Goal: Task Accomplishment & Management: Manage account settings

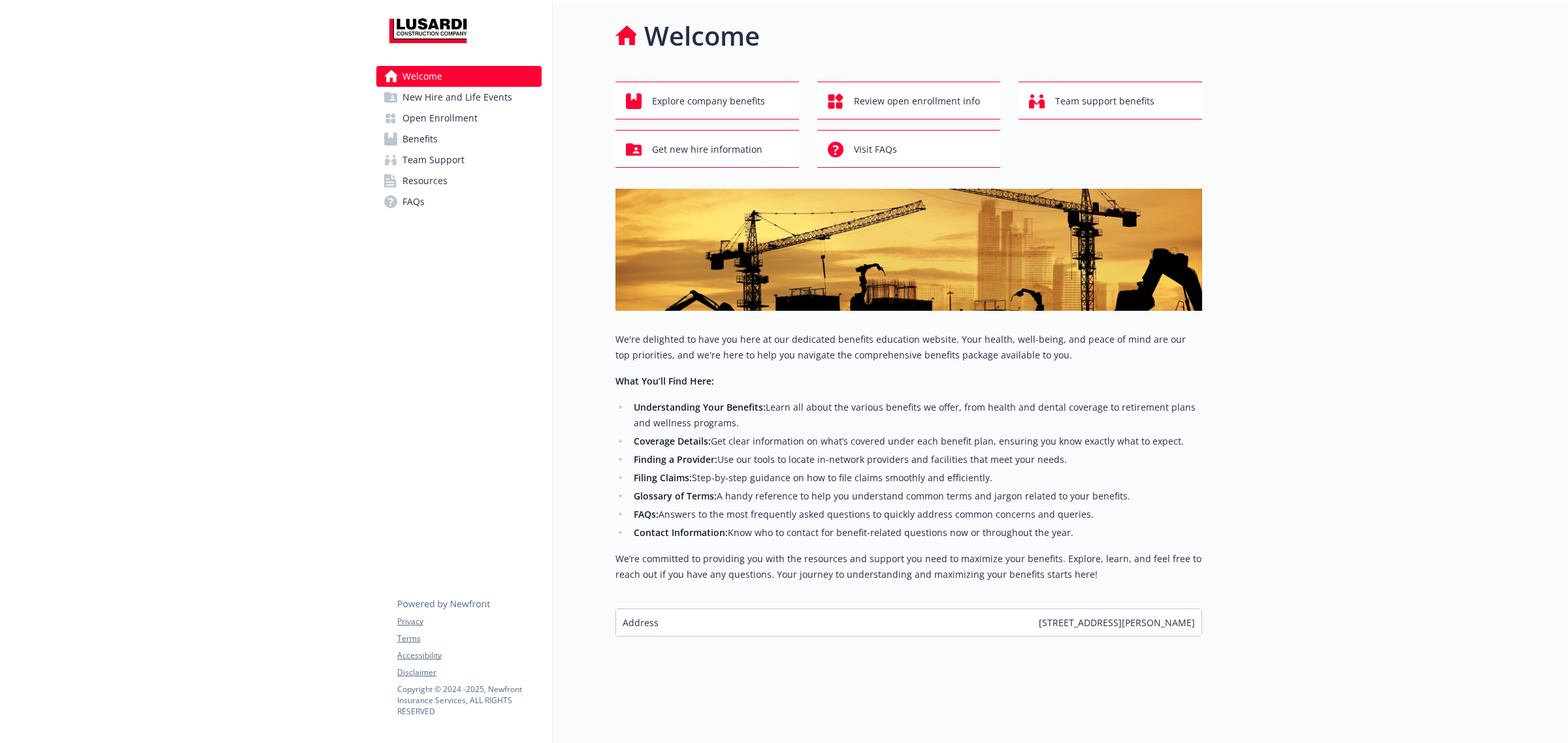
click at [431, 142] on span "Benefits" at bounding box center [420, 138] width 35 height 21
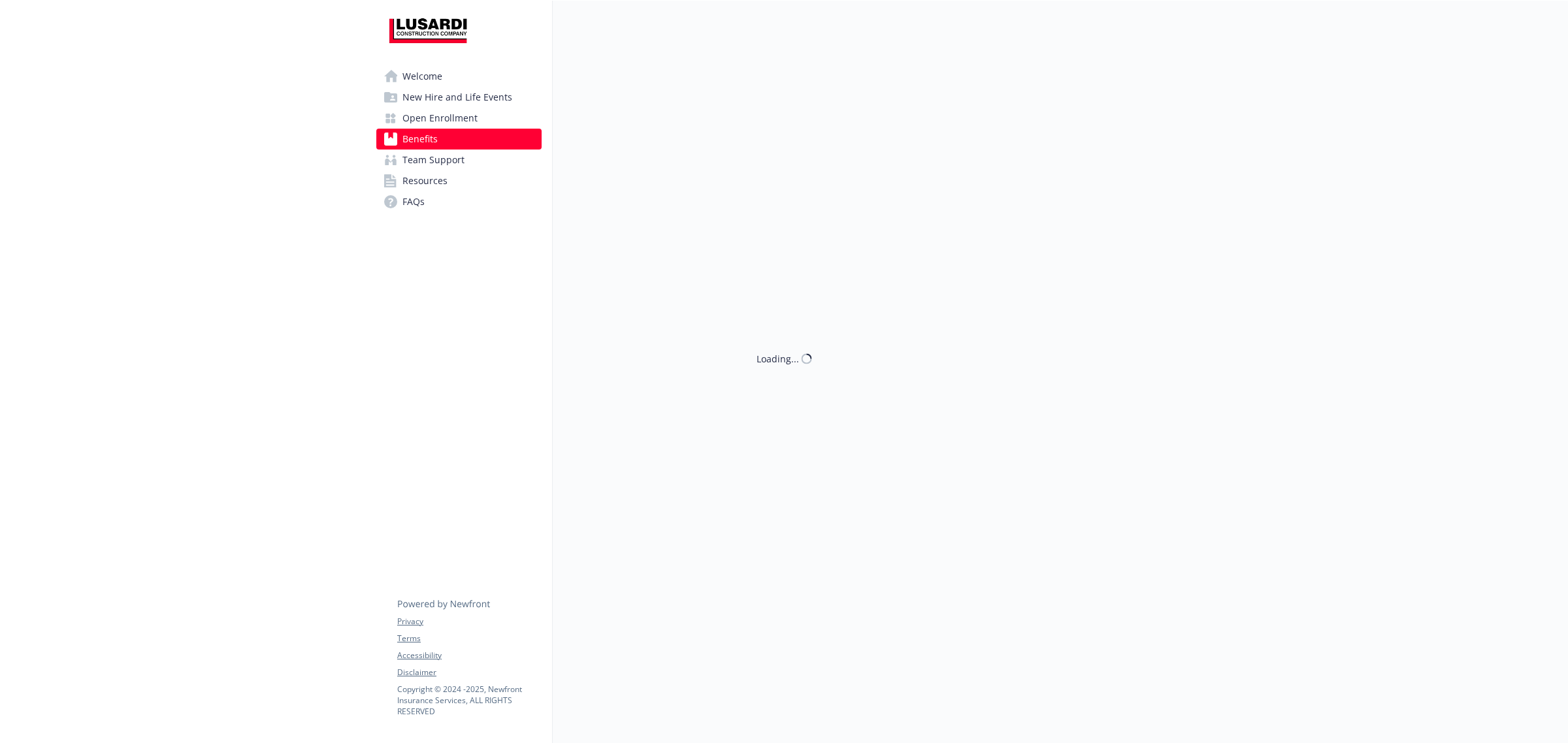
click at [431, 142] on span "Benefits" at bounding box center [420, 138] width 35 height 21
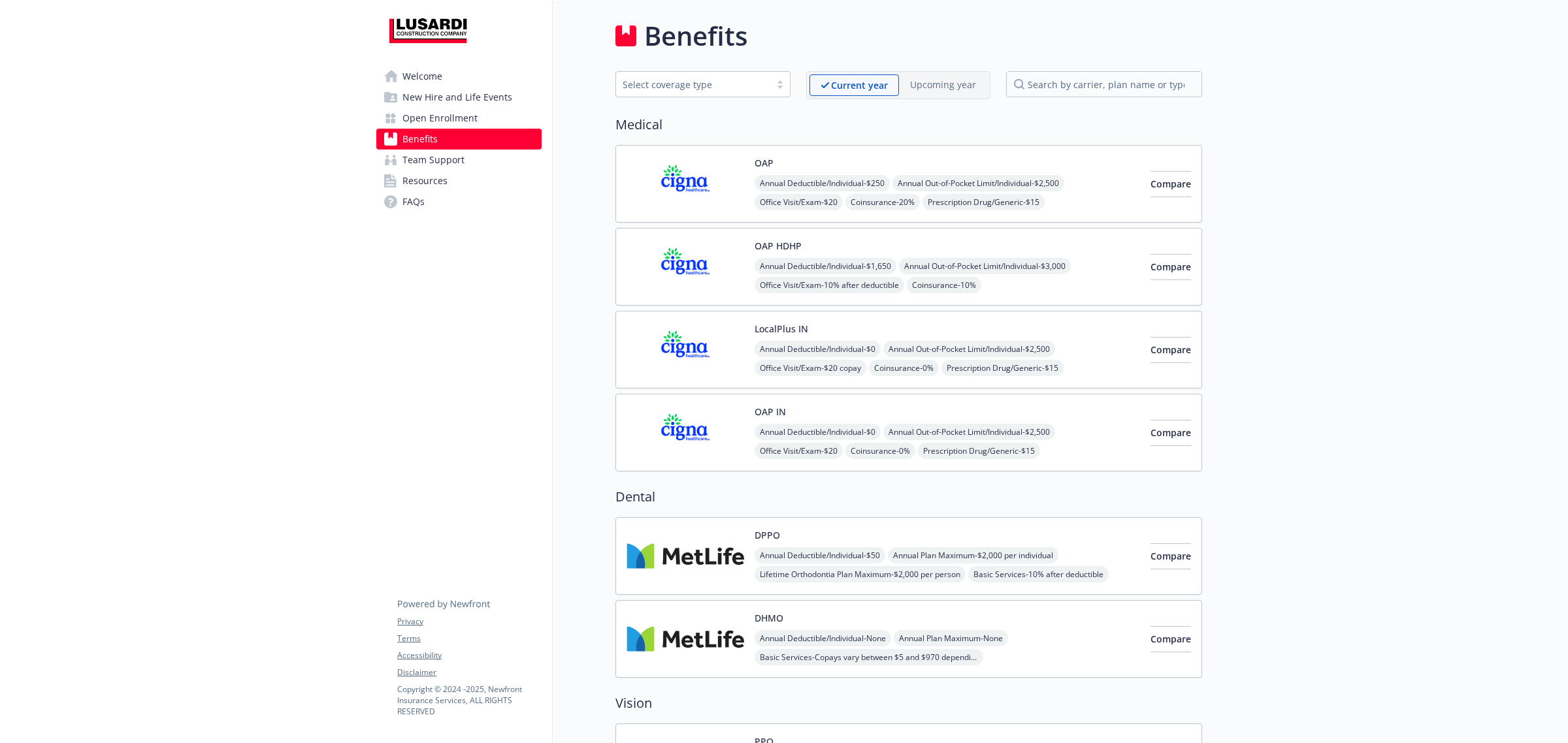
click at [429, 173] on span "Resources" at bounding box center [425, 180] width 45 height 21
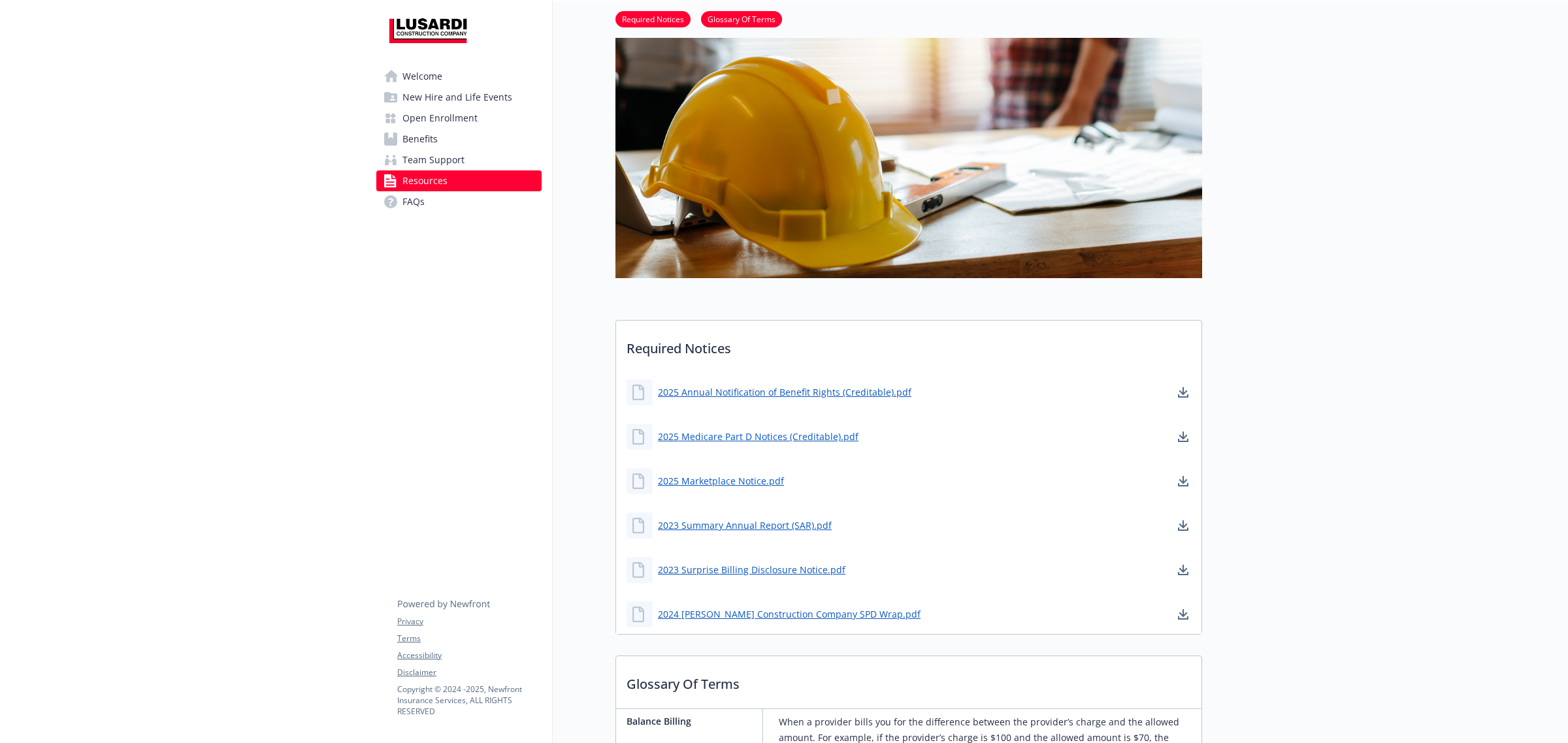
scroll to position [245, 0]
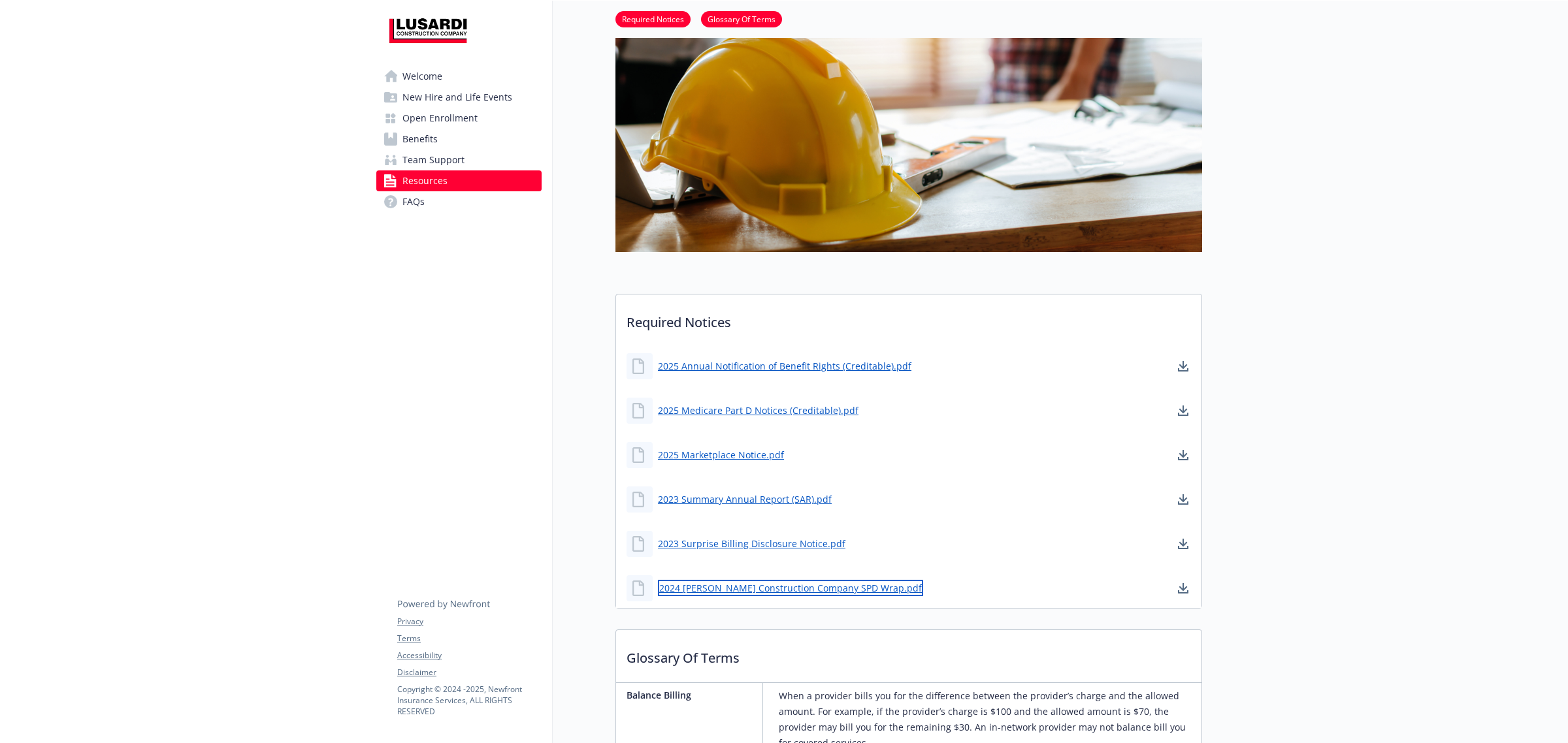
click at [762, 586] on link "2024 [PERSON_NAME] Construction Company SPD Wrap.pdf" at bounding box center [790, 587] width 266 height 16
click at [409, 101] on span "New Hire and Life Events" at bounding box center [457, 97] width 110 height 21
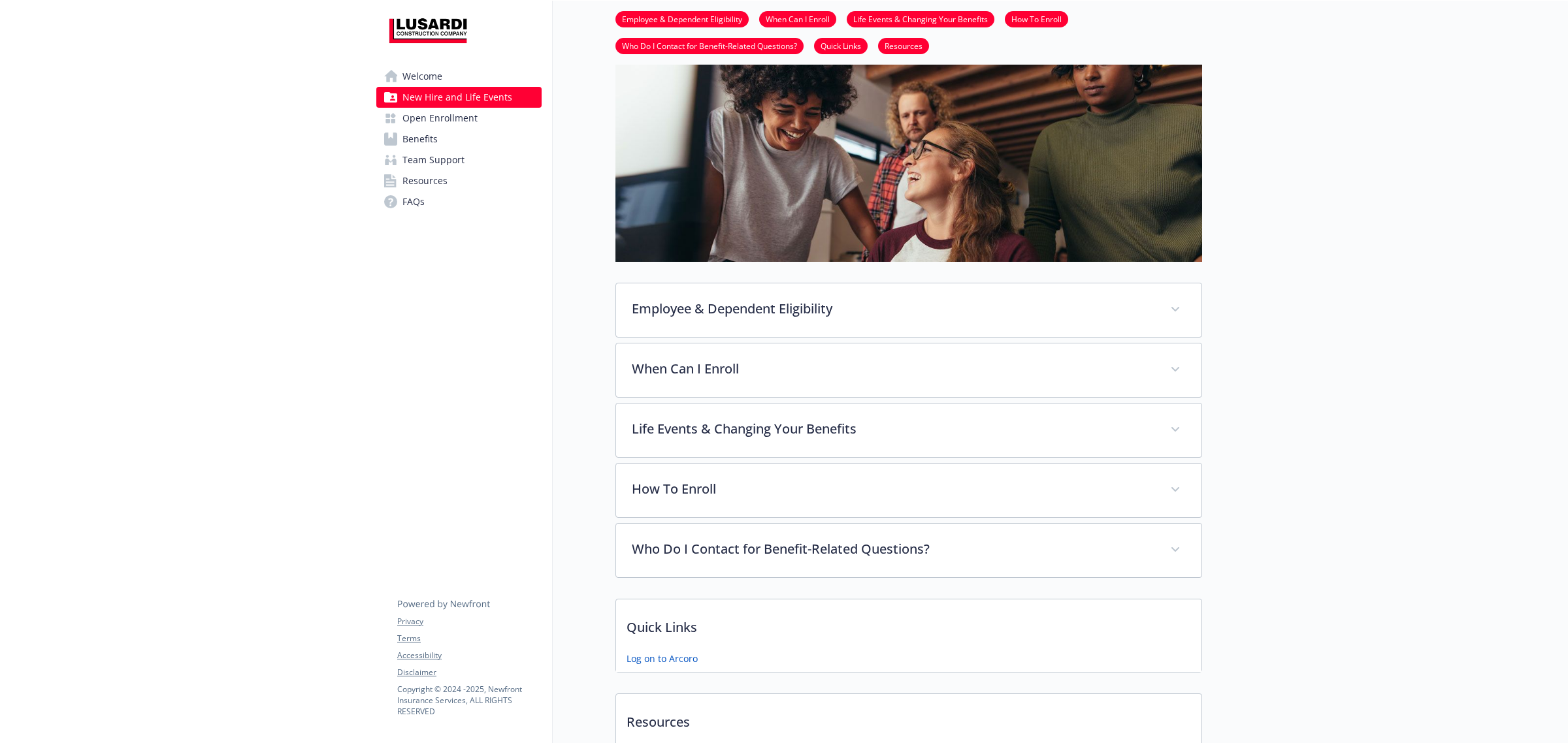
scroll to position [245, 0]
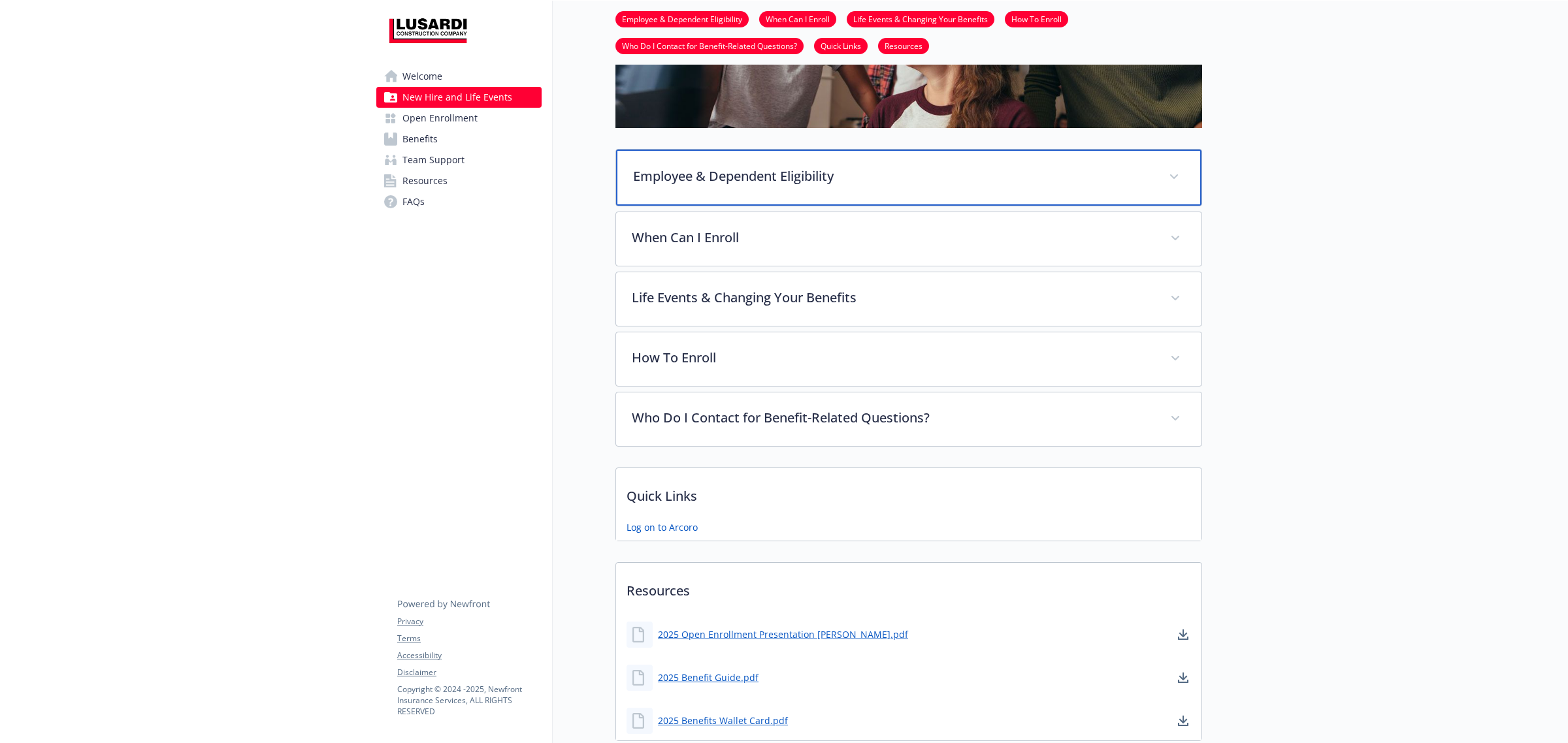
click at [684, 179] on p "Employee & Dependent Eligibility" at bounding box center [892, 176] width 520 height 20
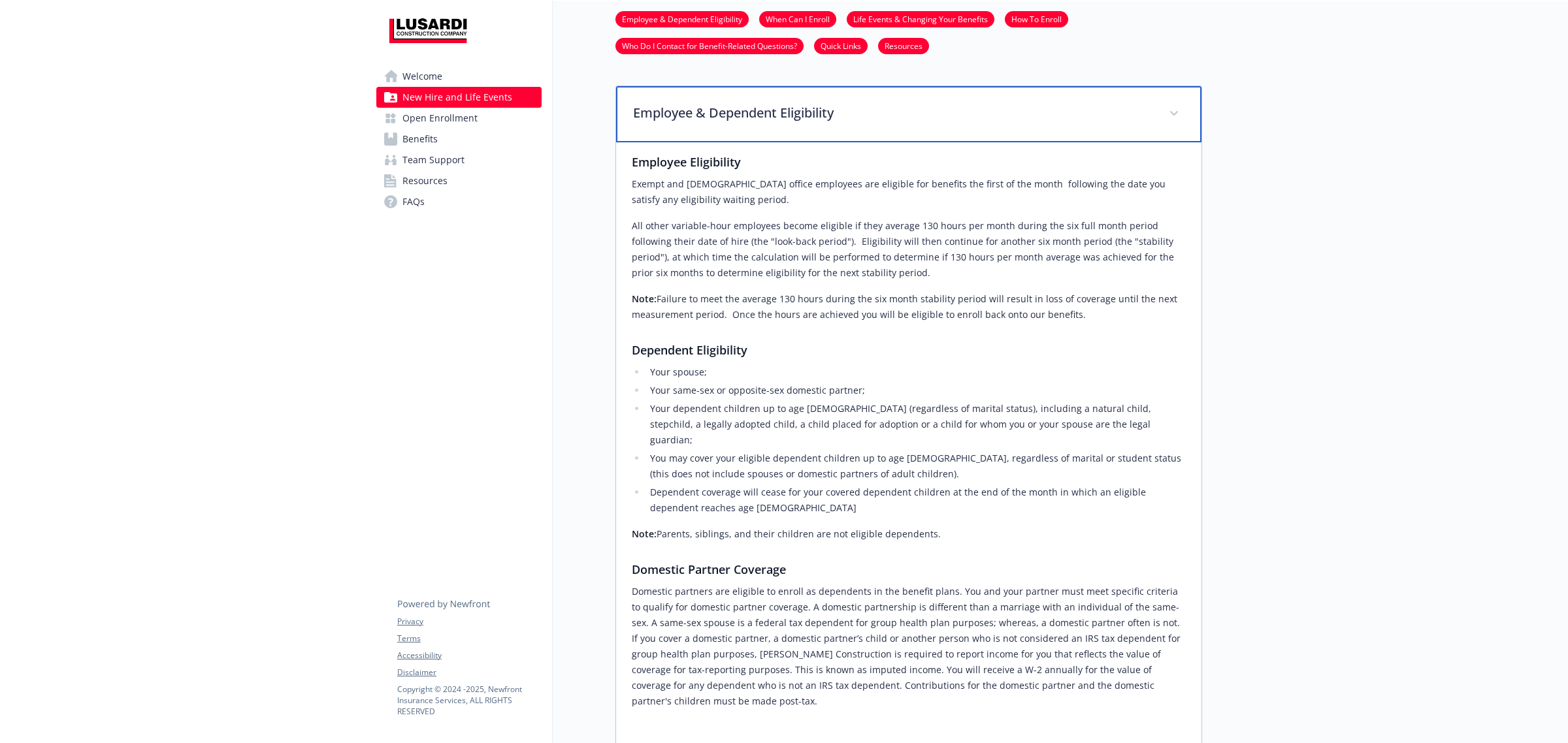
scroll to position [326, 0]
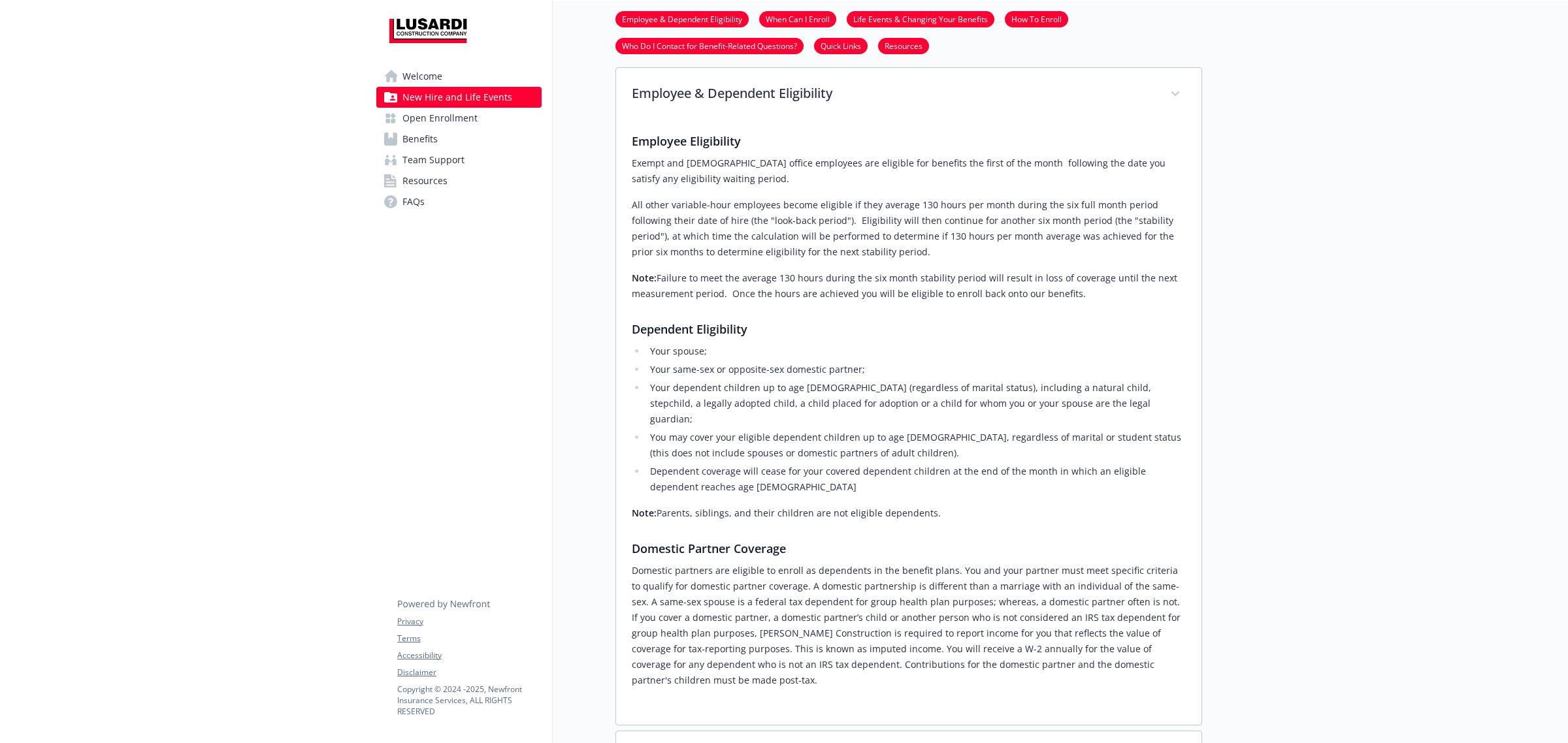
drag, startPoint x: 631, startPoint y: 164, endPoint x: 1141, endPoint y: 291, distance: 525.6
click at [1141, 291] on div "Employee Eligibility Exempt and [DEMOGRAPHIC_DATA] office employees are eligibl…" at bounding box center [908, 409] width 554 height 556
click at [641, 214] on p "All other variable-hour employees become eligible if they average 130 hours per…" at bounding box center [908, 228] width 554 height 62
drag, startPoint x: 632, startPoint y: 164, endPoint x: 664, endPoint y: 164, distance: 32.0
click at [664, 164] on p "Exempt and [DEMOGRAPHIC_DATA] office employees are eligible for benefits the fi…" at bounding box center [908, 170] width 554 height 31
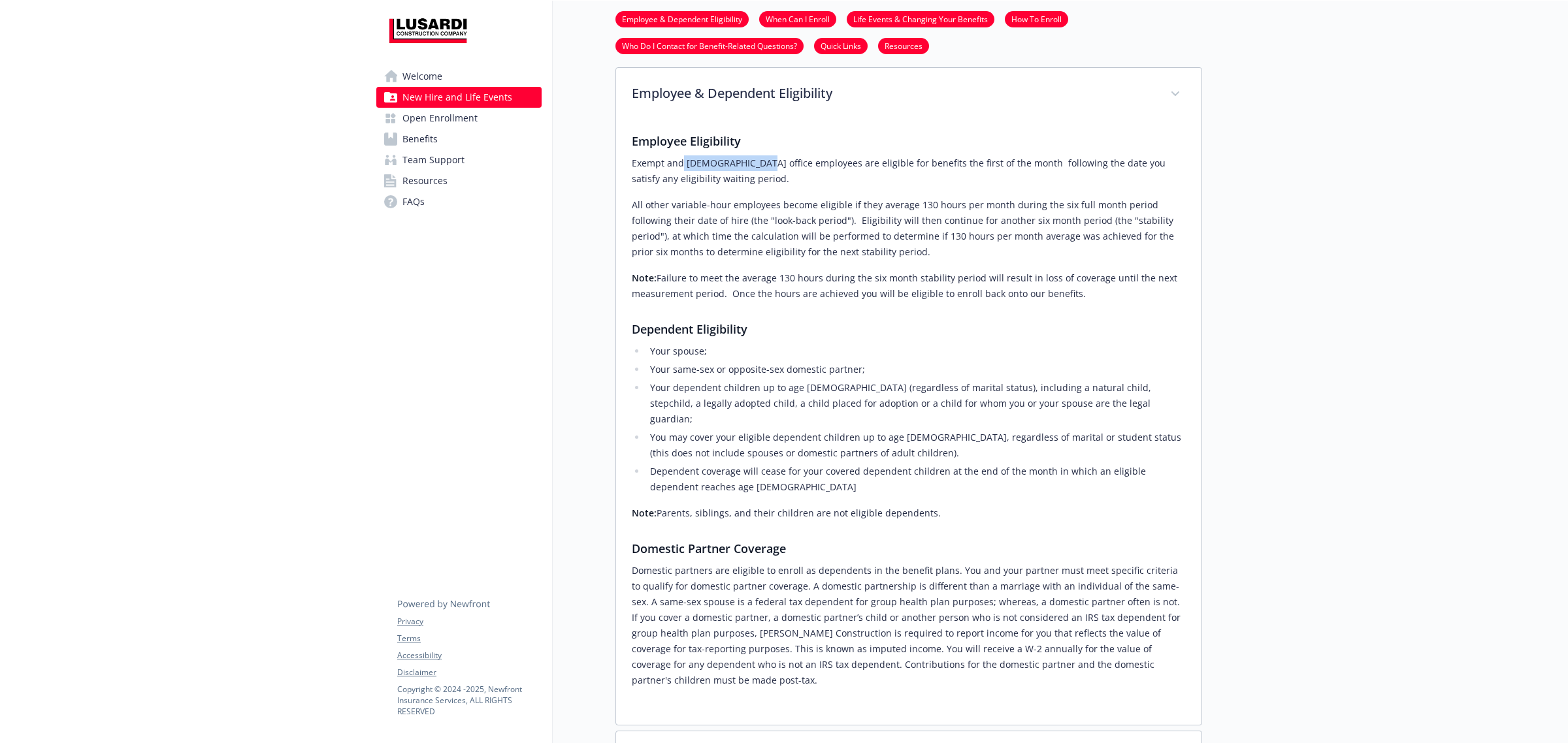
drag, startPoint x: 680, startPoint y: 167, endPoint x: 746, endPoint y: 161, distance: 66.3
click at [746, 161] on p "Exempt and [DEMOGRAPHIC_DATA] office employees are eligible for benefits the fi…" at bounding box center [908, 170] width 554 height 31
drag, startPoint x: 647, startPoint y: 207, endPoint x: 775, endPoint y: 200, distance: 128.2
click at [775, 200] on p "All other variable-hour employees become eligible if they average 130 hours per…" at bounding box center [908, 228] width 554 height 62
drag, startPoint x: 837, startPoint y: 164, endPoint x: 903, endPoint y: 170, distance: 66.3
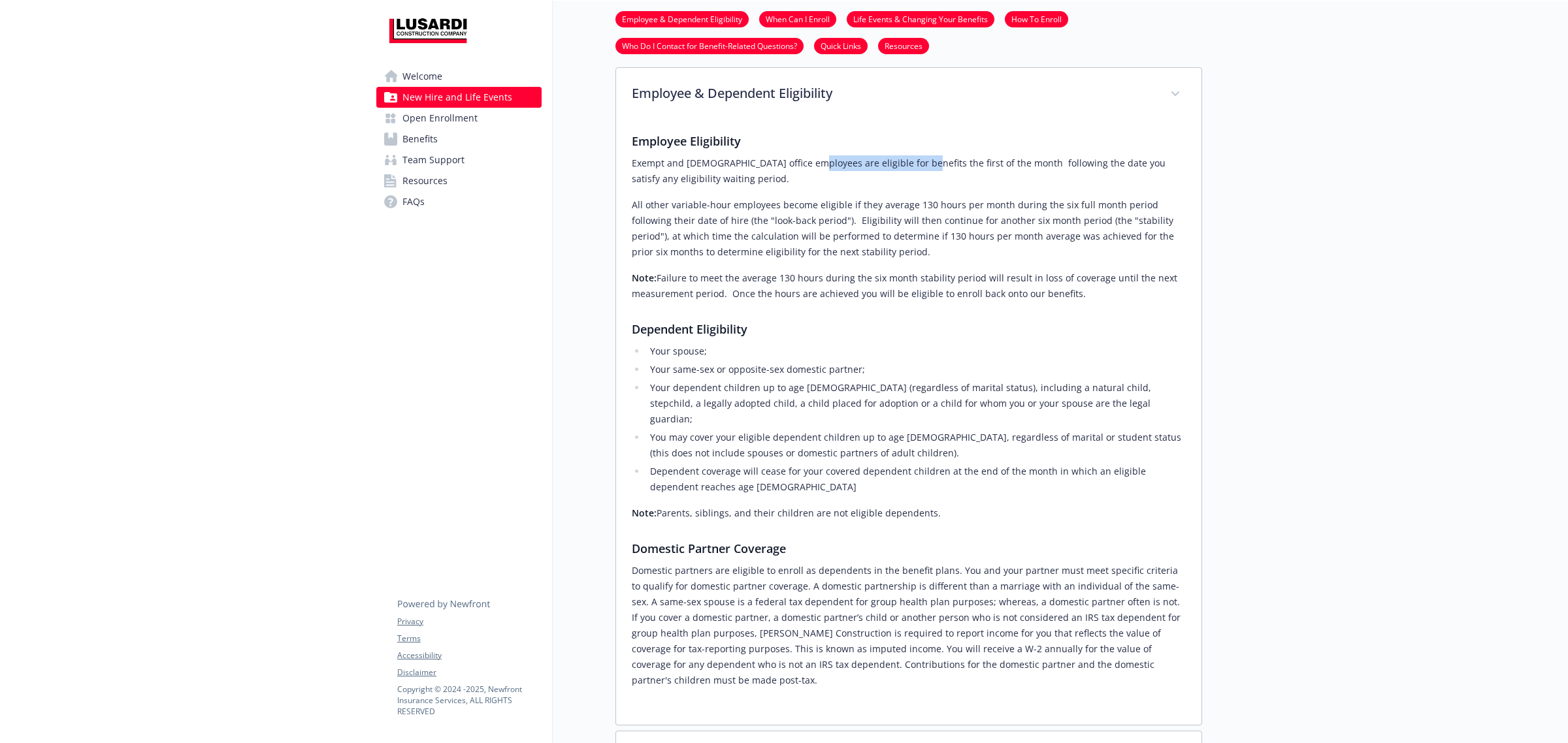
click at [903, 170] on p "Exempt and [DEMOGRAPHIC_DATA] office employees are eligible for benefits the fi…" at bounding box center [908, 170] width 554 height 31
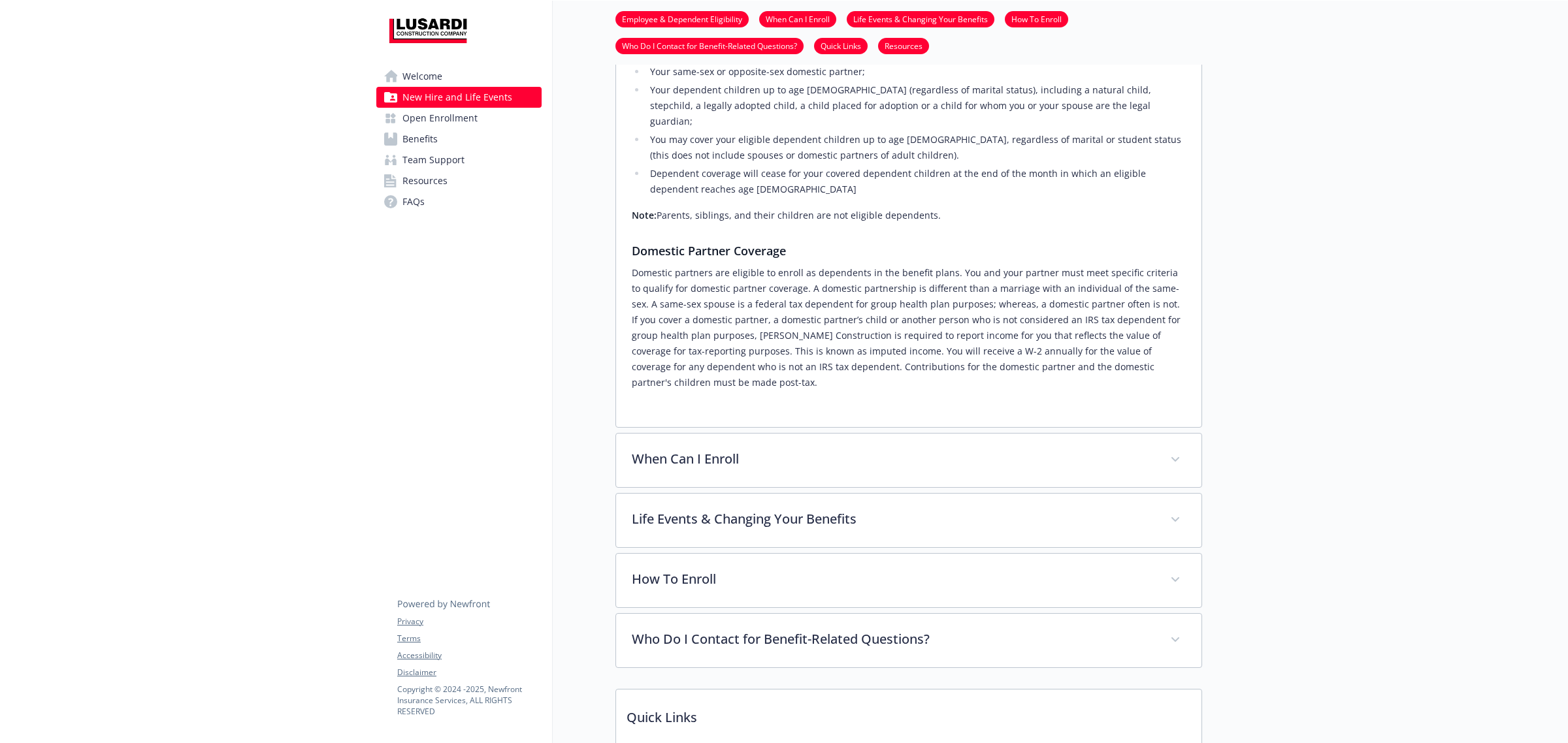
scroll to position [653, 0]
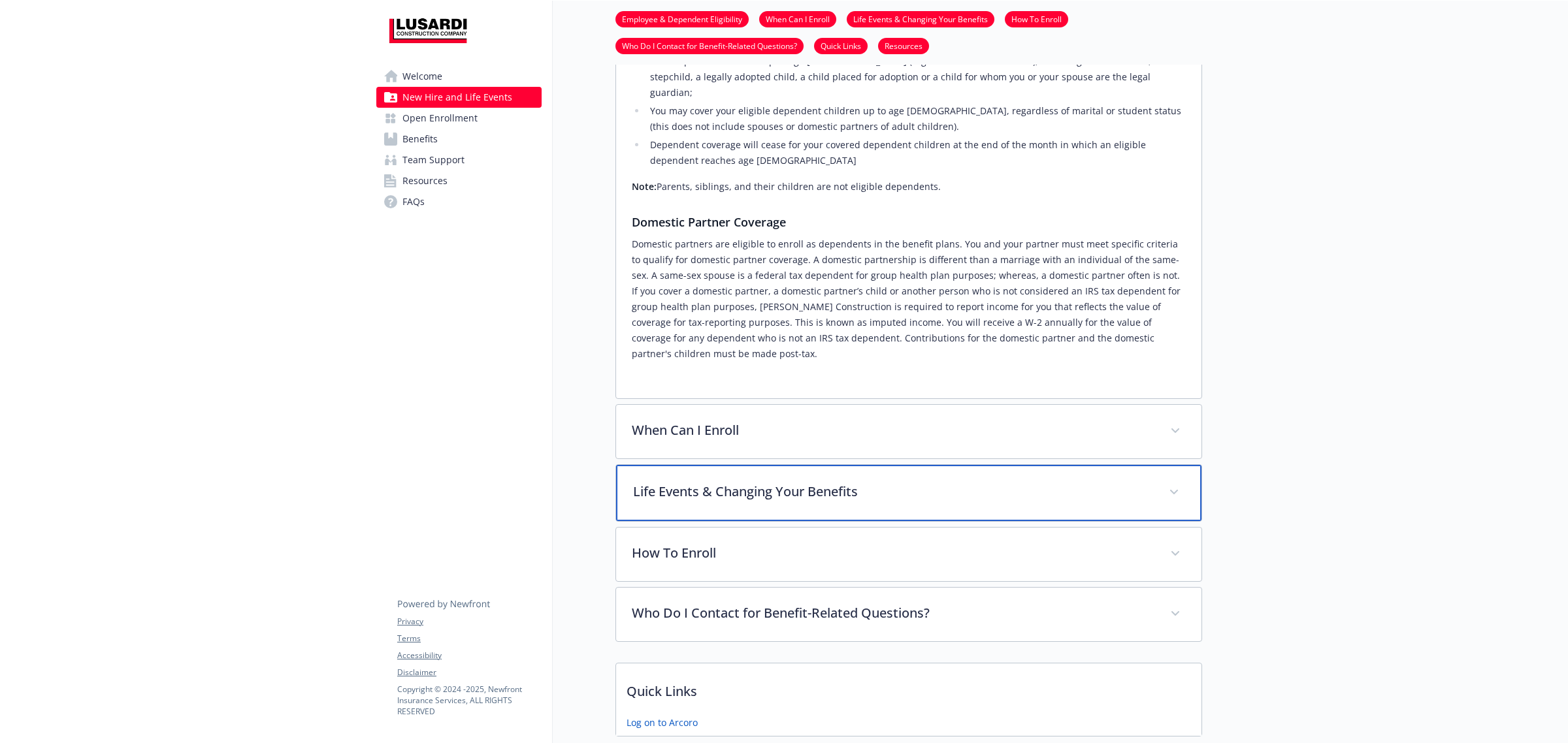
click at [775, 482] on p "Life Events & Changing Your Benefits" at bounding box center [892, 492] width 520 height 20
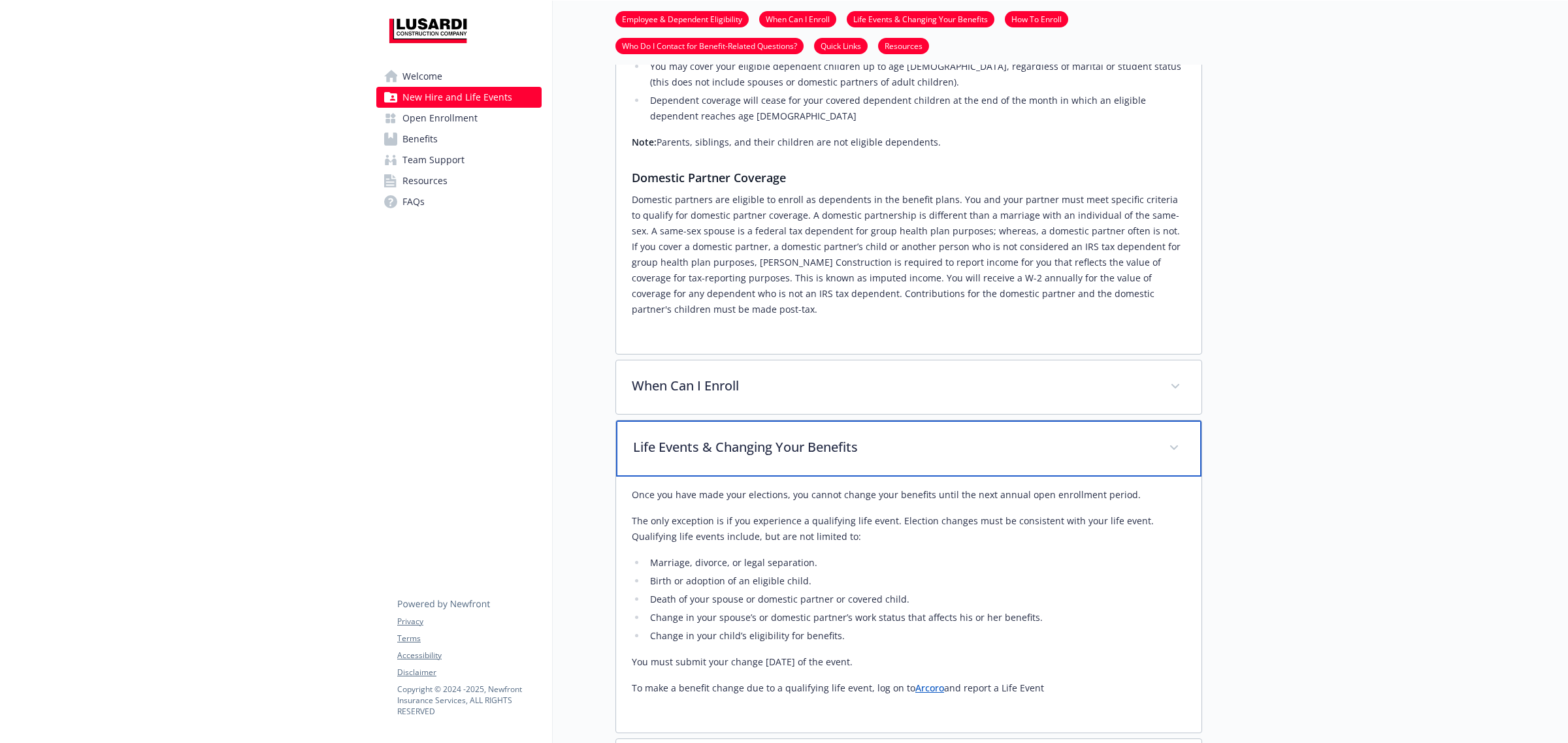
scroll to position [735, 0]
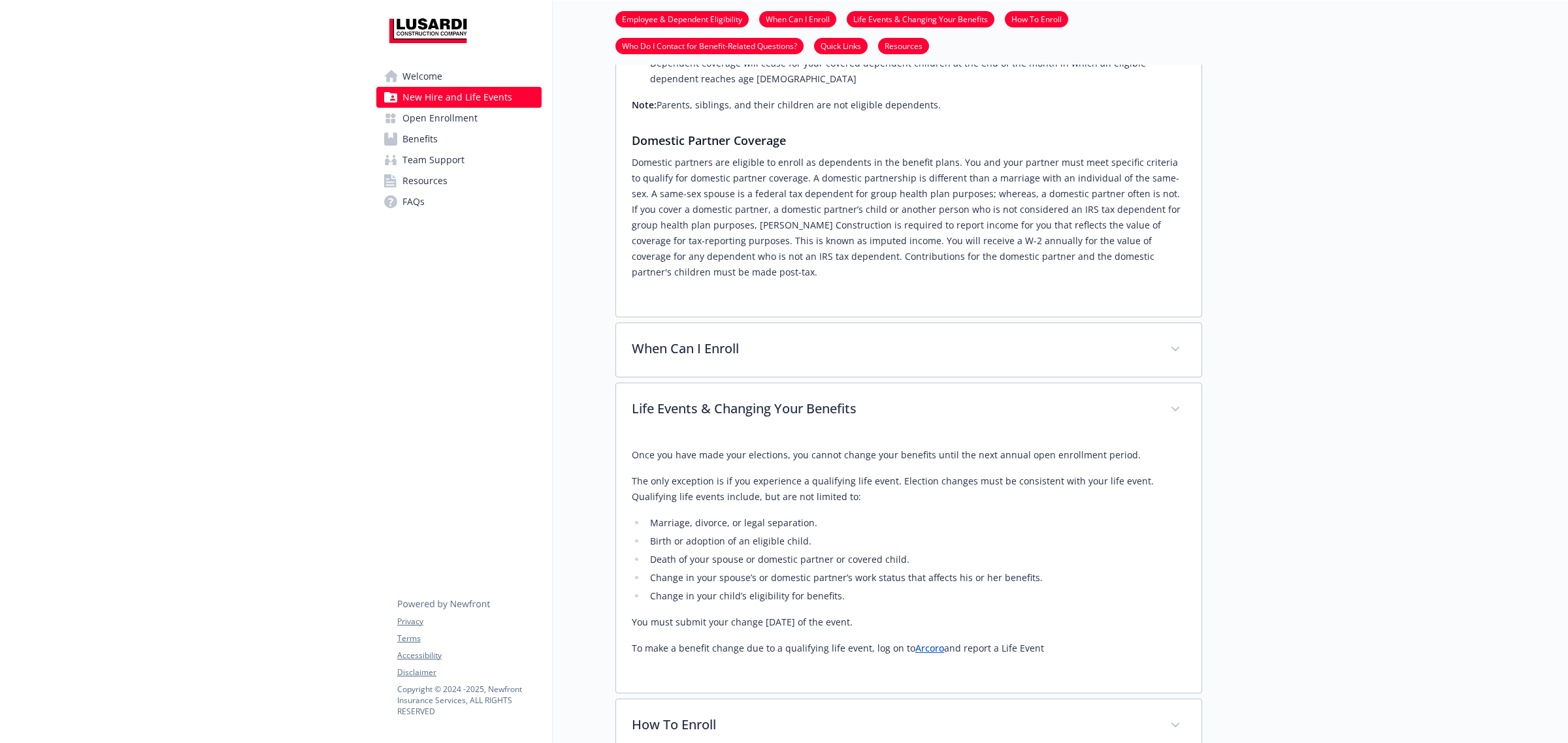
click at [437, 137] on span "Benefits" at bounding box center [420, 138] width 35 height 21
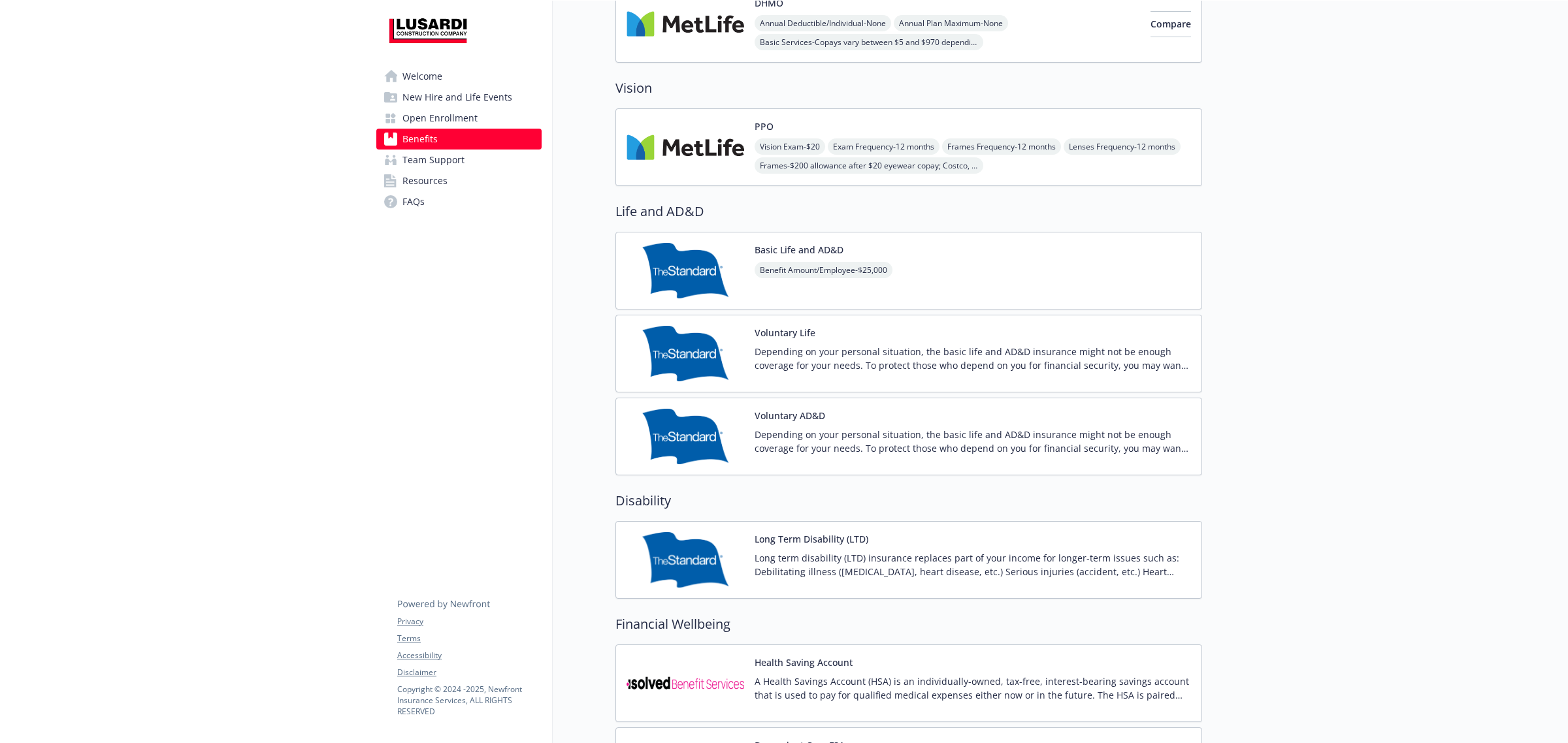
scroll to position [595, 0]
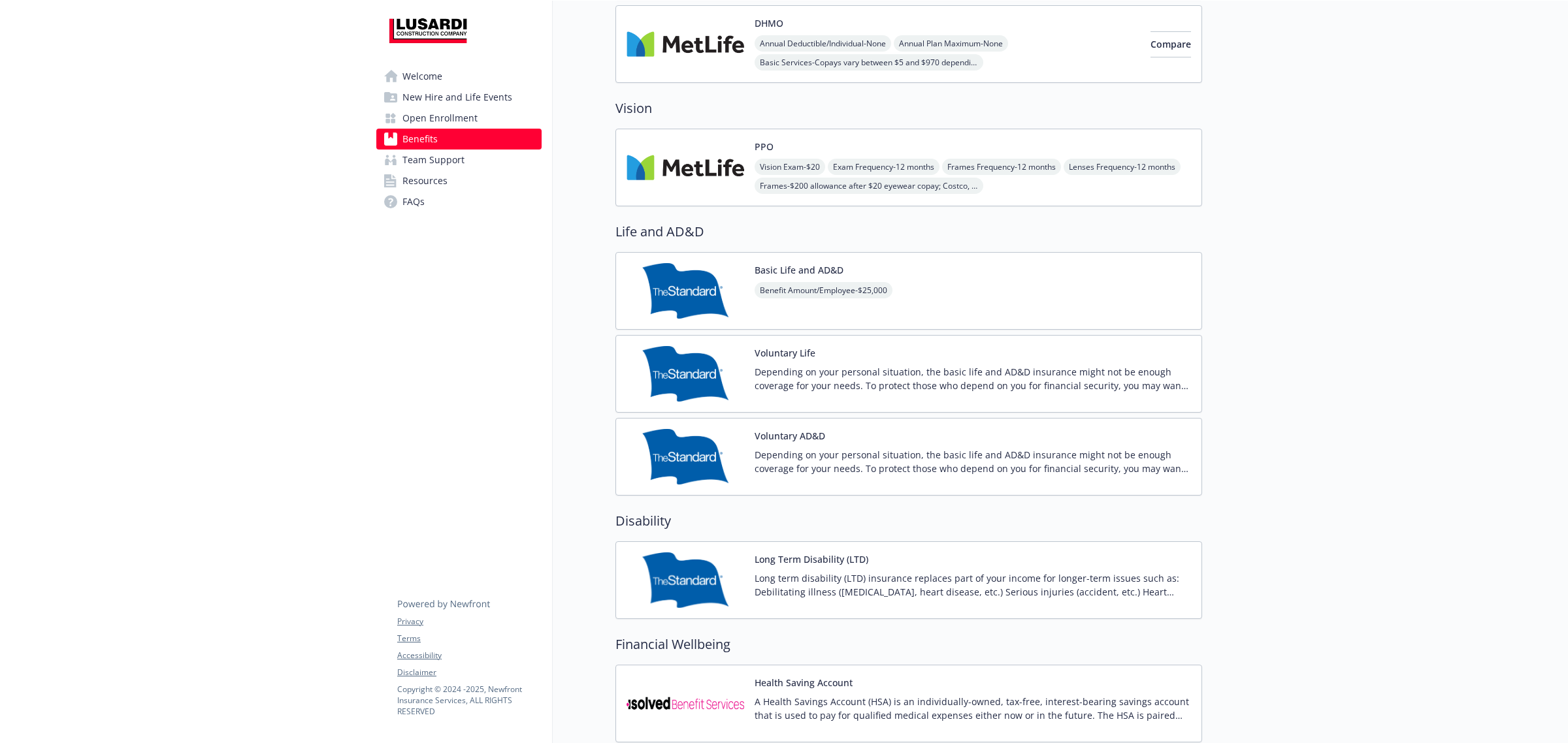
click at [719, 586] on img at bounding box center [685, 579] width 118 height 56
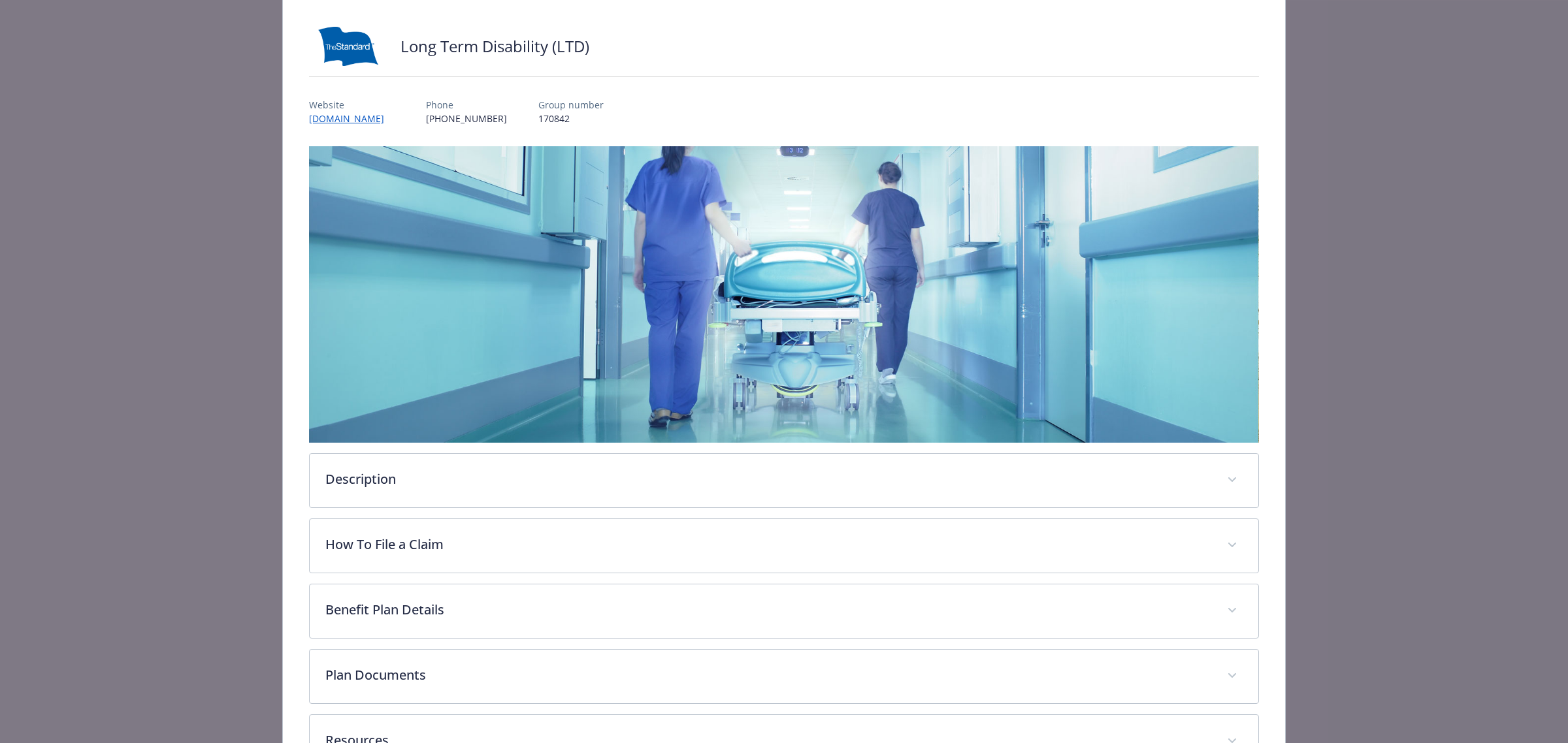
scroll to position [173, 0]
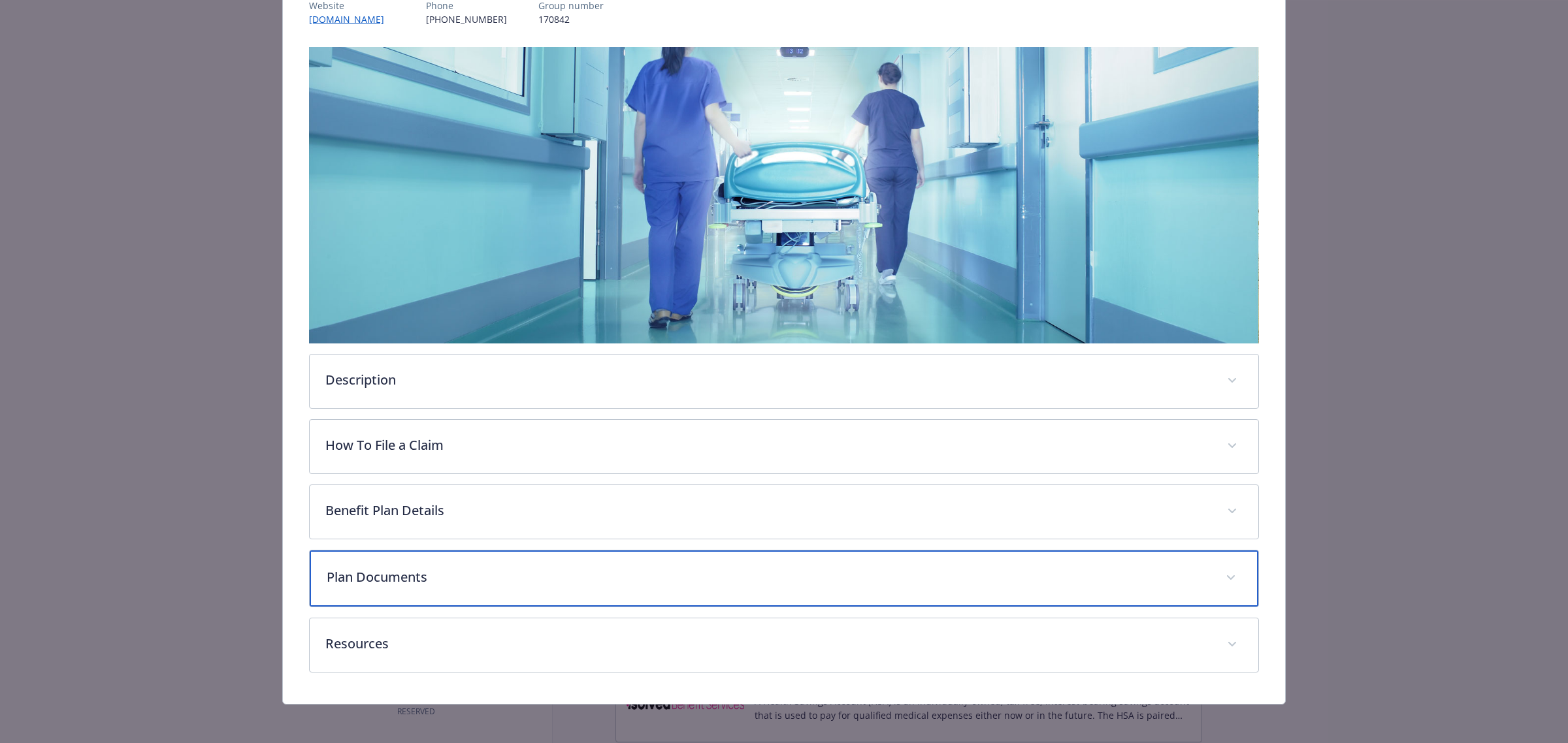
click at [444, 571] on p "Plan Documents" at bounding box center [768, 577] width 883 height 20
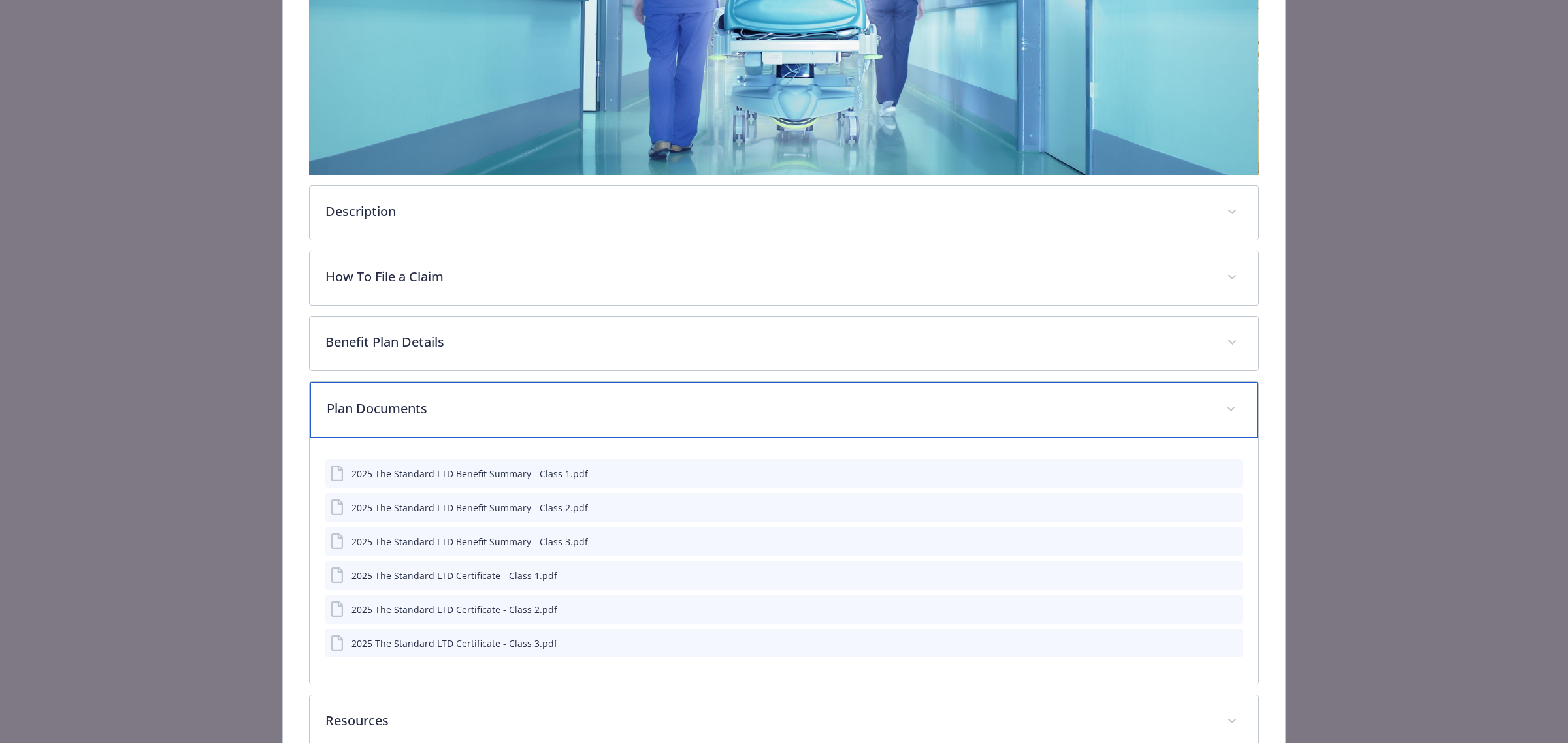
scroll to position [418, 0]
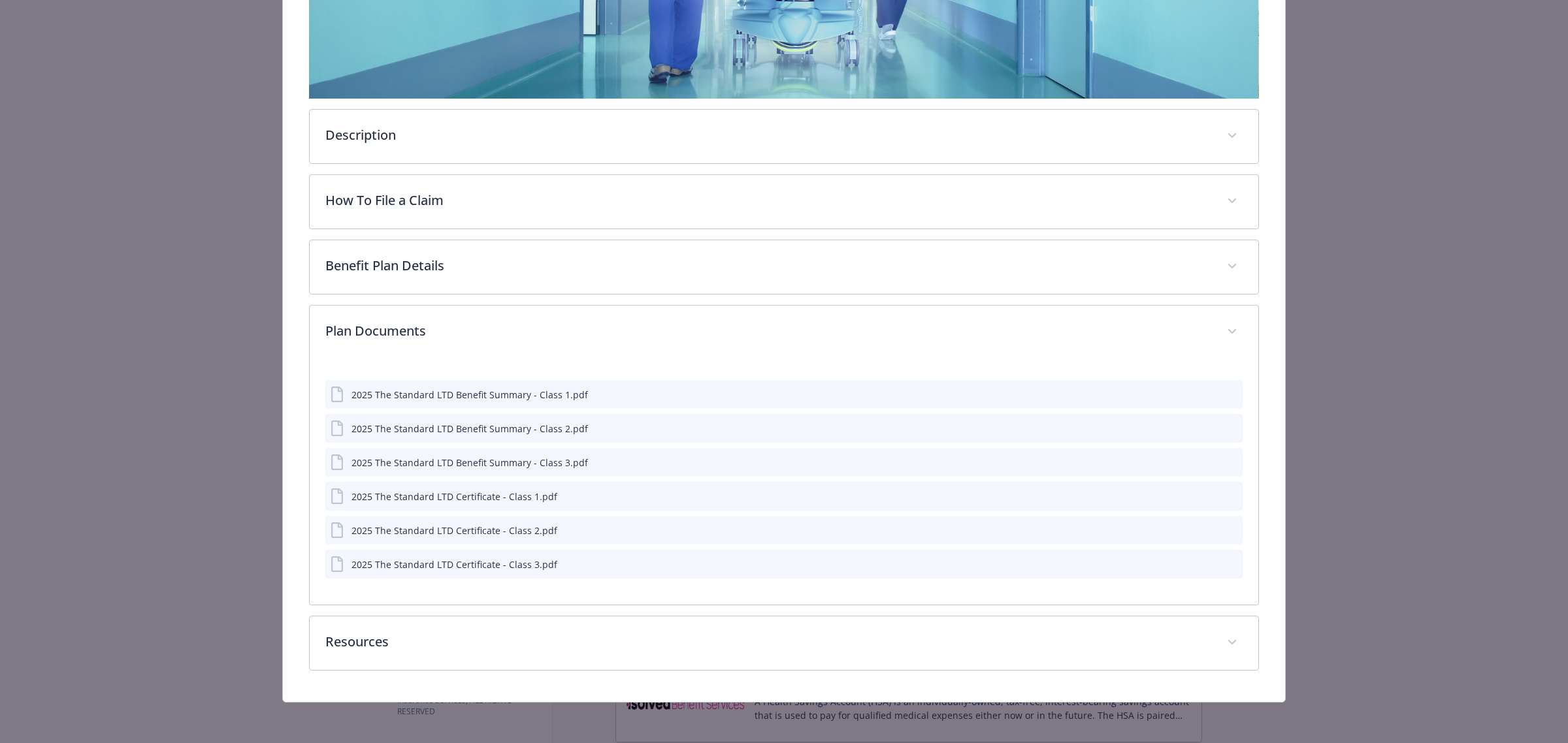
click at [1224, 392] on icon "preview file" at bounding box center [1229, 394] width 11 height 9
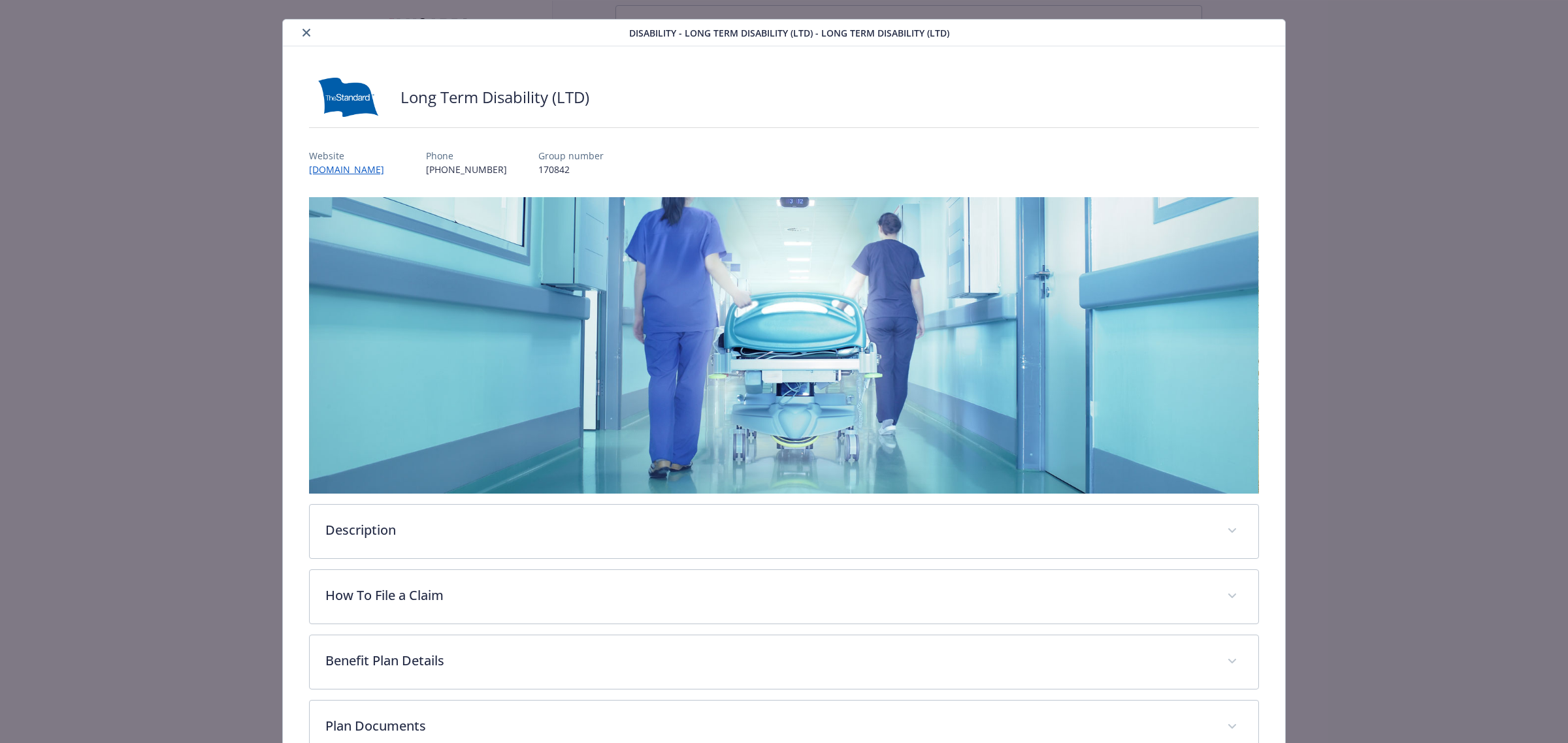
scroll to position [0, 0]
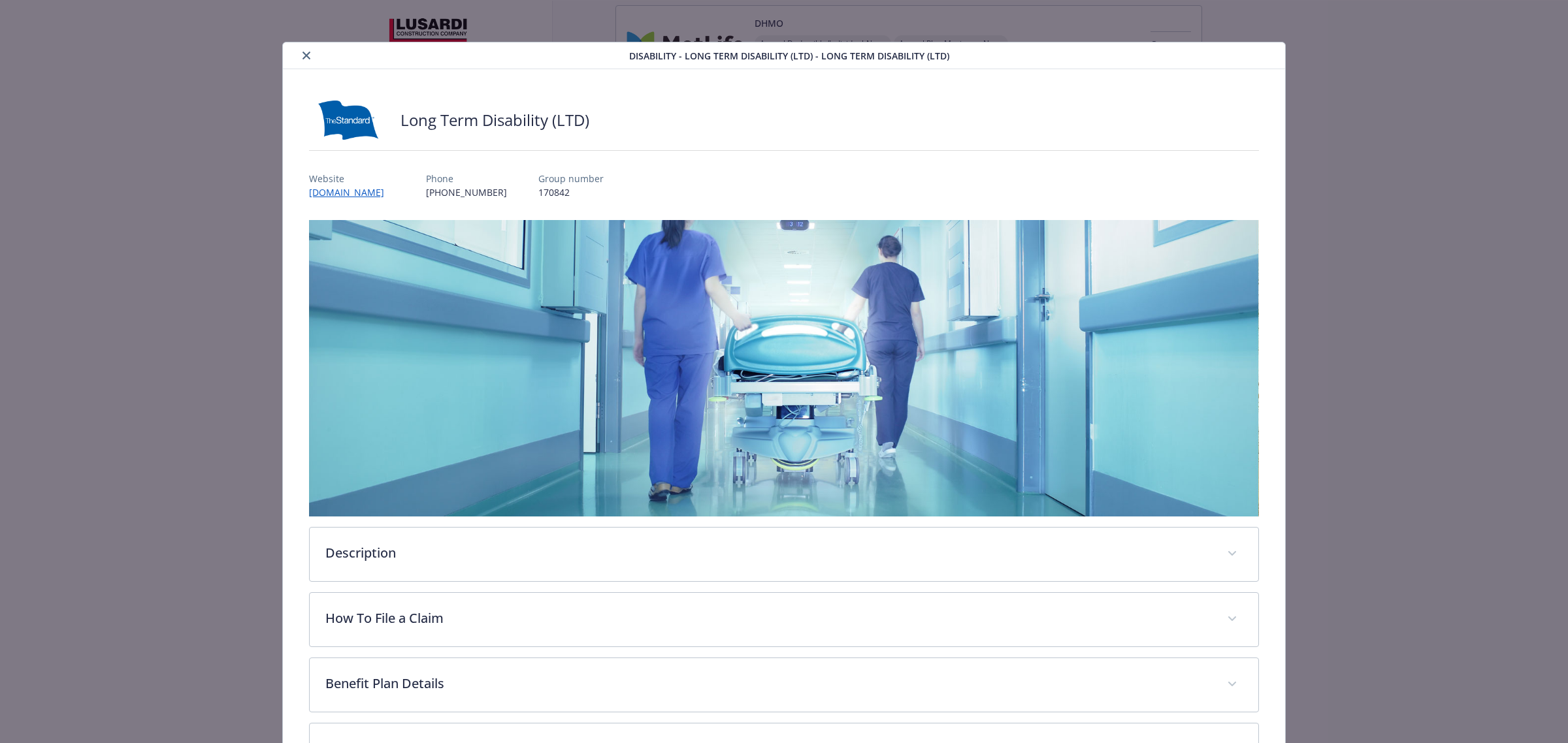
click at [303, 56] on icon "close" at bounding box center [307, 56] width 8 height 8
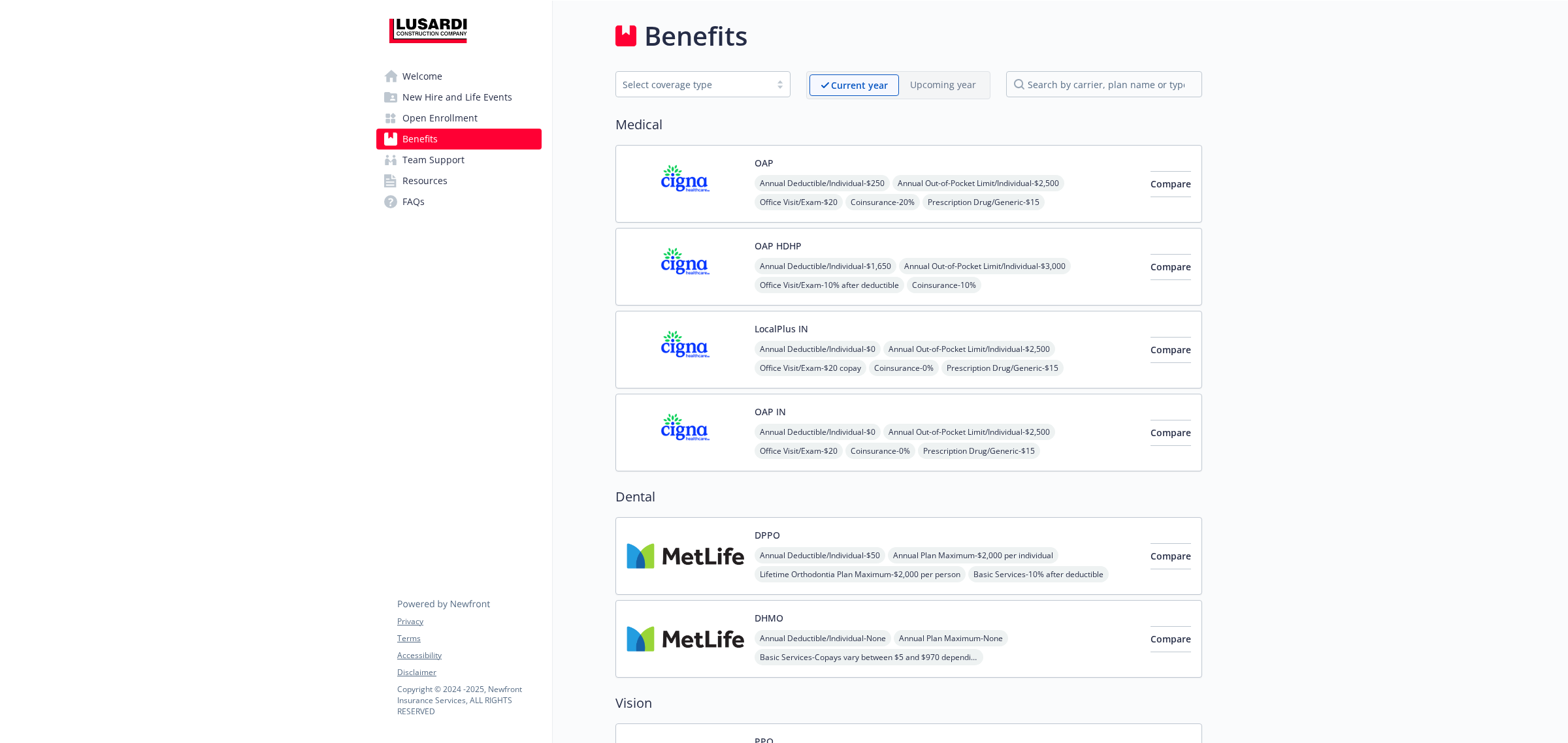
click at [703, 357] on img at bounding box center [685, 349] width 118 height 56
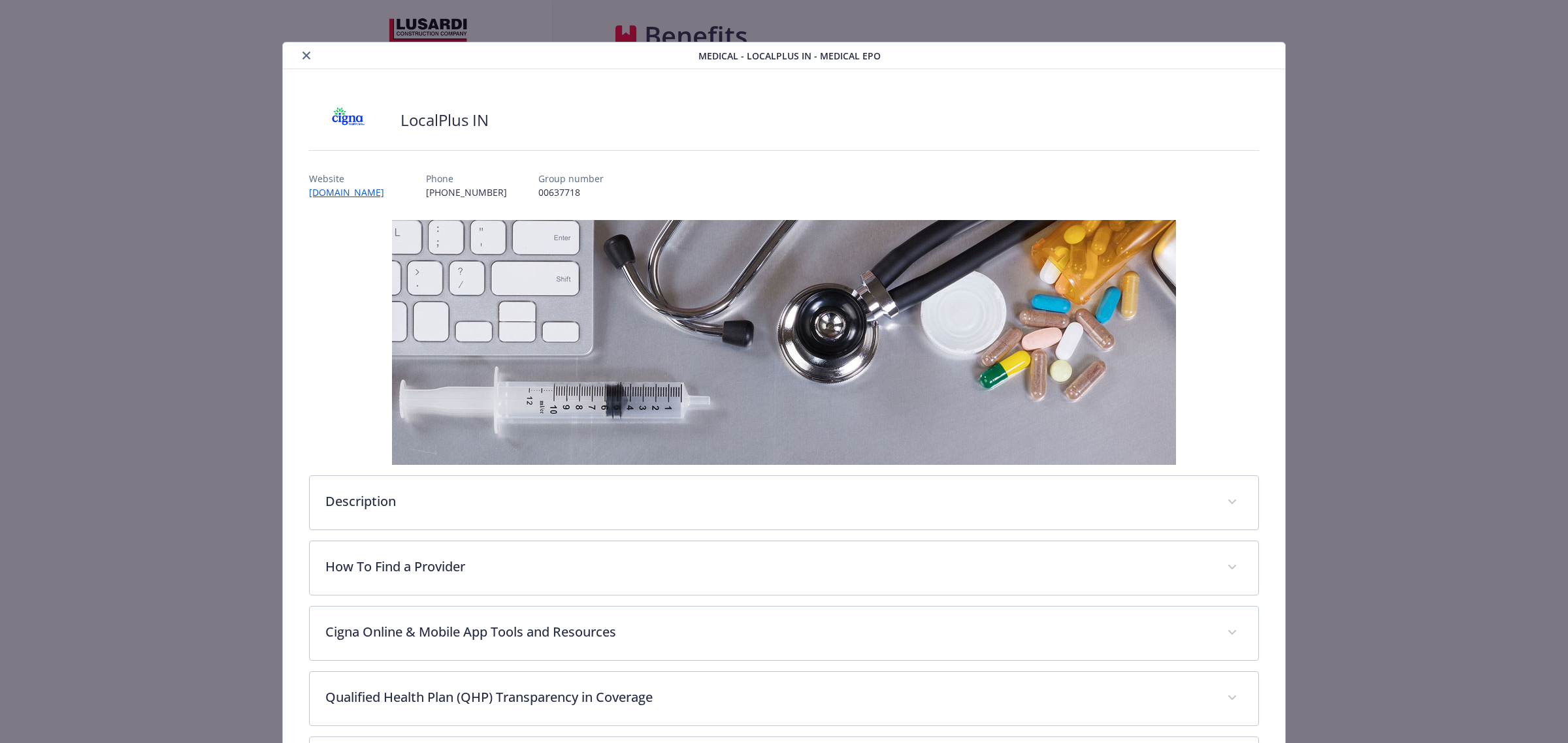
scroll to position [40, 0]
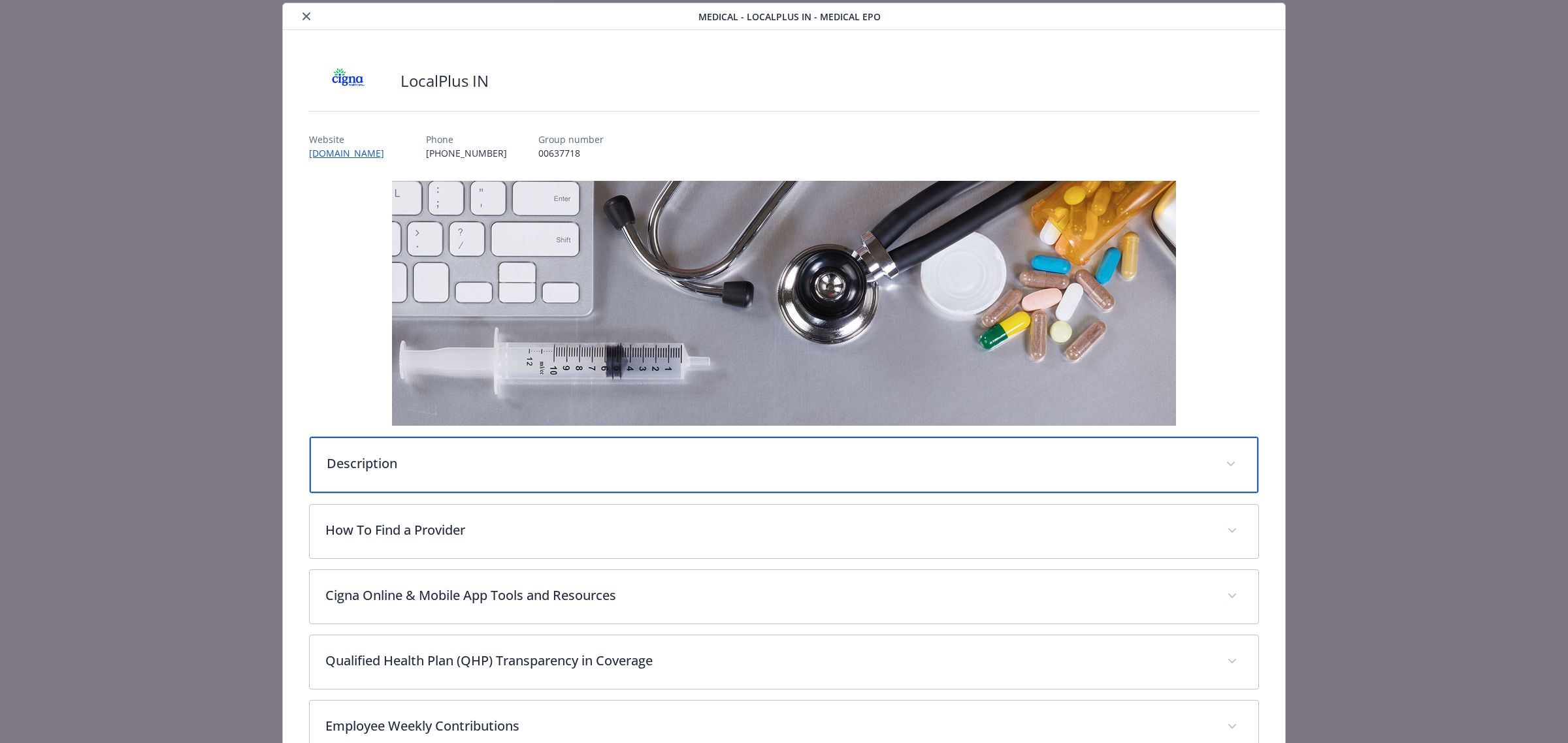
click at [619, 472] on p "Description" at bounding box center [768, 464] width 883 height 20
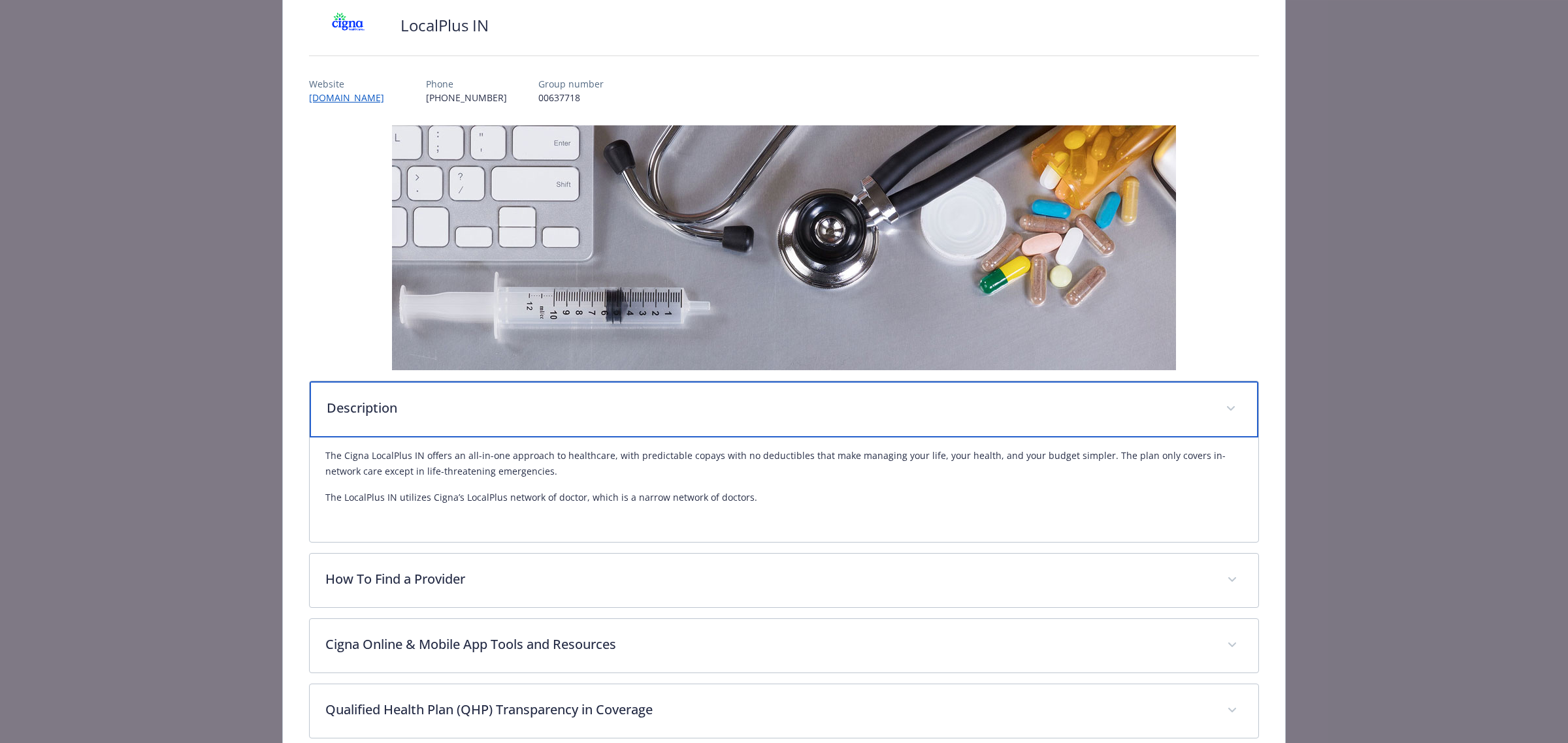
scroll to position [121, 0]
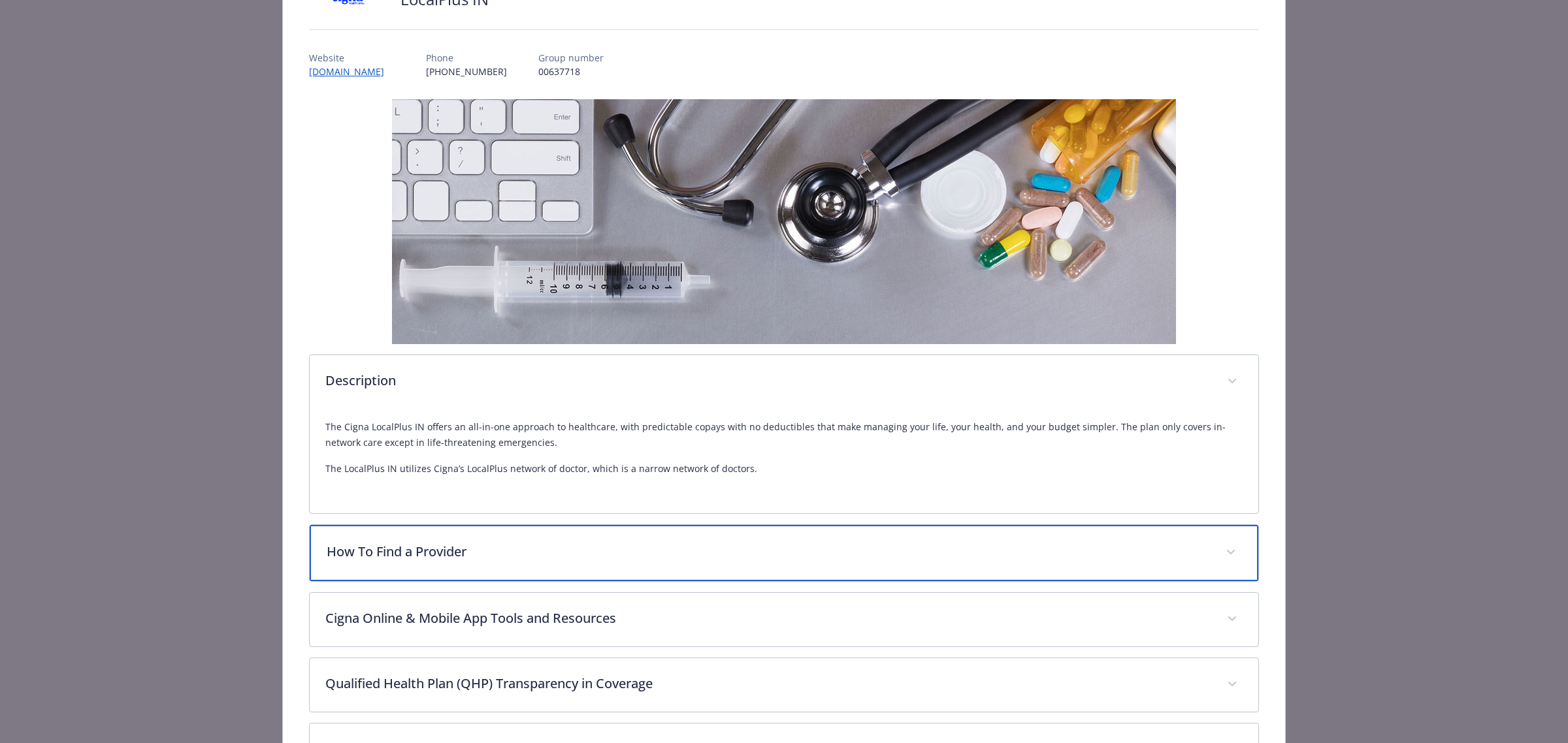
click at [399, 569] on div "How To Find a Provider" at bounding box center [784, 553] width 949 height 56
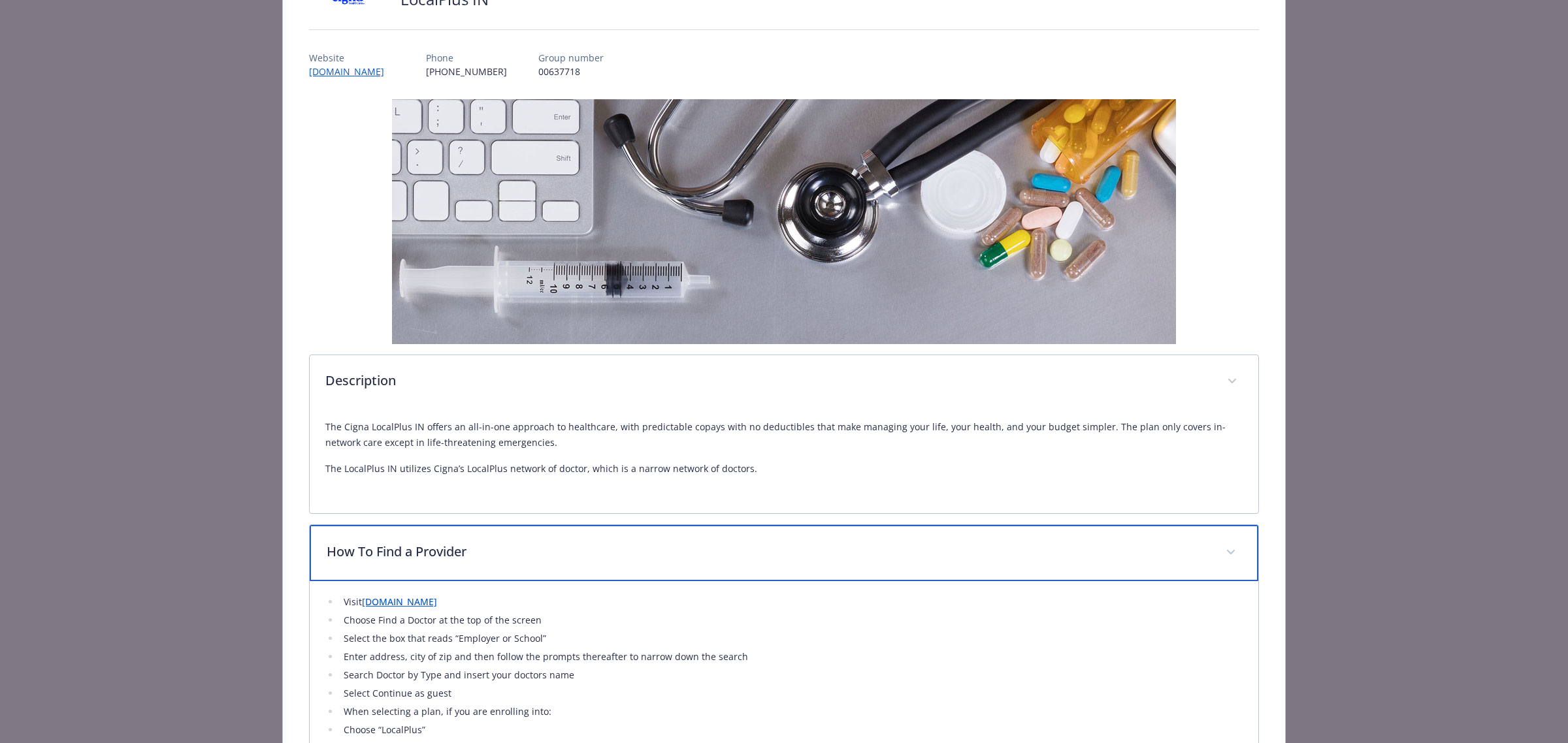
scroll to position [284, 0]
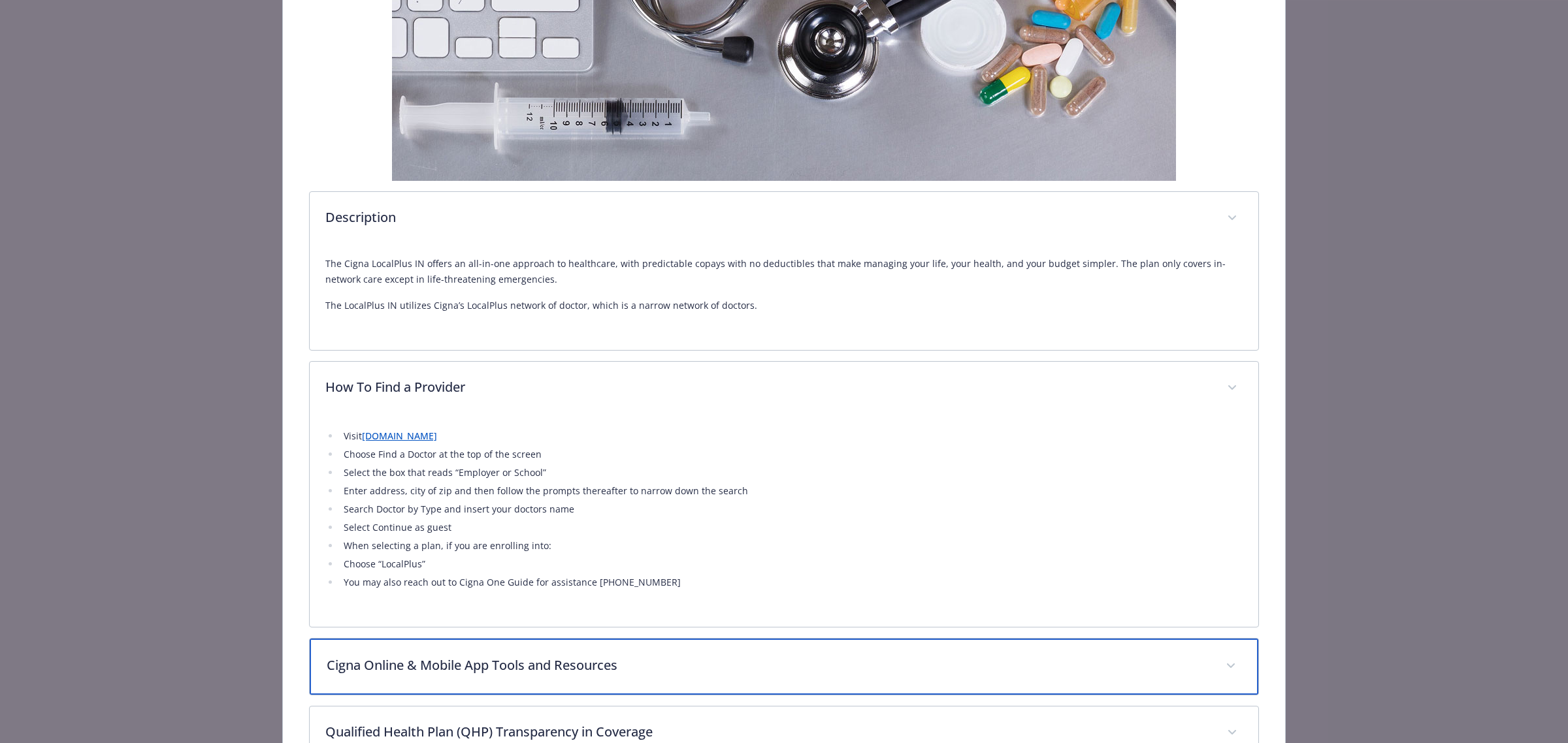
click at [417, 668] on p "Cigna Online & Mobile App Tools and Resources" at bounding box center [768, 665] width 883 height 20
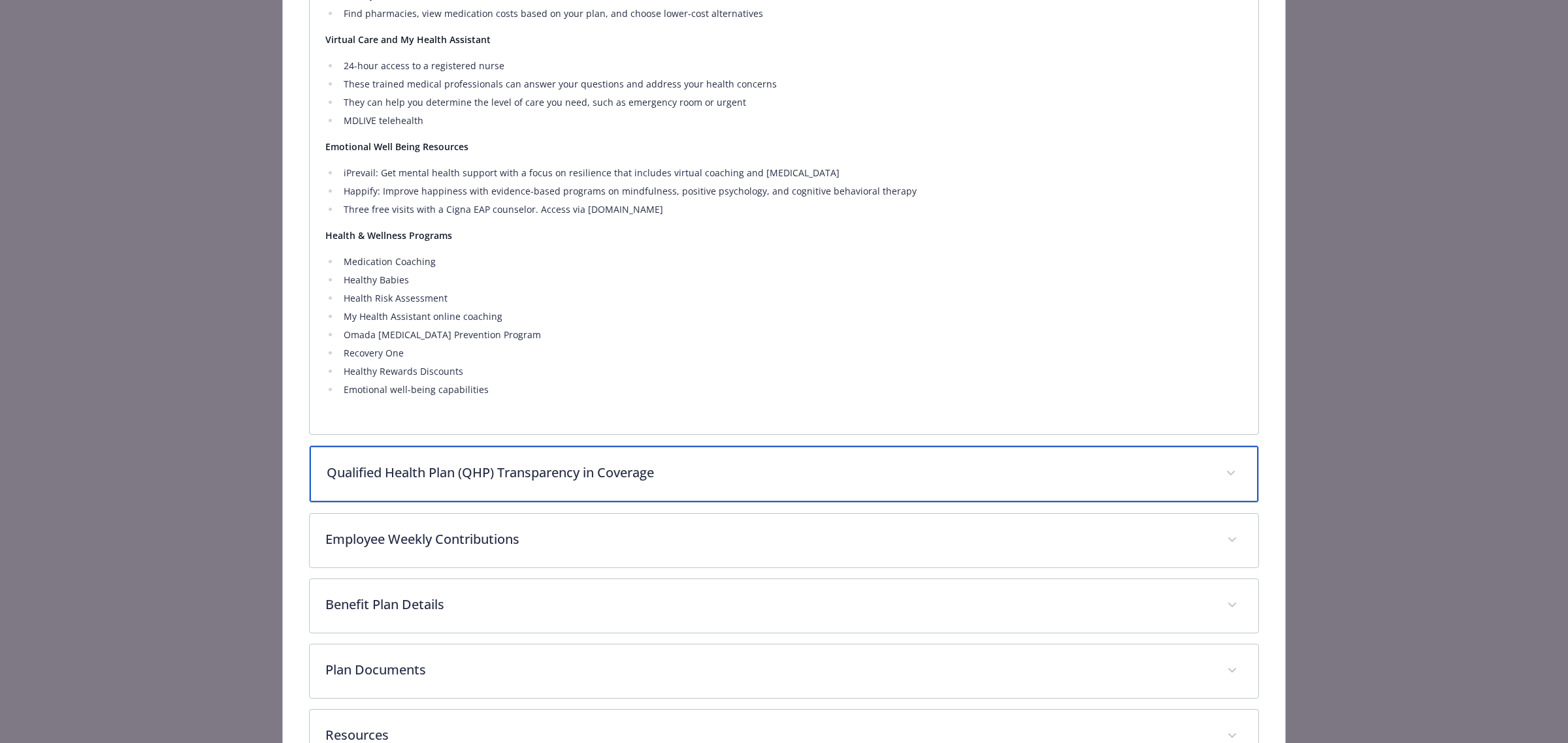
click at [469, 484] on div "Qualified Health Plan (QHP) Transparency in Coverage" at bounding box center [784, 474] width 949 height 56
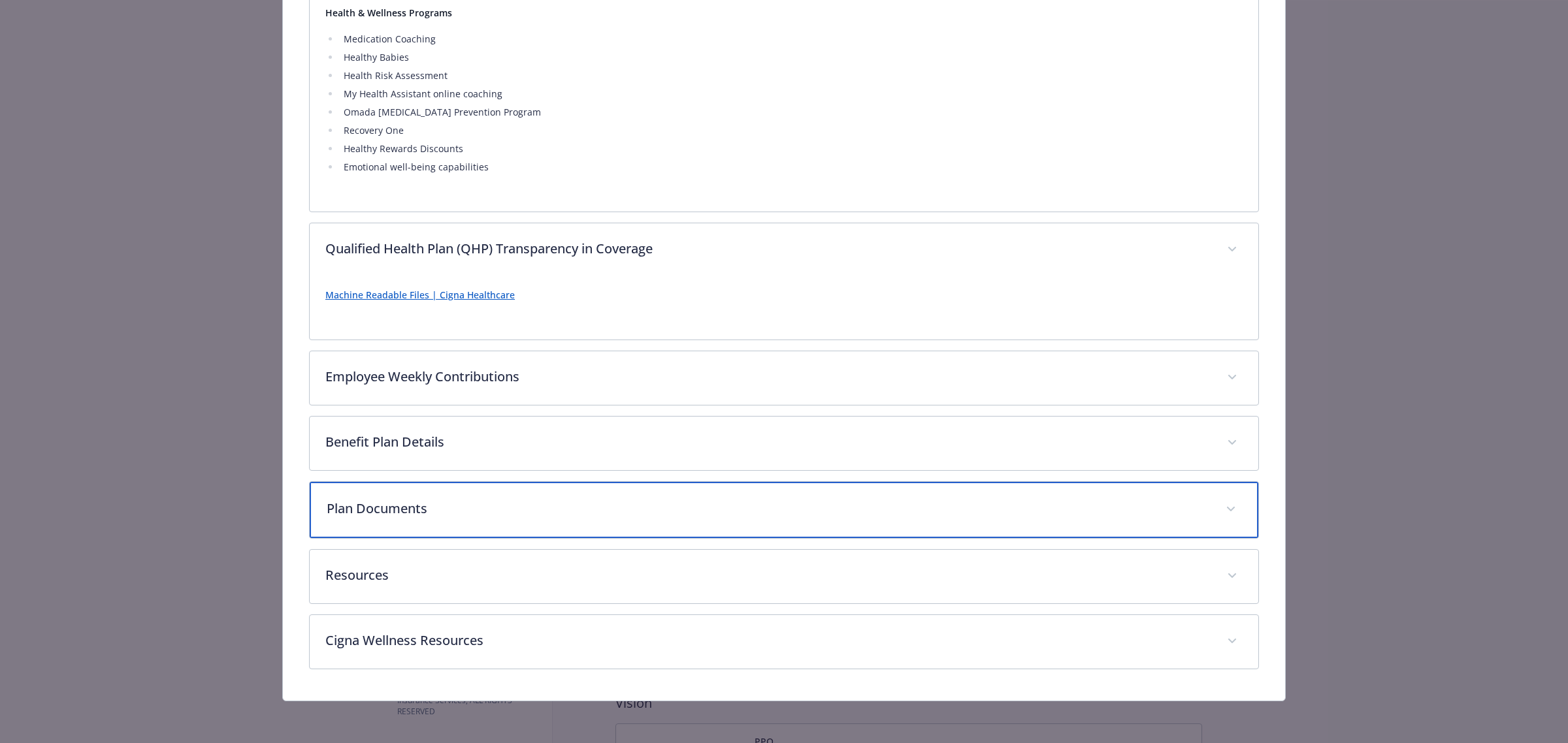
click at [464, 520] on div "Plan Documents" at bounding box center [784, 510] width 949 height 56
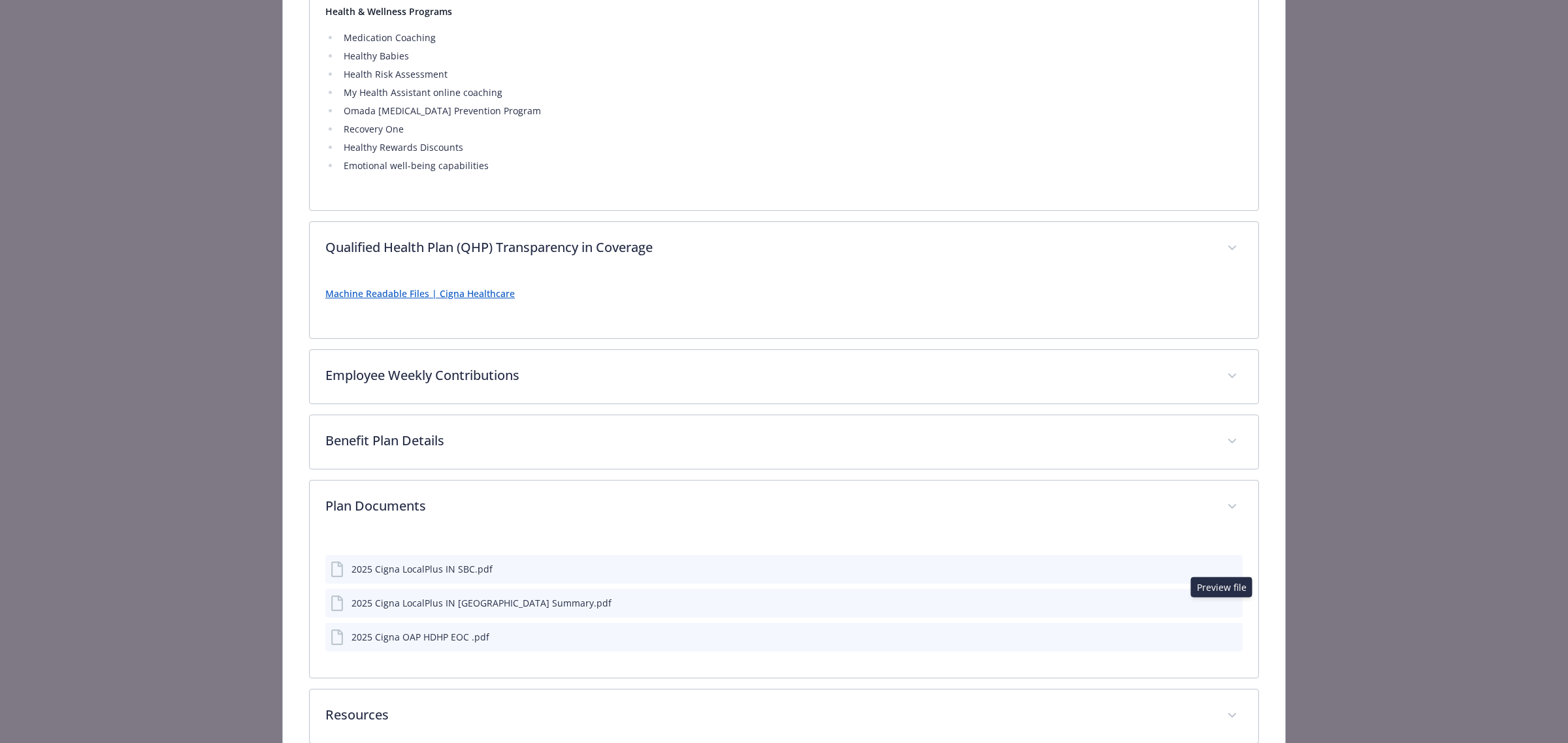
click at [1224, 606] on icon "preview file" at bounding box center [1229, 602] width 11 height 9
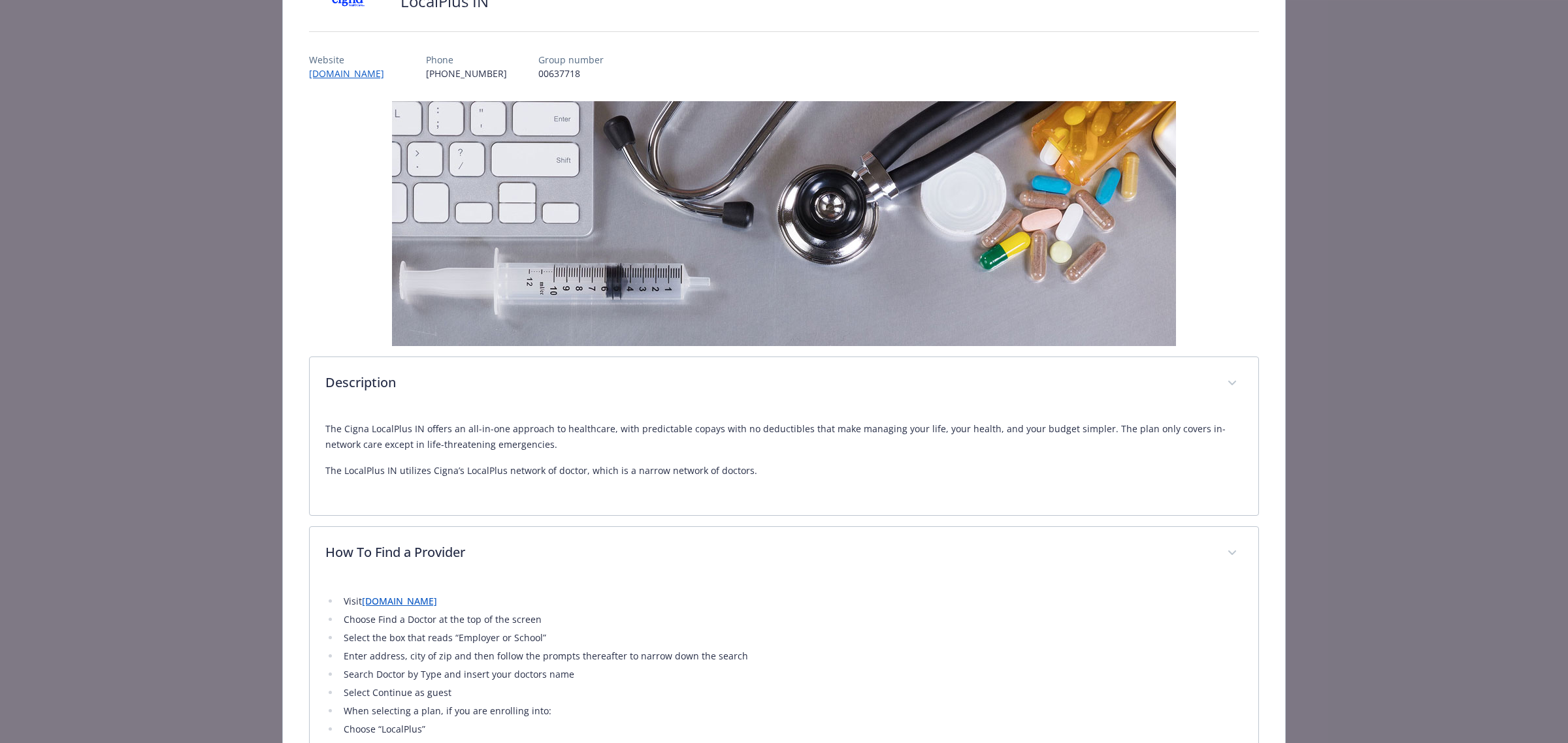
scroll to position [0, 0]
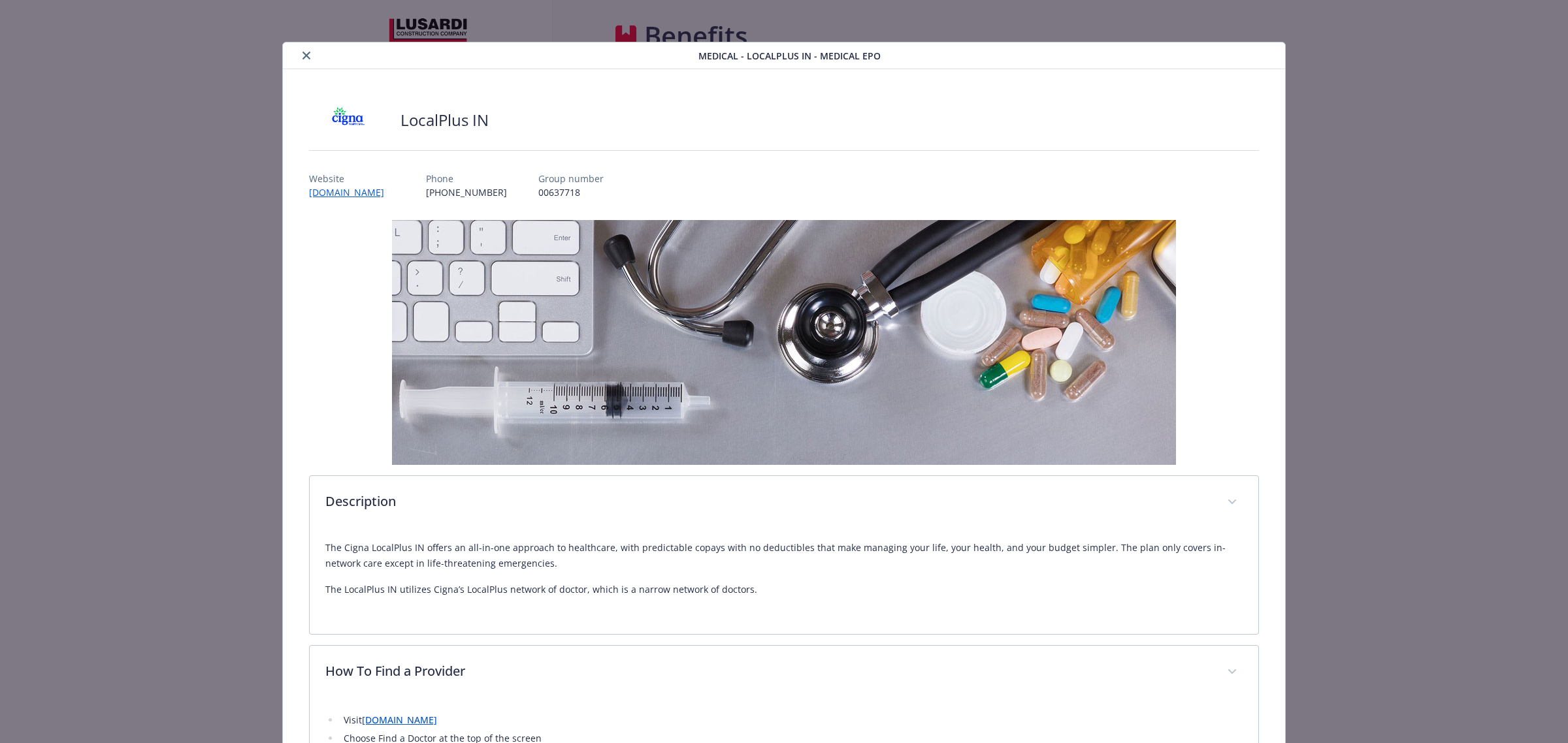
click at [298, 53] on button "close" at bounding box center [306, 56] width 16 height 16
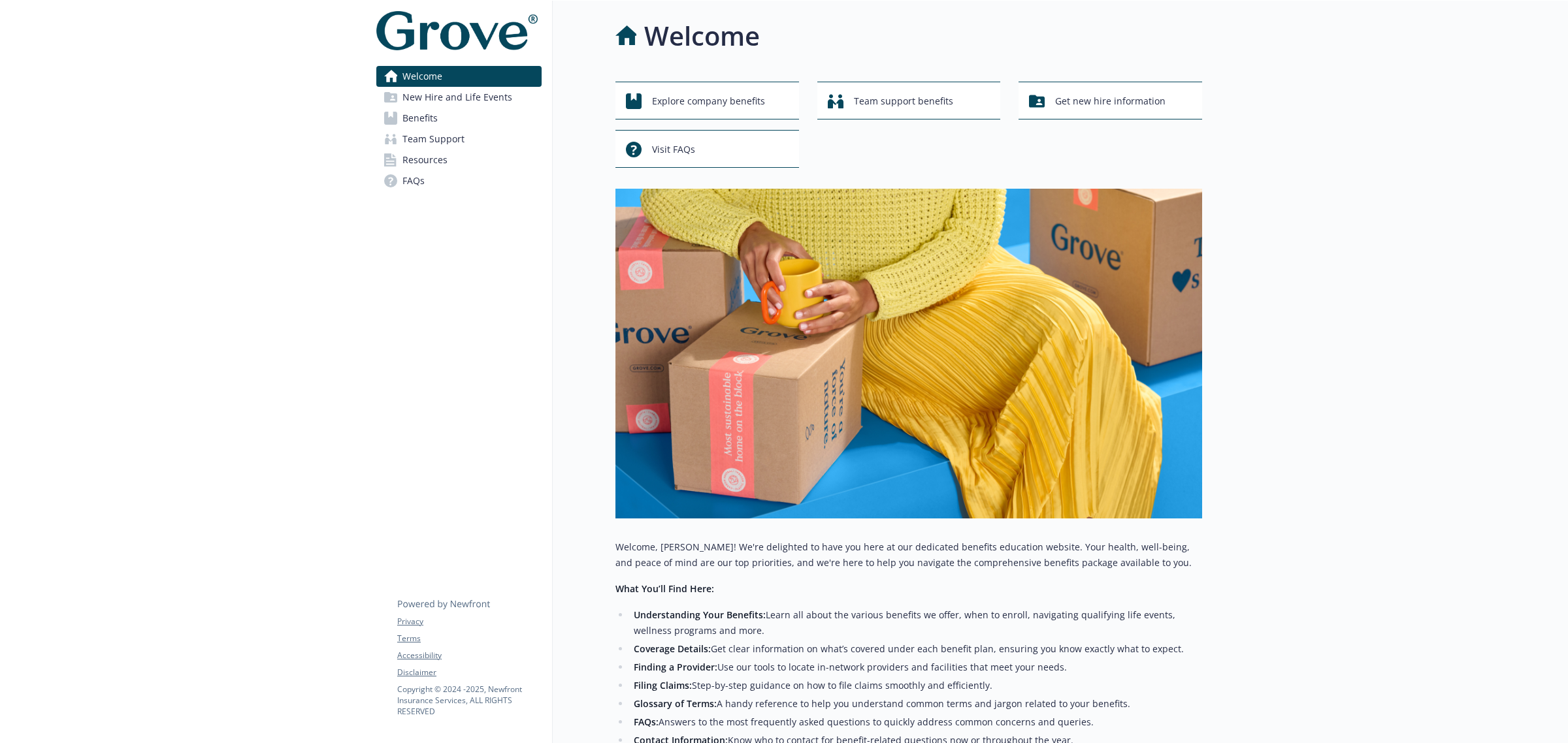
click at [428, 103] on span "New Hire and Life Events" at bounding box center [457, 97] width 110 height 21
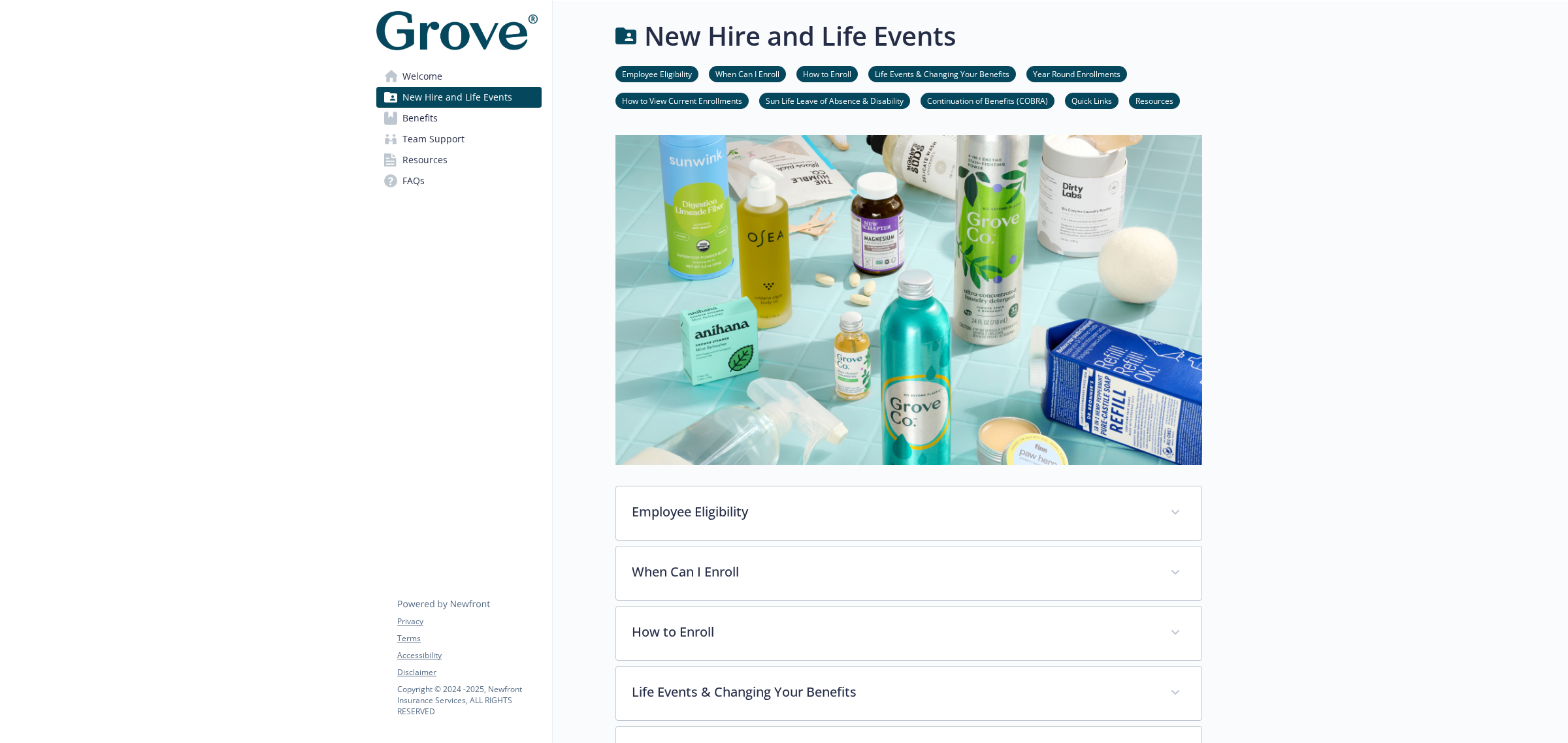
click at [394, 164] on icon at bounding box center [390, 160] width 11 height 14
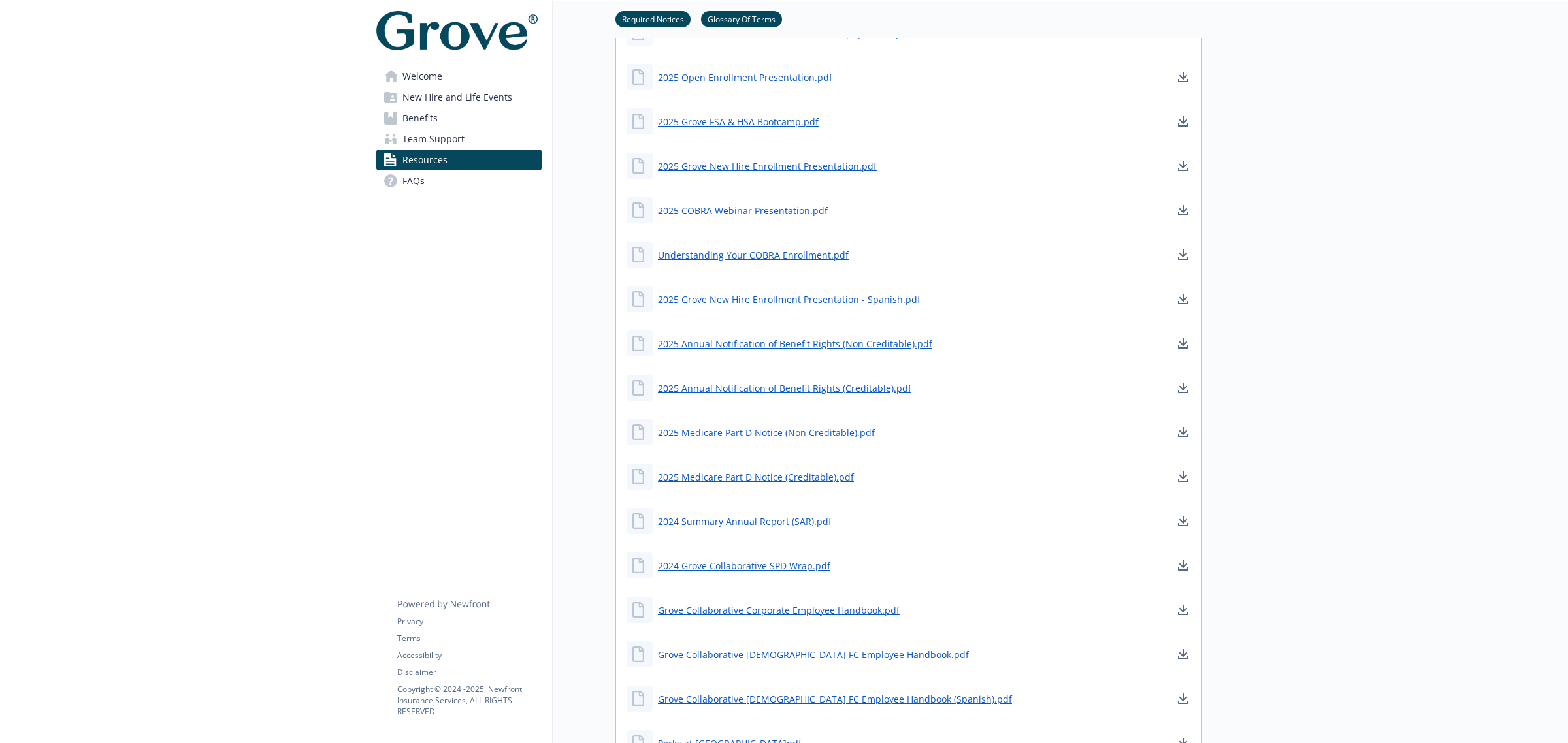
scroll to position [735, 0]
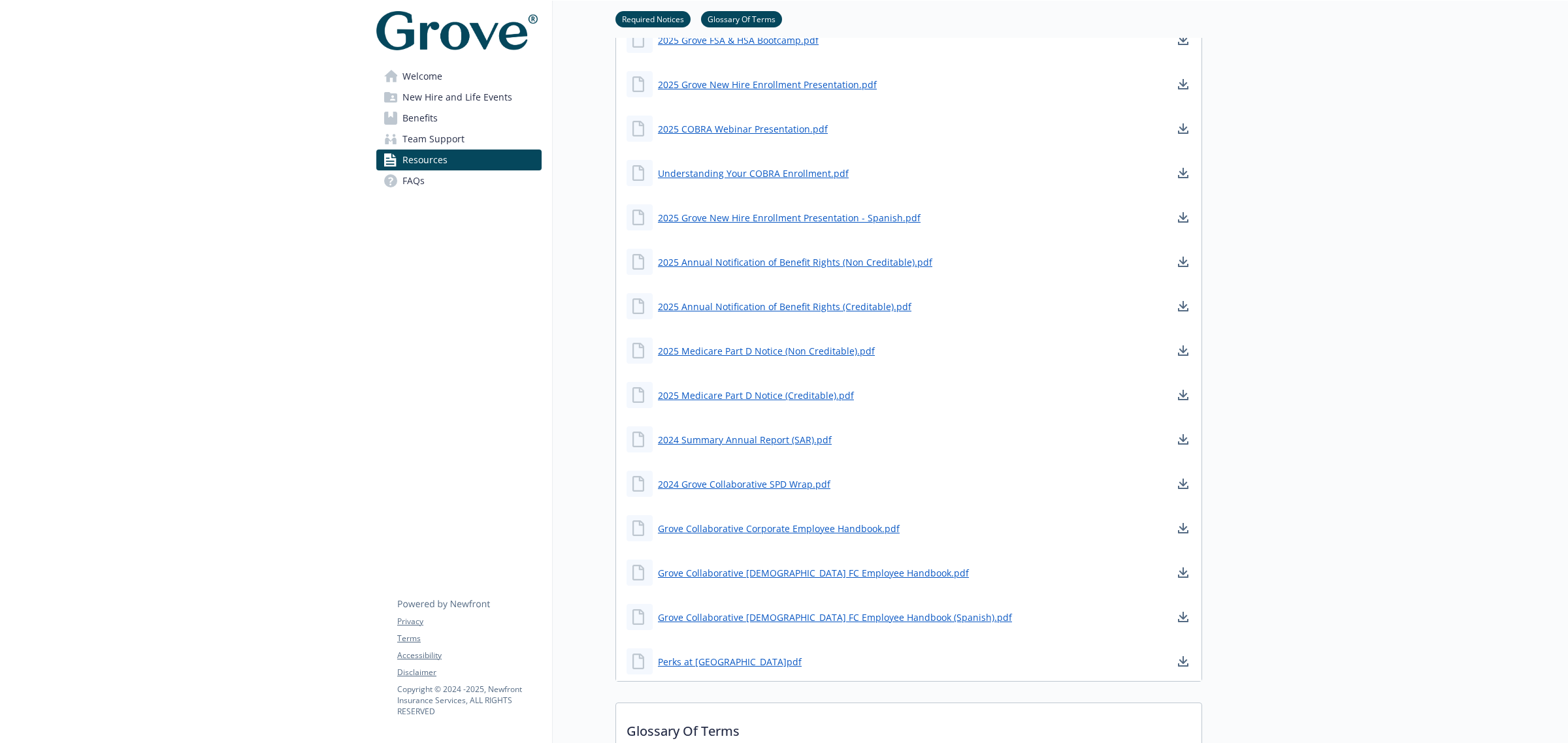
click at [446, 100] on span "New Hire and Life Events" at bounding box center [457, 97] width 110 height 21
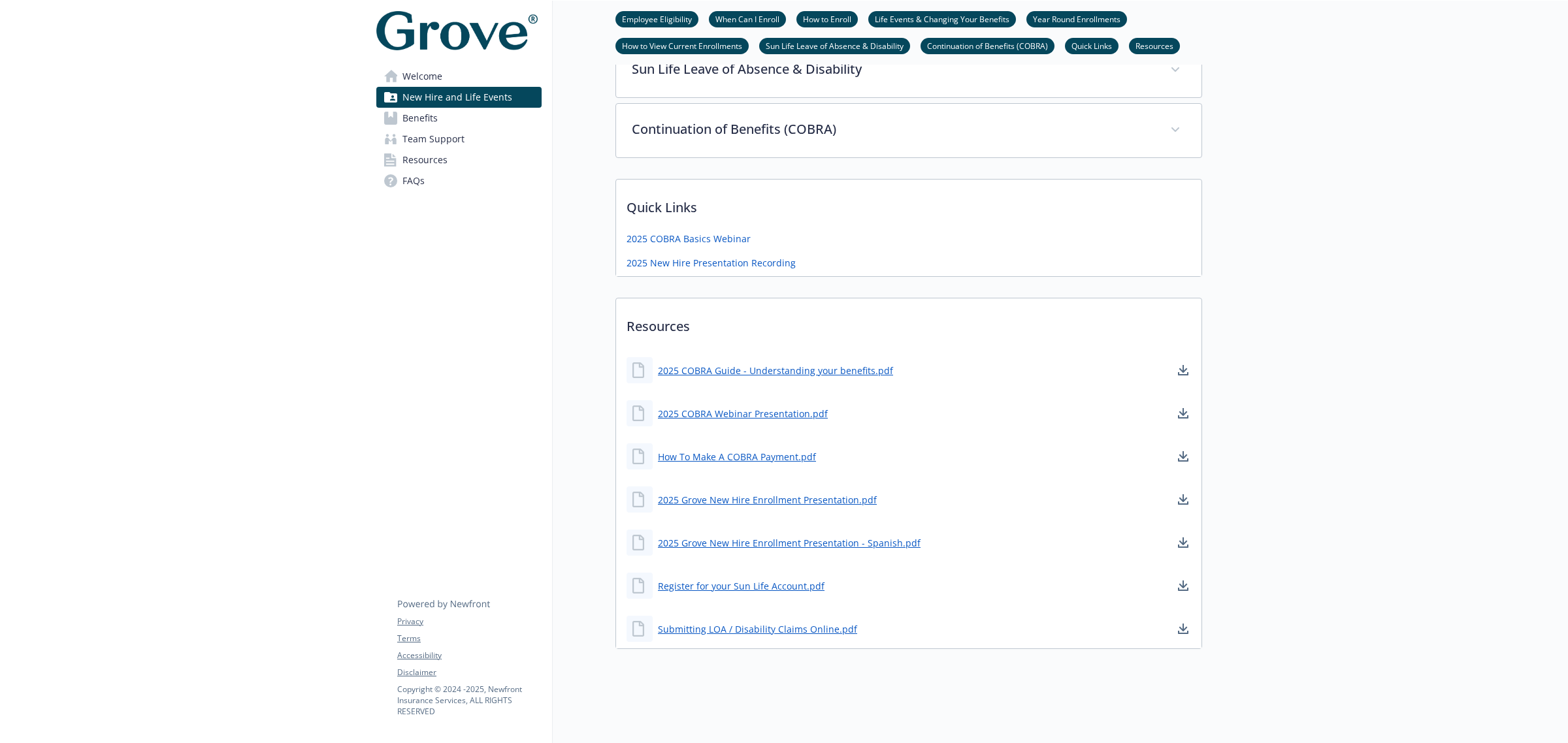
scroll to position [818, 0]
click at [399, 157] on link "Resources" at bounding box center [459, 160] width 165 height 21
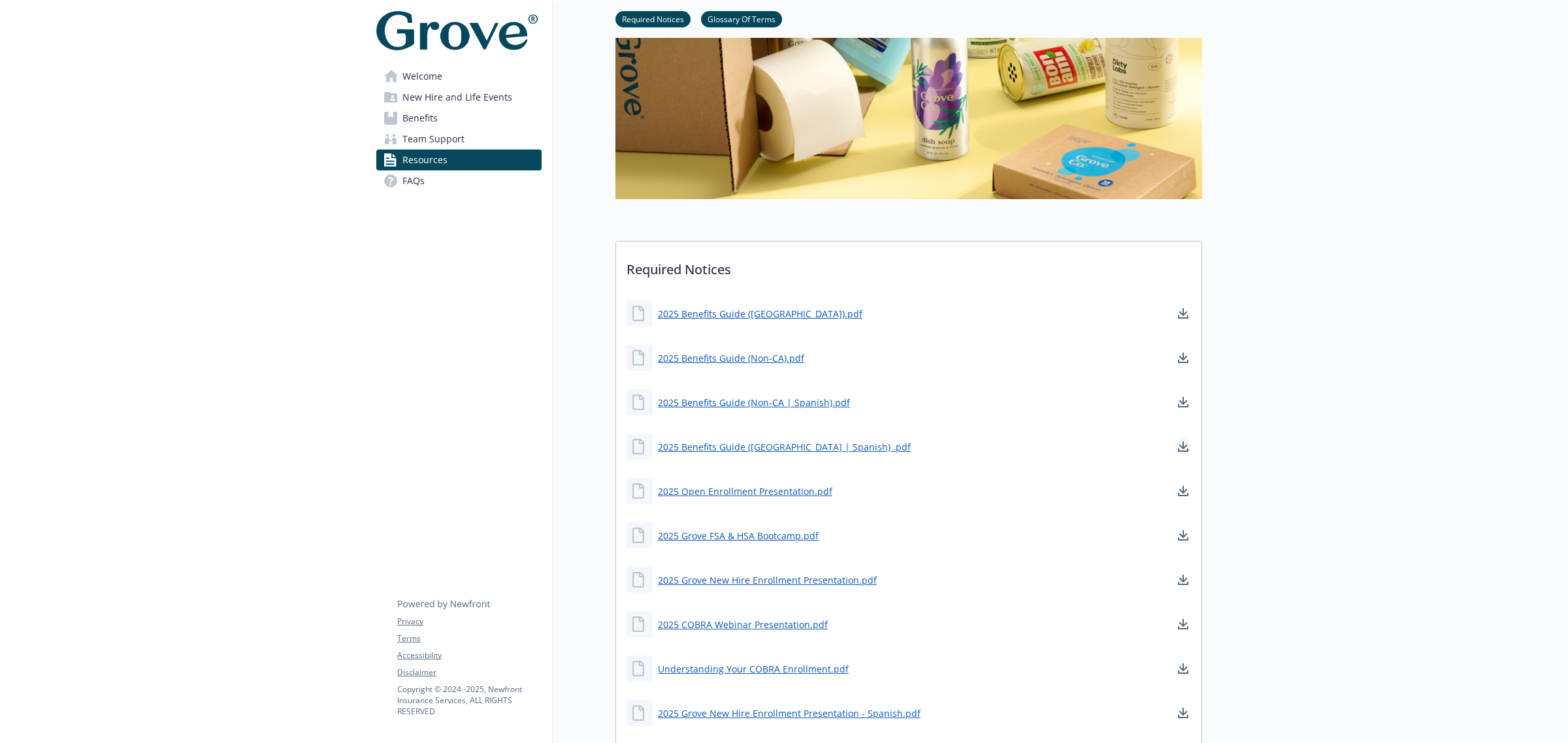
scroll to position [246, 0]
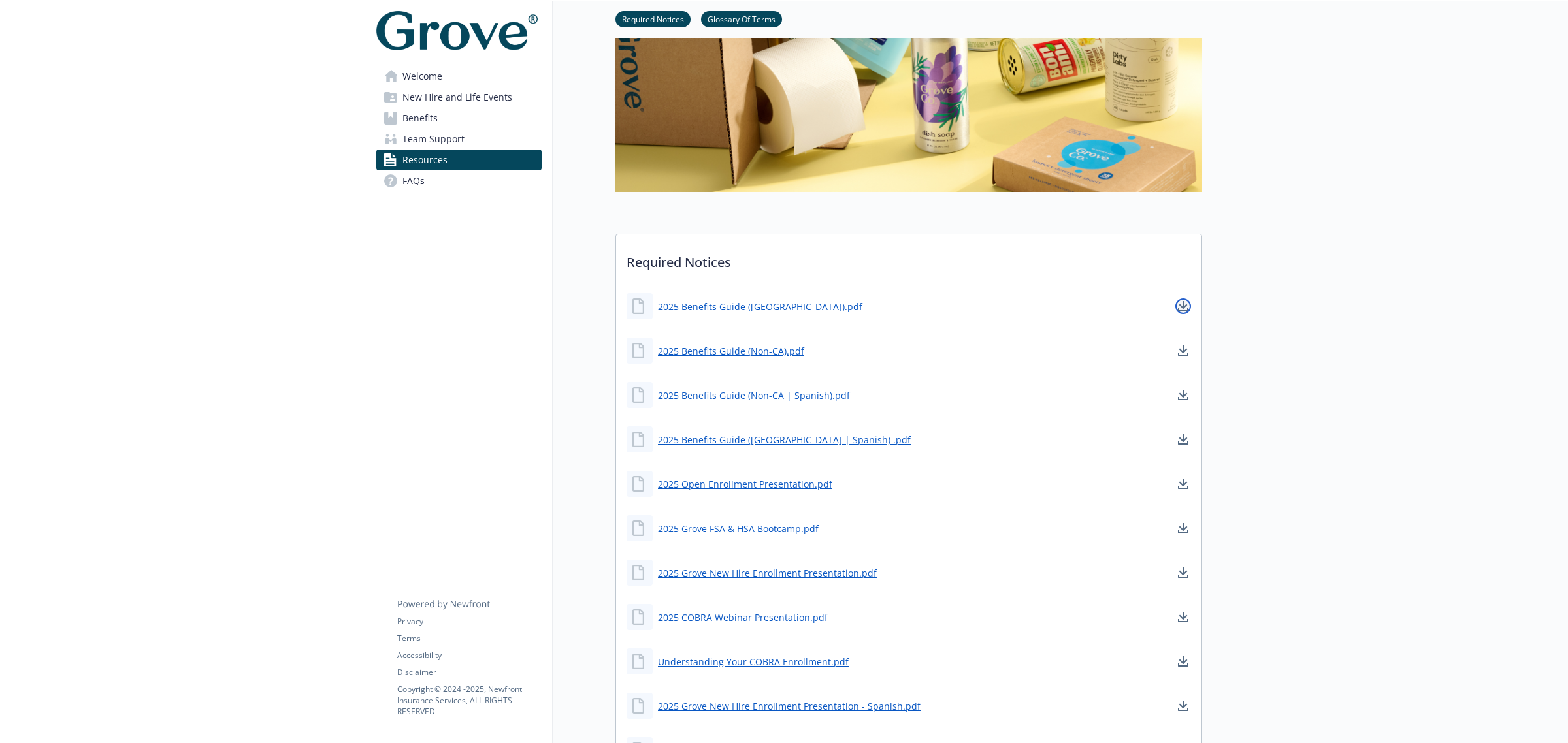
click at [1184, 301] on icon "download document" at bounding box center [1183, 306] width 11 height 11
click at [1180, 348] on icon "download document" at bounding box center [1183, 351] width 11 height 11
click at [1179, 395] on icon "download document" at bounding box center [1183, 395] width 11 height 11
click at [1184, 441] on icon "download document" at bounding box center [1183, 438] width 8 height 8
click at [1184, 487] on icon "download document" at bounding box center [1183, 484] width 11 height 11
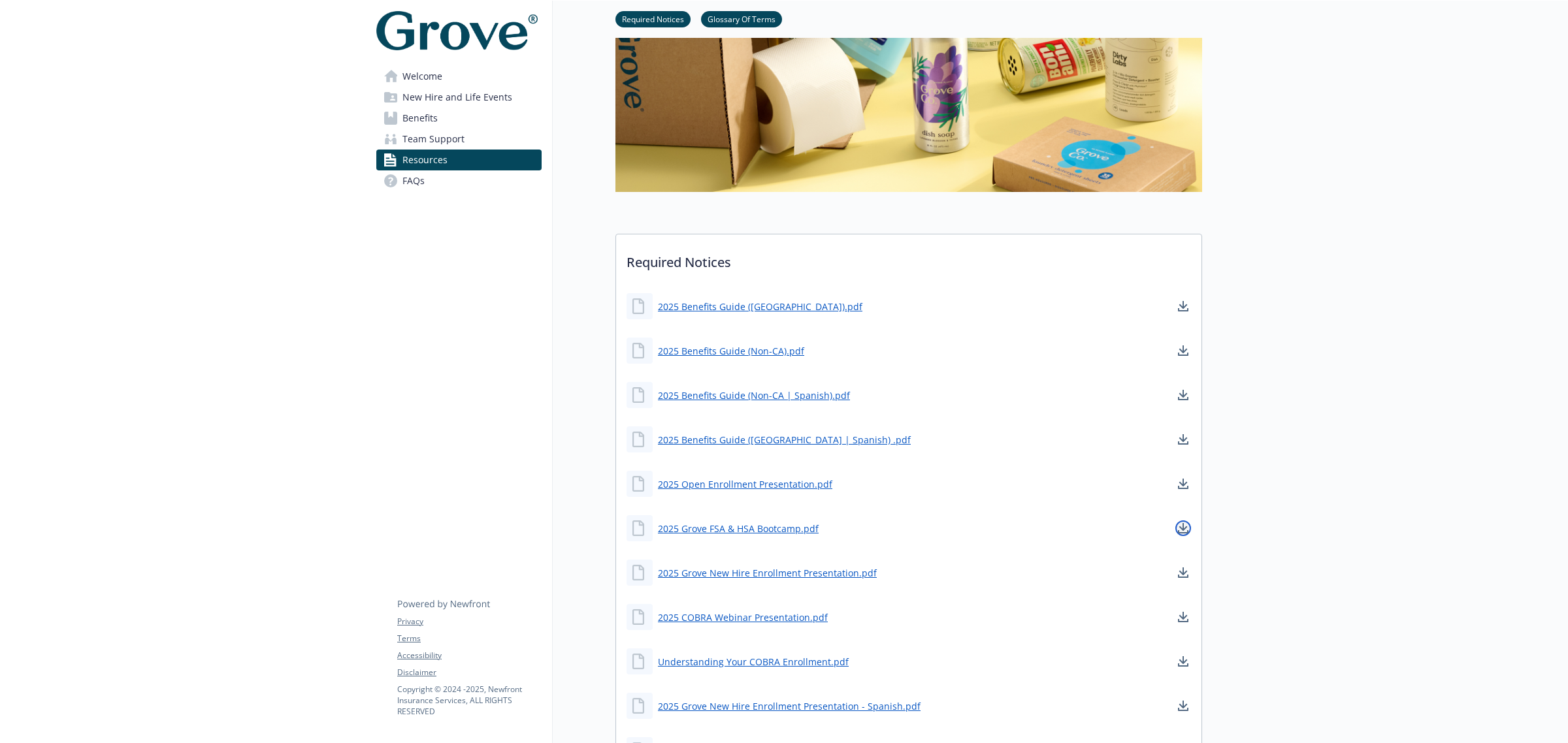
click at [1178, 524] on icon "download document" at bounding box center [1183, 529] width 11 height 11
click at [1184, 569] on icon "download document" at bounding box center [1183, 573] width 11 height 11
click at [1180, 617] on icon "download document" at bounding box center [1183, 617] width 11 height 11
click at [1183, 658] on icon "download document" at bounding box center [1183, 660] width 8 height 8
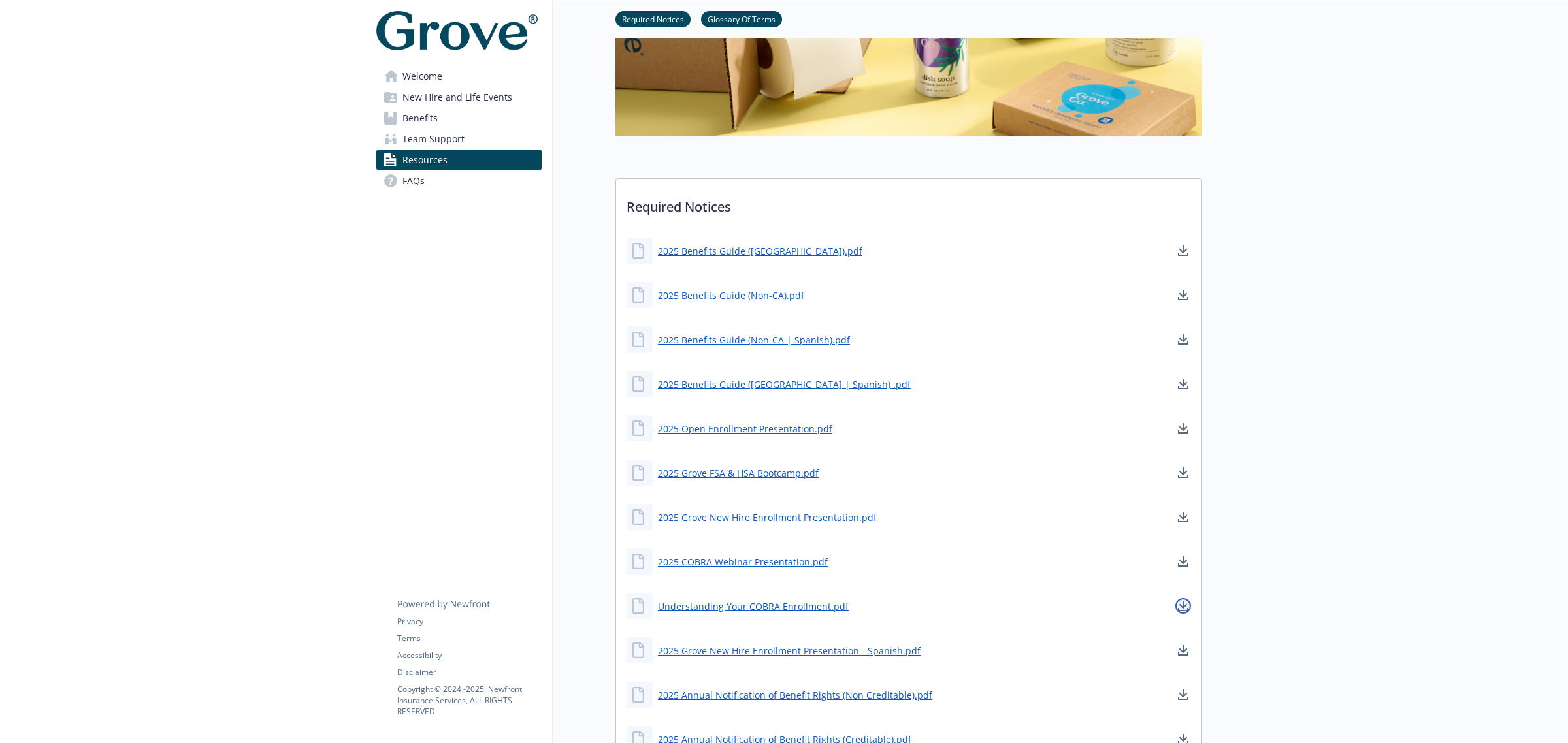
scroll to position [328, 0]
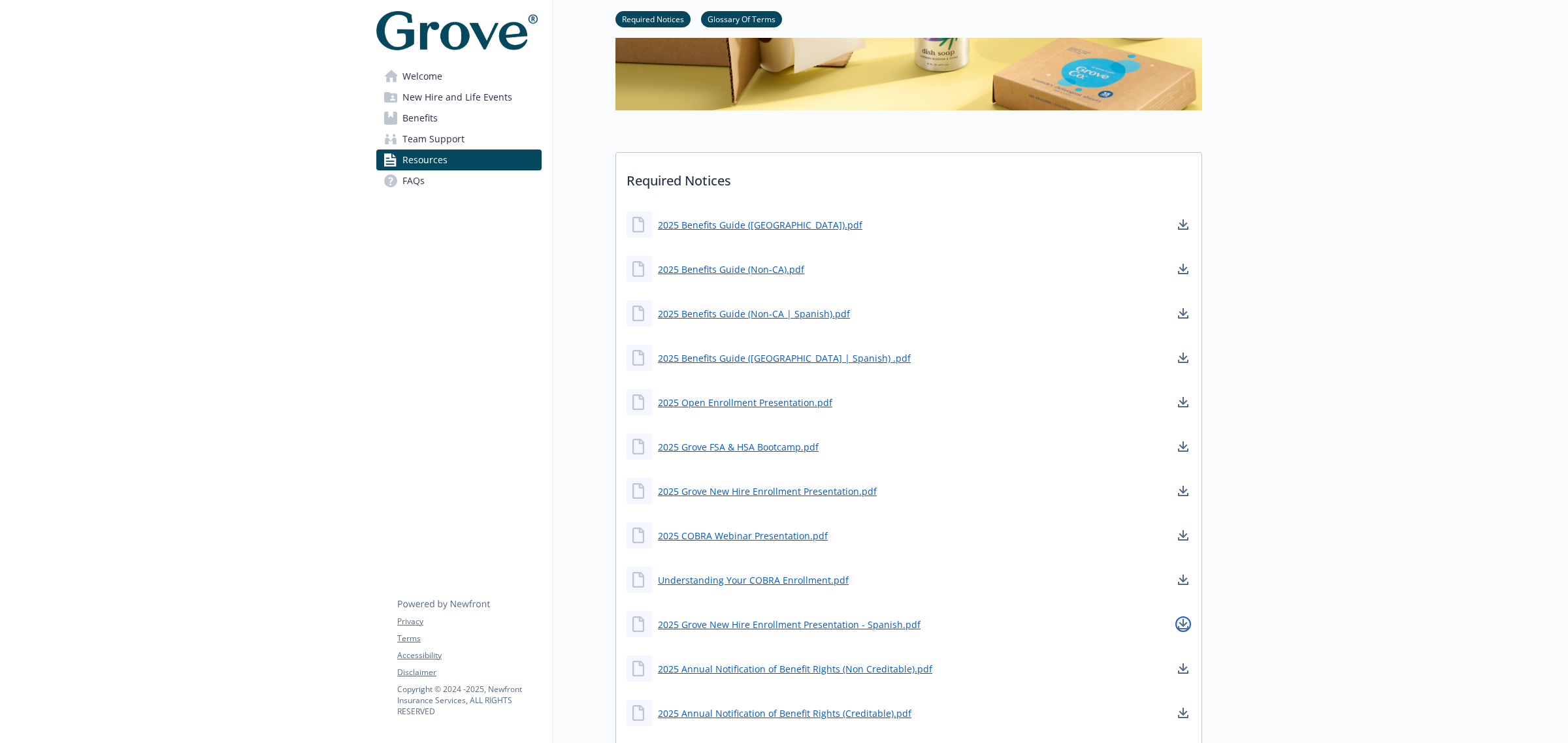
click at [1180, 625] on icon "download document" at bounding box center [1183, 624] width 11 height 11
click at [1180, 670] on icon "download document" at bounding box center [1183, 668] width 11 height 11
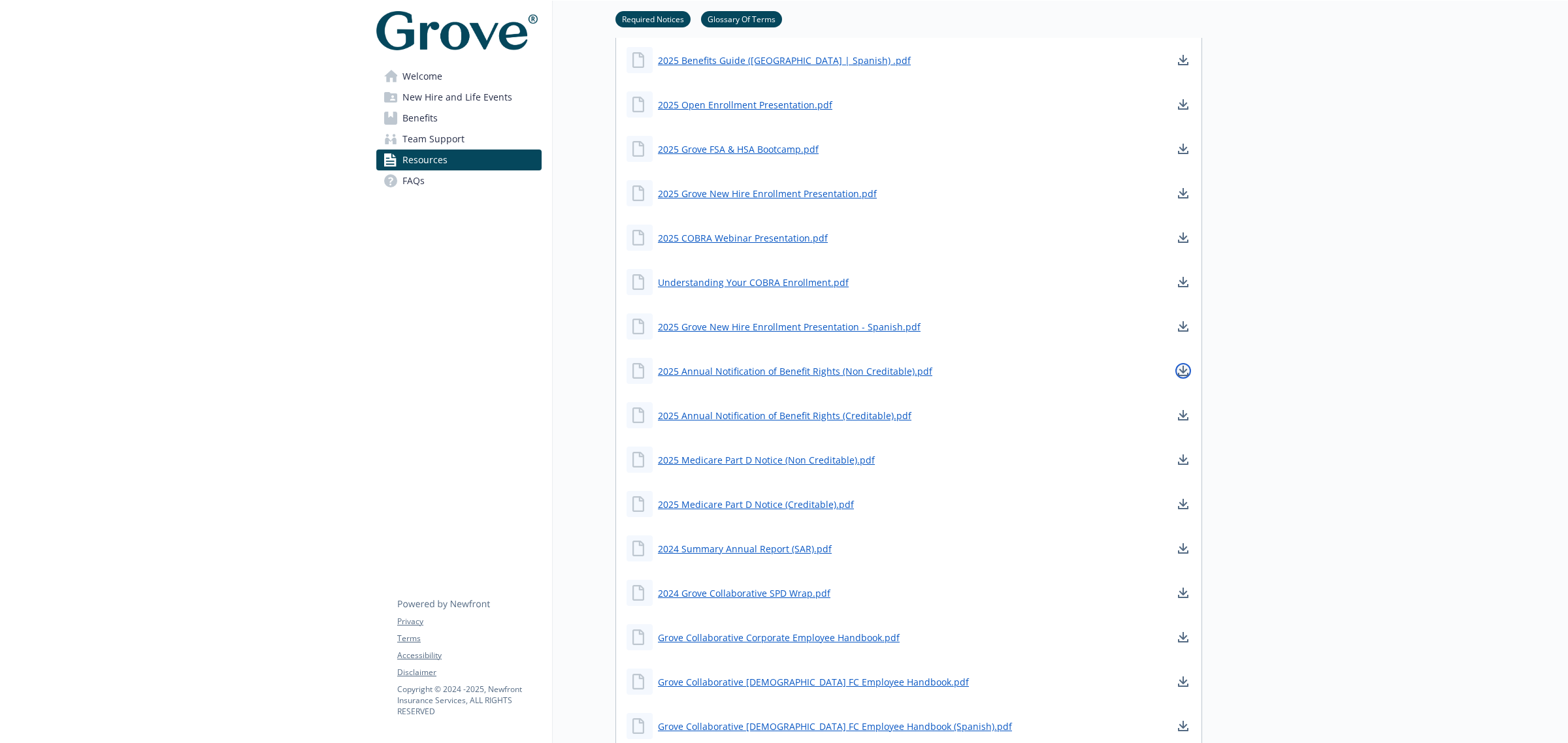
scroll to position [654, 0]
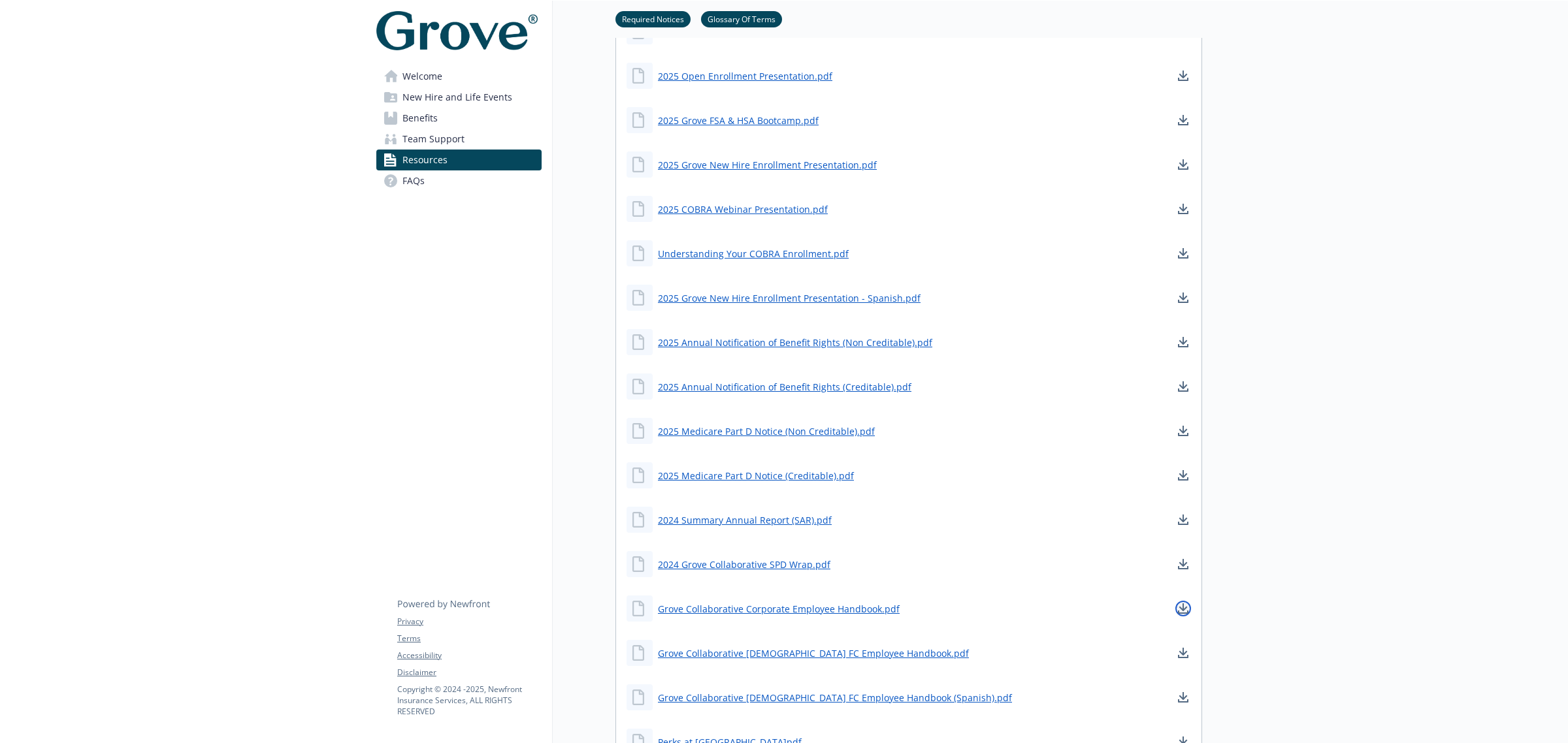
click at [1180, 607] on icon "download document" at bounding box center [1183, 607] width 8 height 8
click at [1183, 652] on icon "download document" at bounding box center [1183, 652] width 8 height 8
click at [1180, 699] on icon "download document" at bounding box center [1183, 697] width 11 height 11
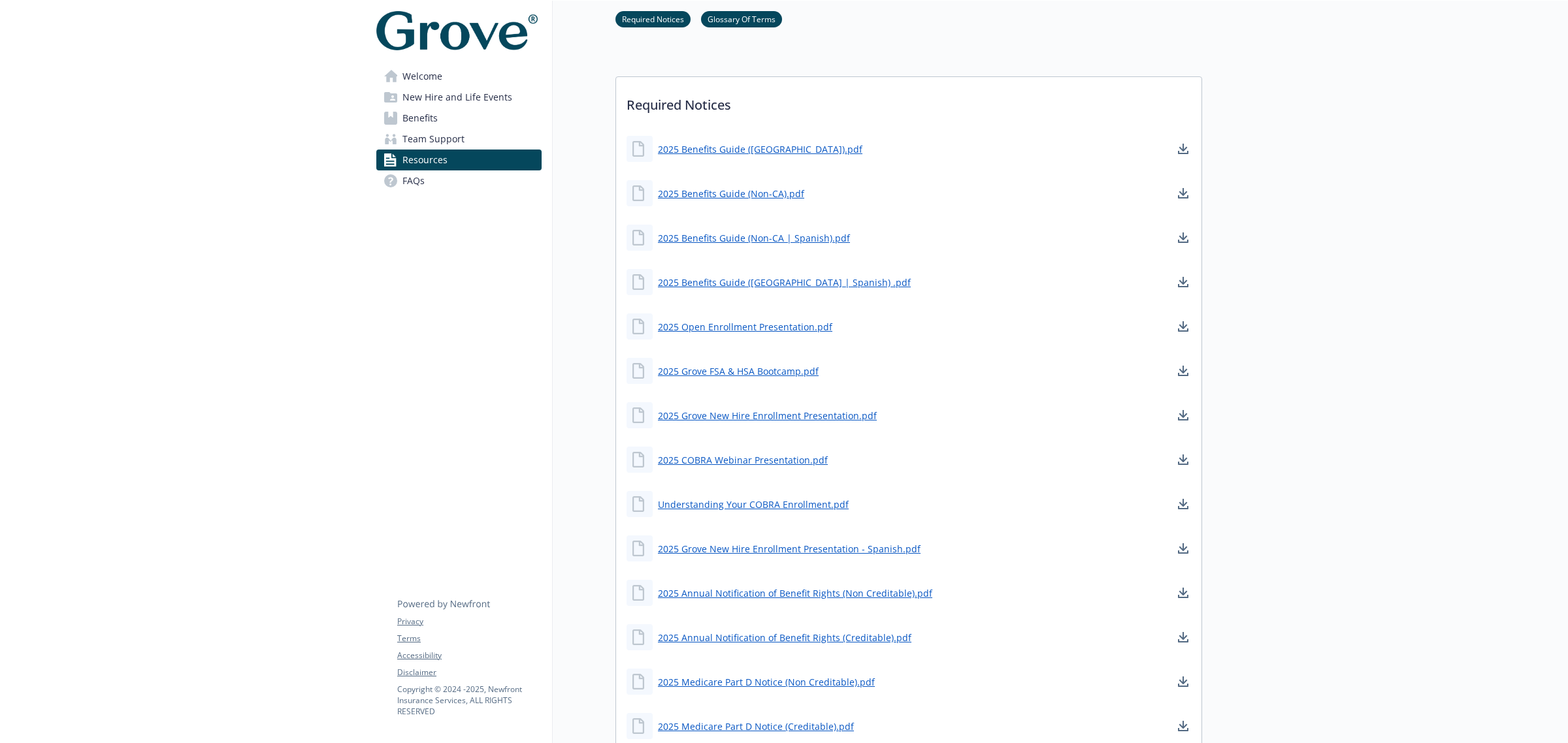
scroll to position [328, 0]
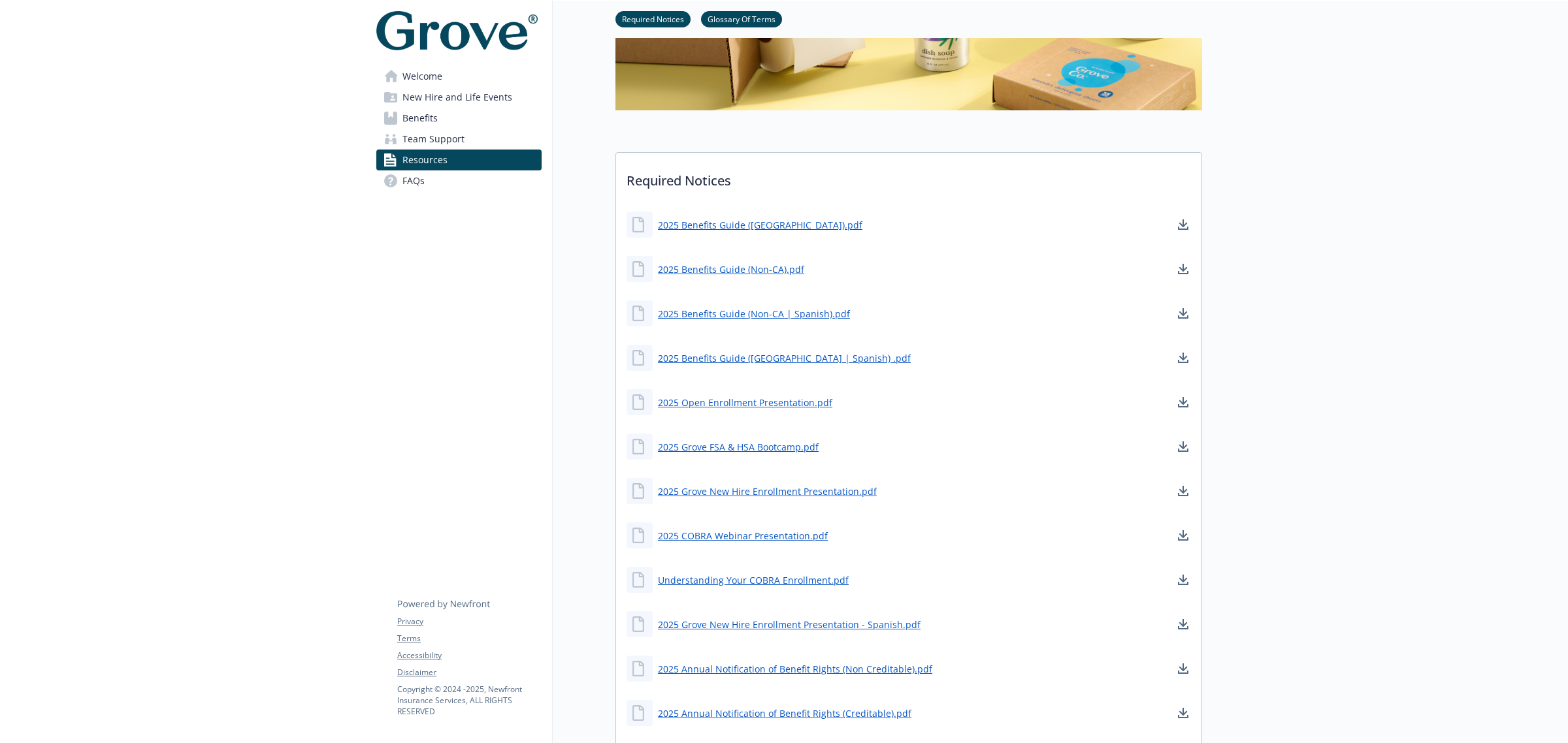
click at [441, 99] on span "New Hire and Life Events" at bounding box center [457, 97] width 110 height 21
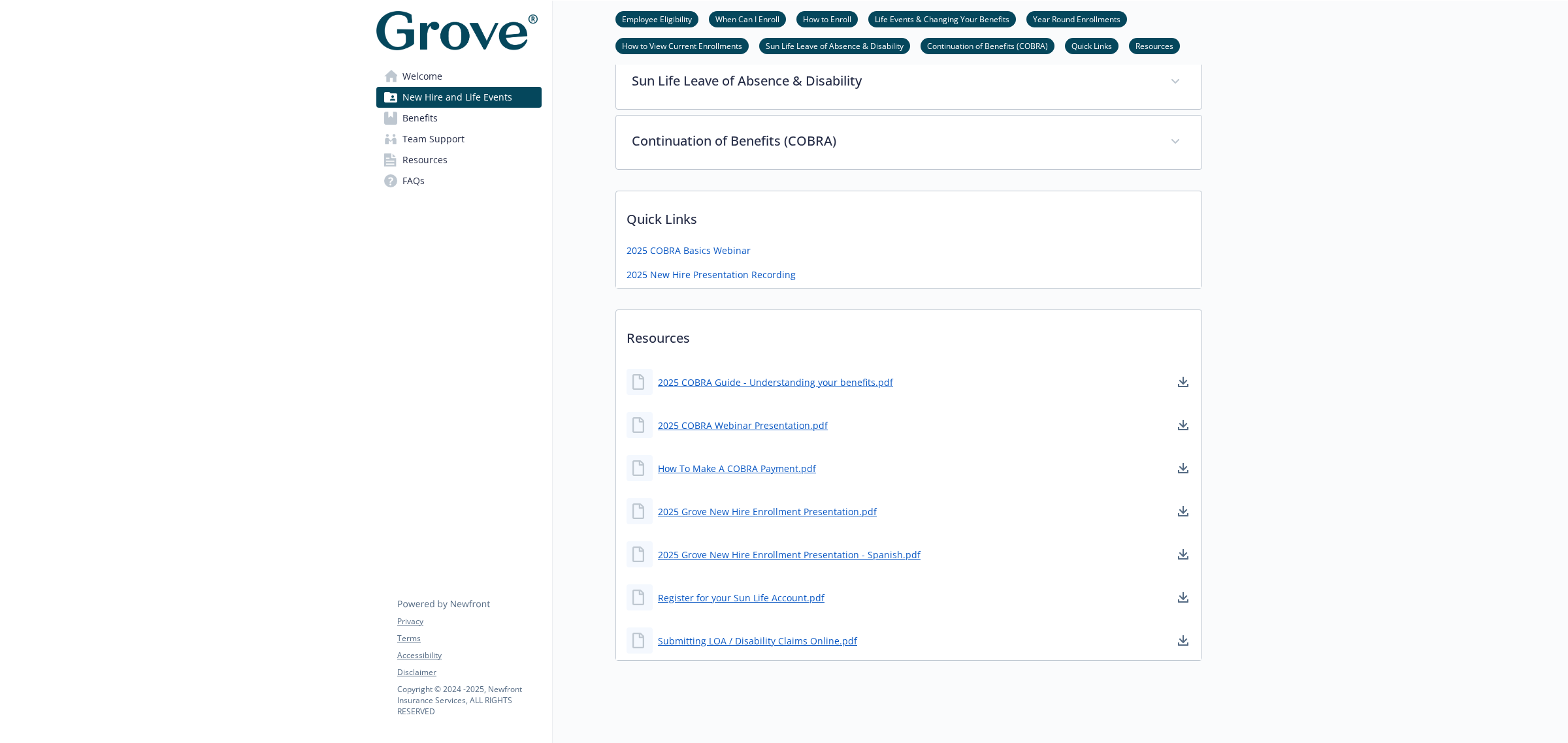
scroll to position [818, 0]
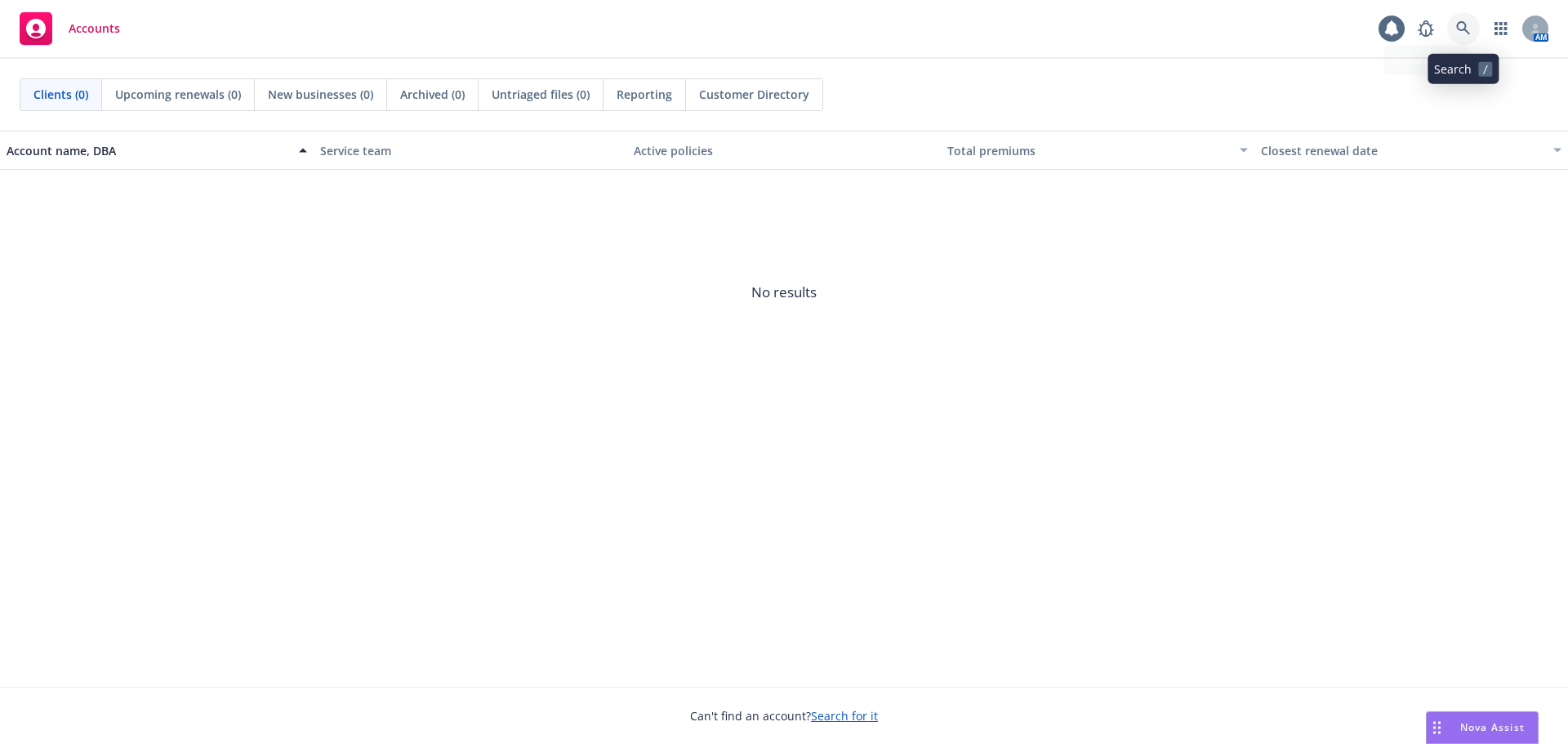
click at [1465, 19] on link at bounding box center [1463, 29] width 32 height 32
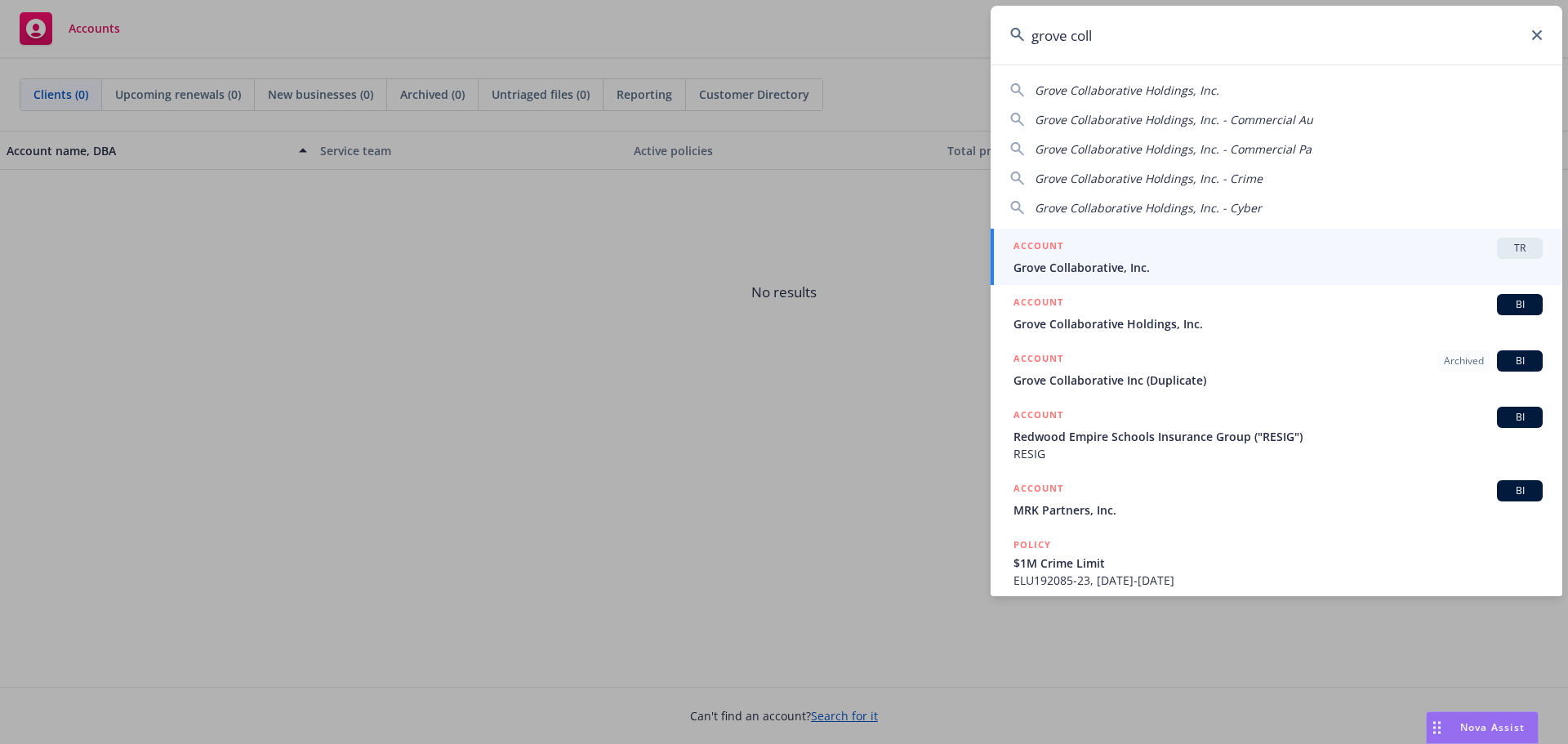
type input "grove coll"
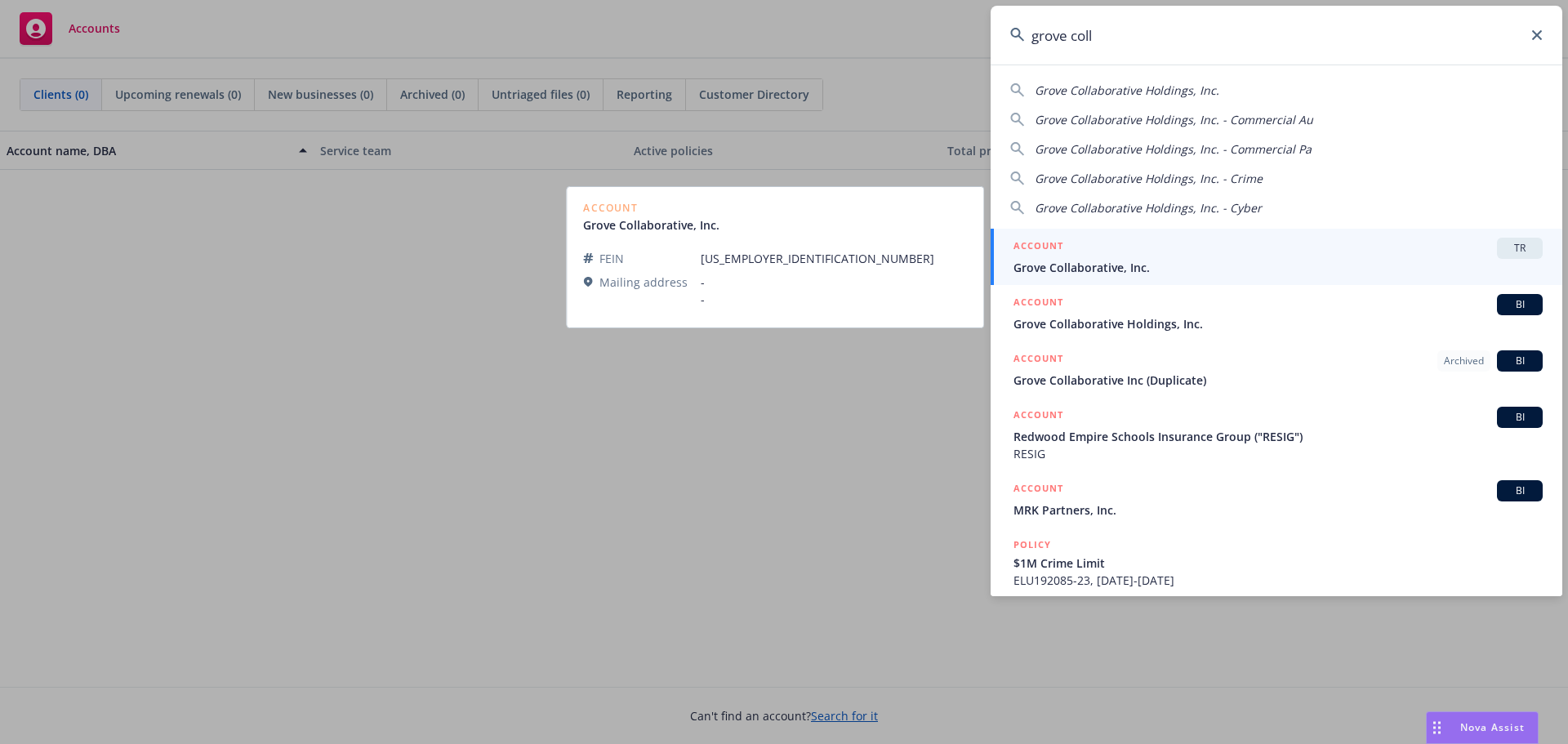
click at [1088, 258] on div "ACCOUNT TR" at bounding box center [1278, 248] width 529 height 21
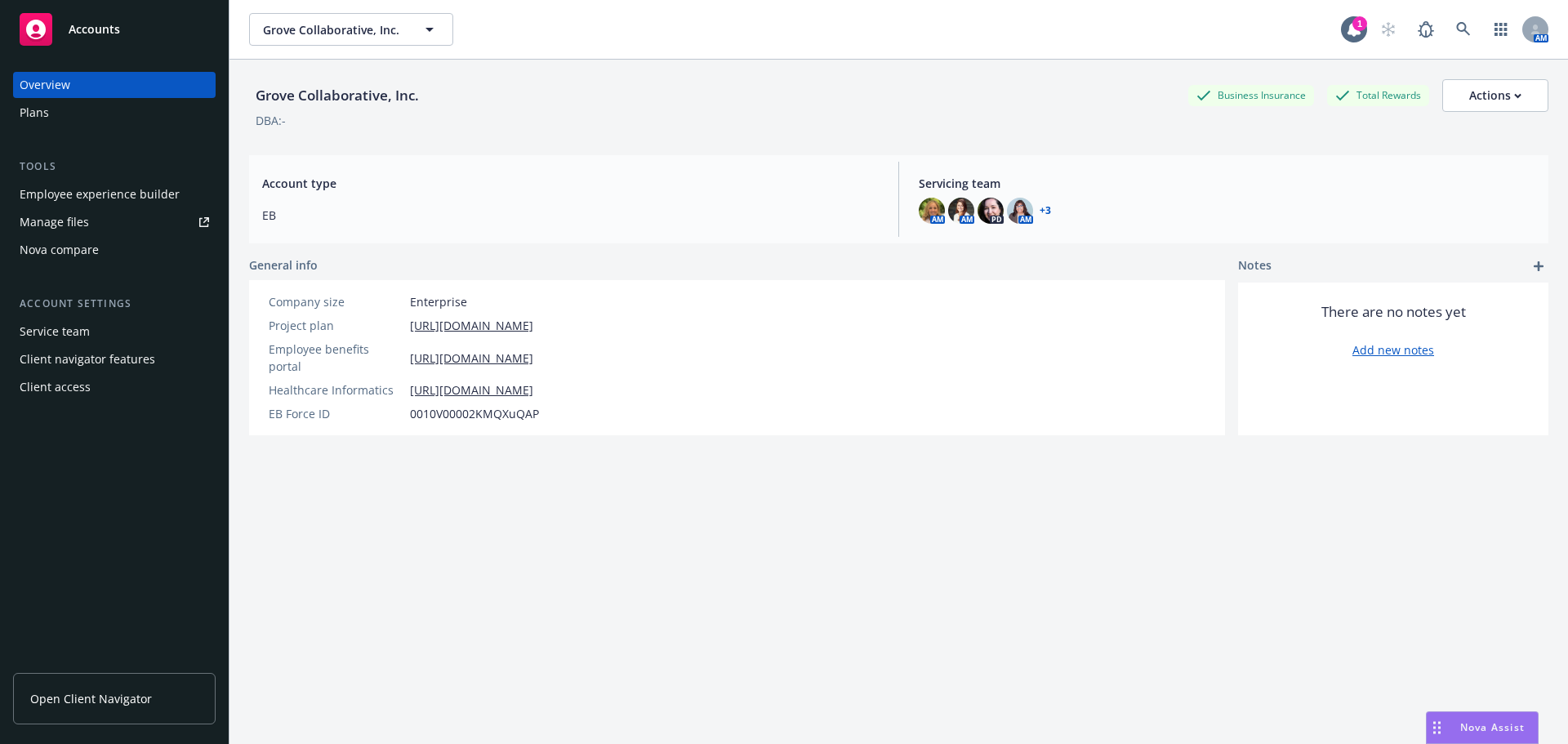
click at [74, 193] on div "Employee experience builder" at bounding box center [100, 194] width 160 height 26
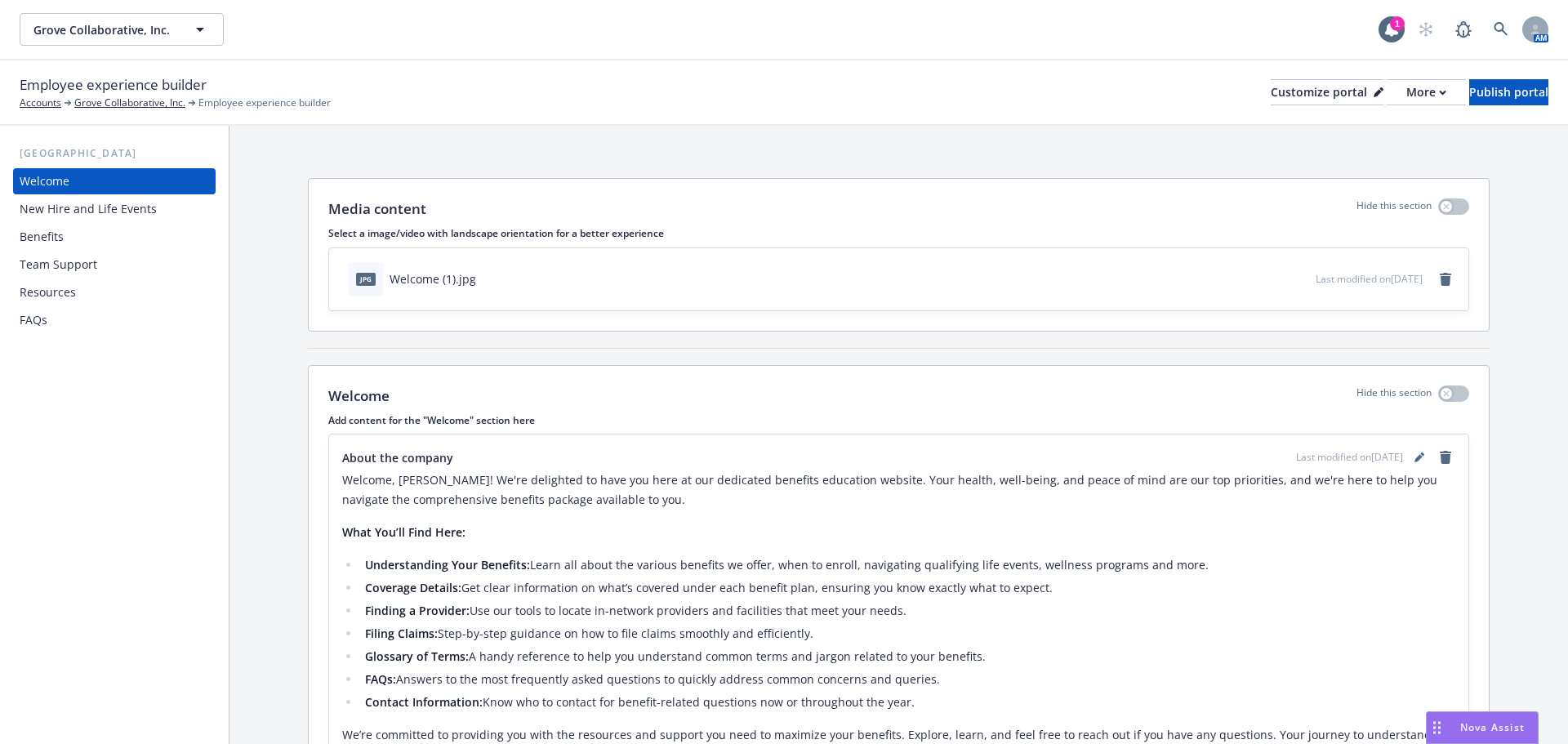
click at [88, 202] on div "New Hire and Life Events" at bounding box center [88, 208] width 137 height 26
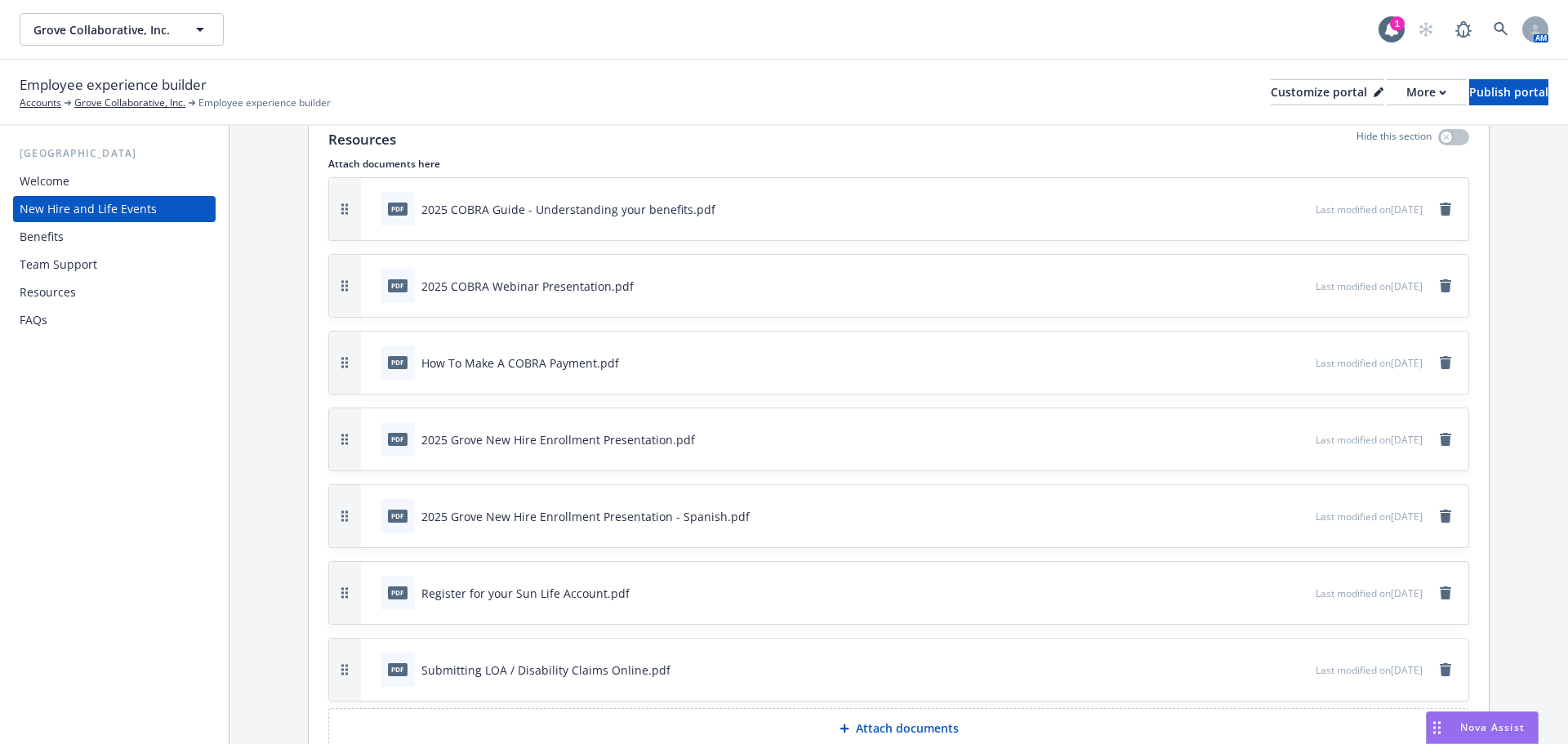
scroll to position [4166, 0]
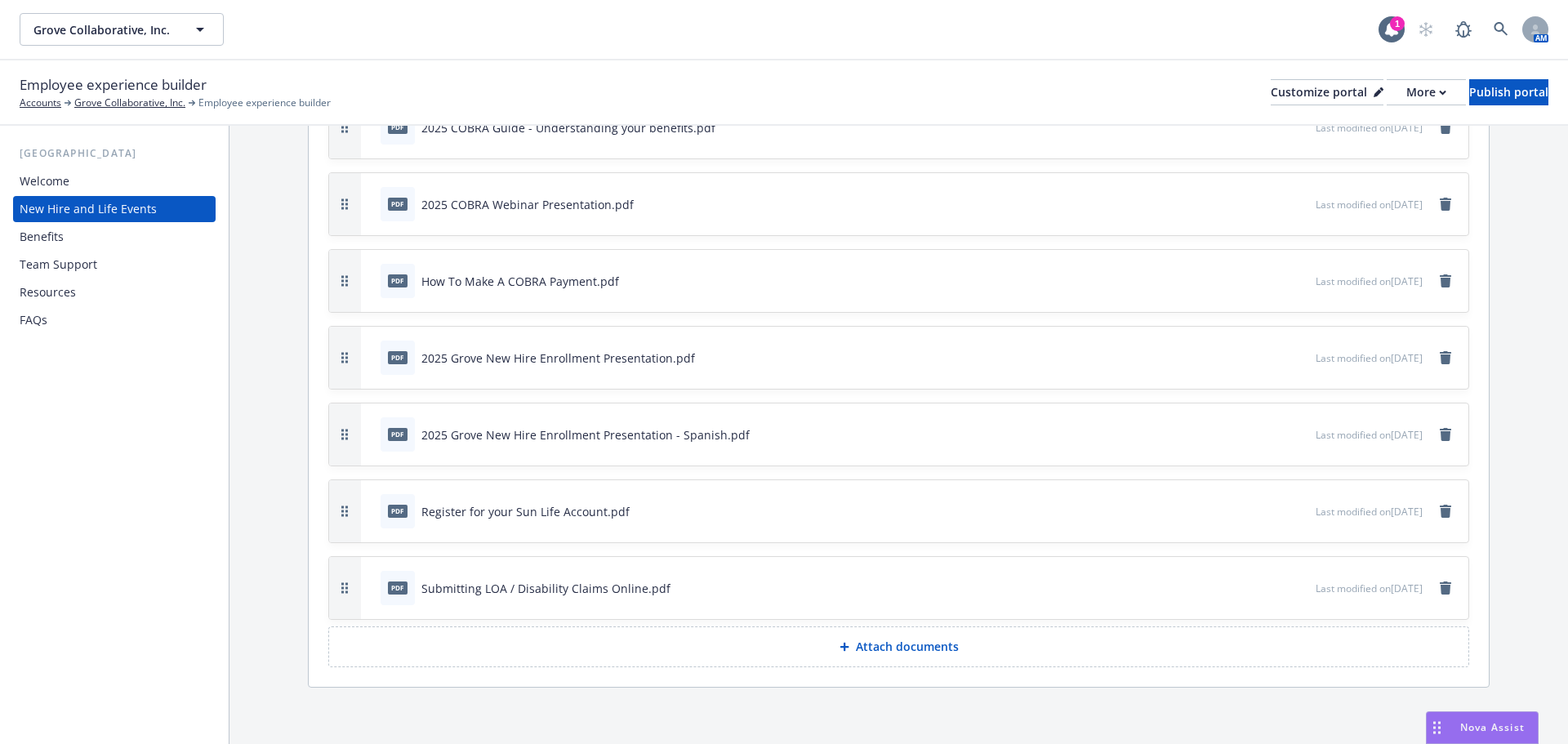
click at [870, 643] on p "Attach documents" at bounding box center [908, 646] width 103 height 16
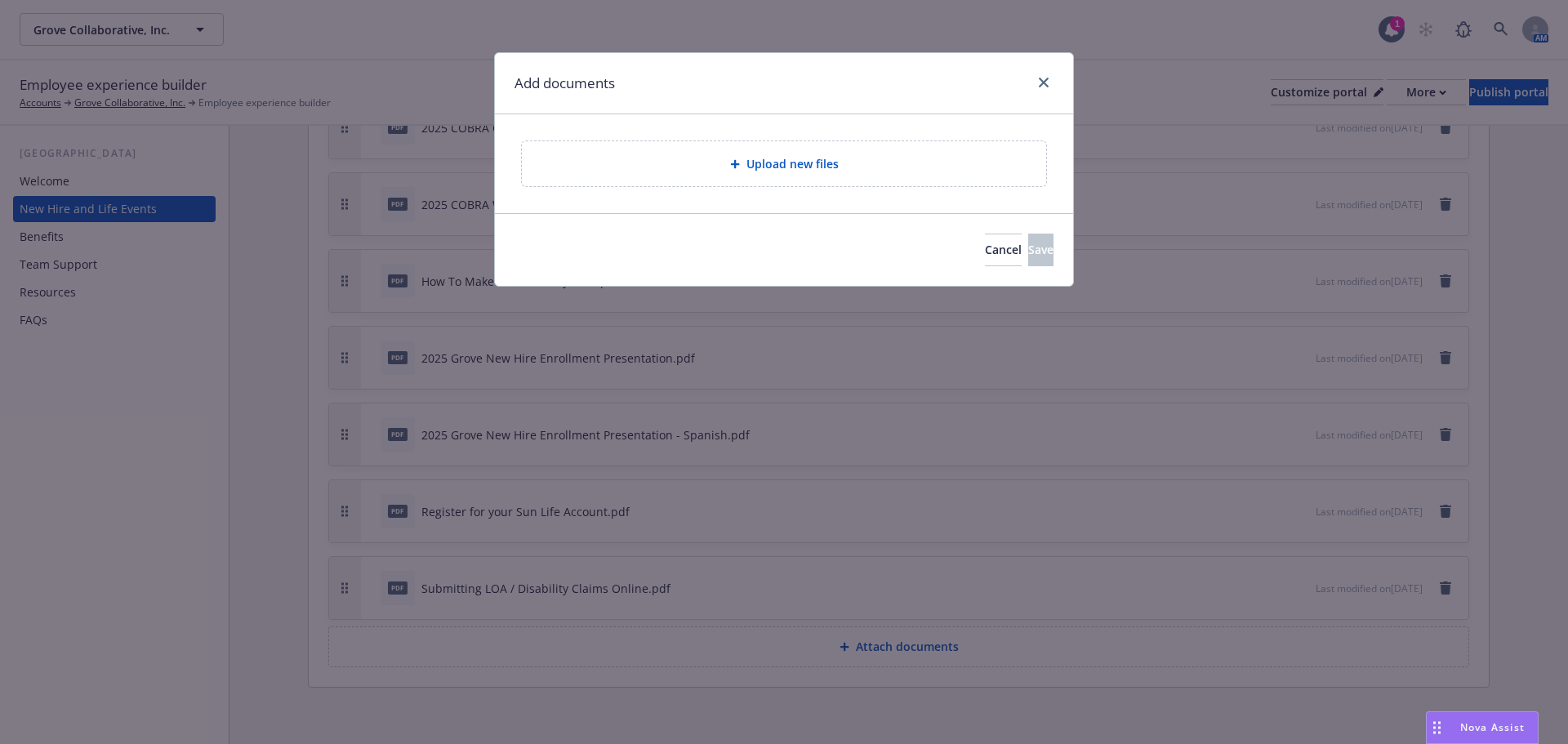
click at [736, 158] on div "Upload new files" at bounding box center [784, 164] width 499 height 19
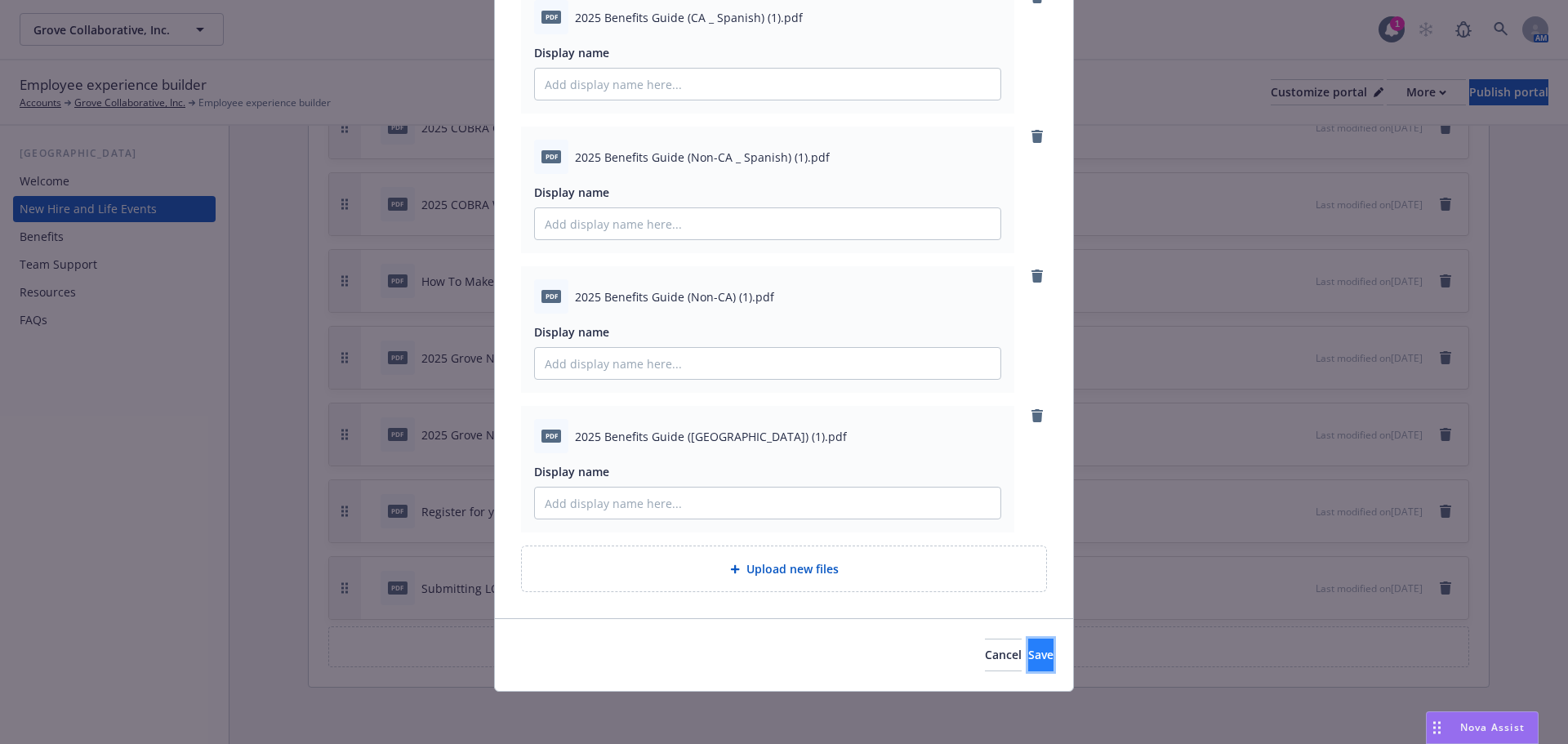
click at [1029, 656] on span "Save" at bounding box center [1041, 655] width 26 height 15
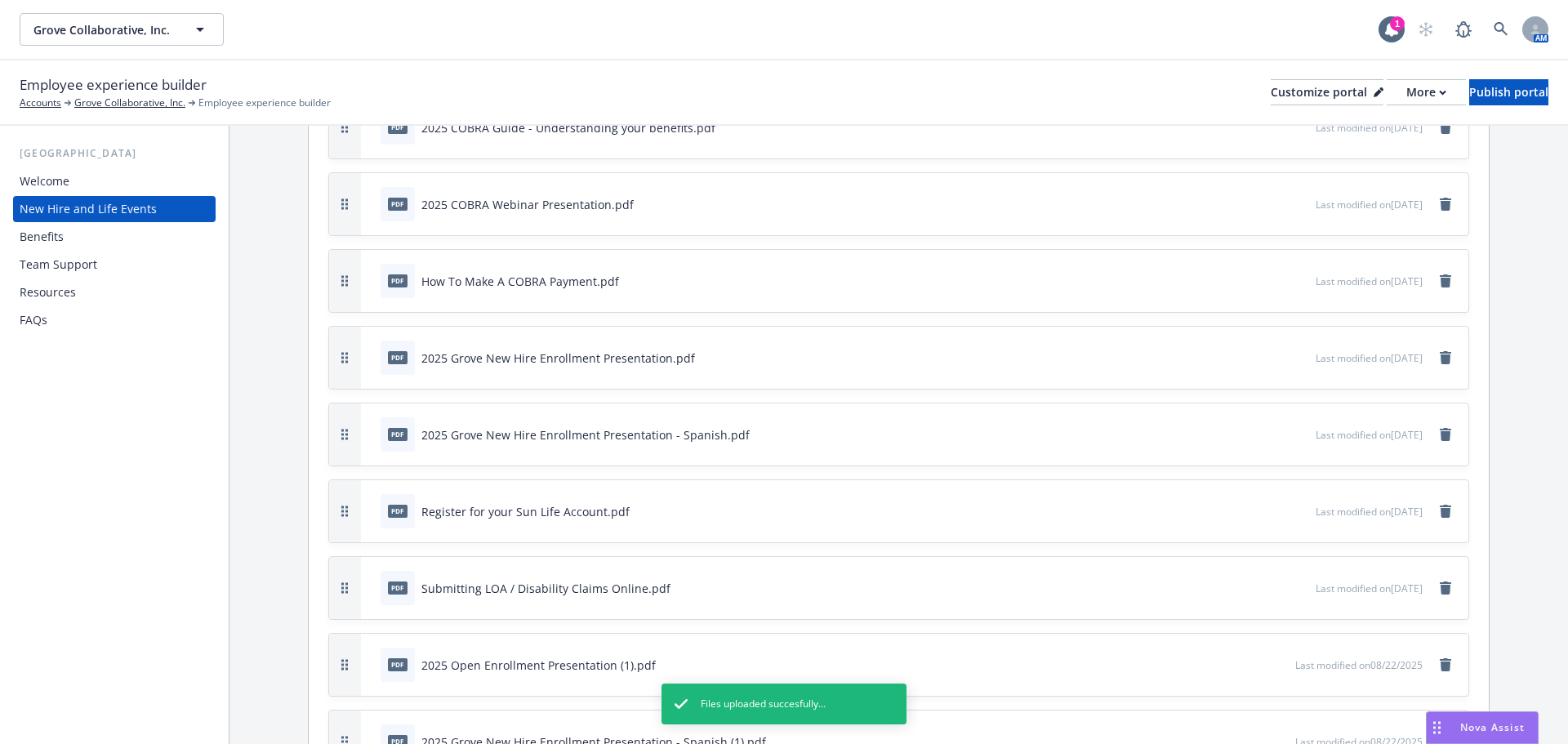
scroll to position [4329, 0]
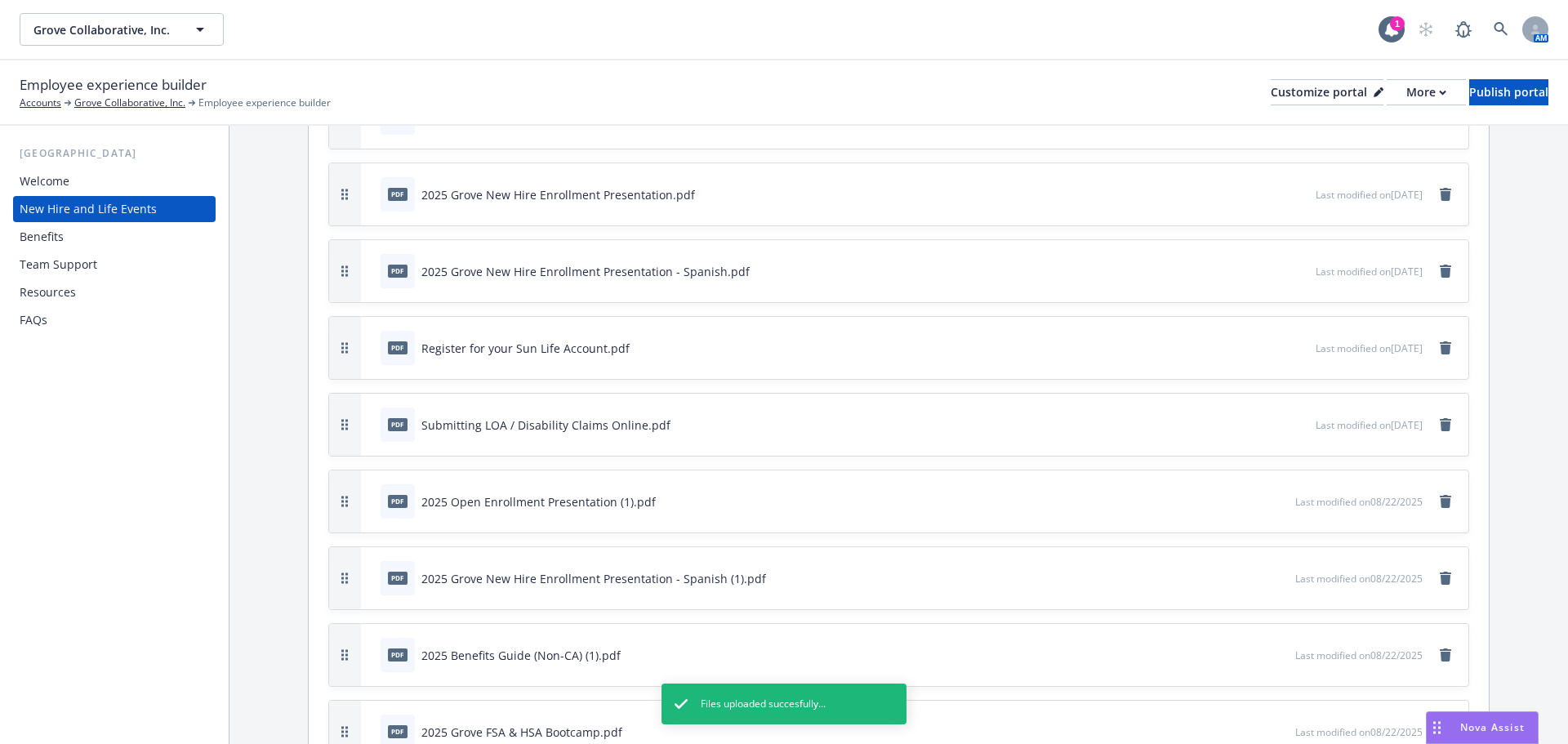
click at [1225, 579] on div at bounding box center [1257, 578] width 64 height 17
click at [1222, 577] on button "button" at bounding box center [1228, 578] width 13 height 13
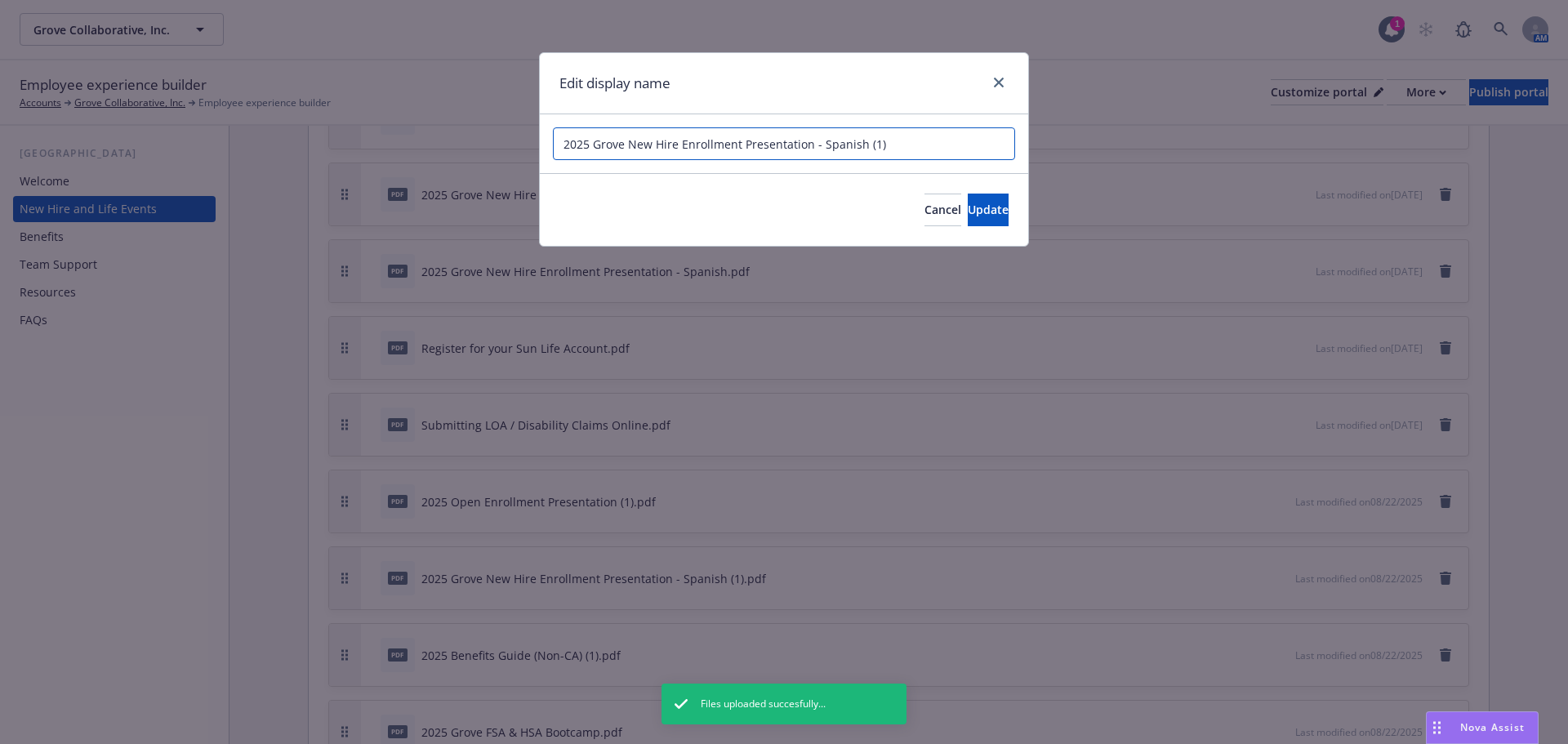
click at [921, 138] on input "2025 Grove New Hire Enrollment Presentation - Spanish (1)" at bounding box center [784, 144] width 462 height 32
type input "2025 Grove New Hire Enrollment Presentation - Spanish"
click at [968, 208] on span "Update" at bounding box center [988, 209] width 41 height 15
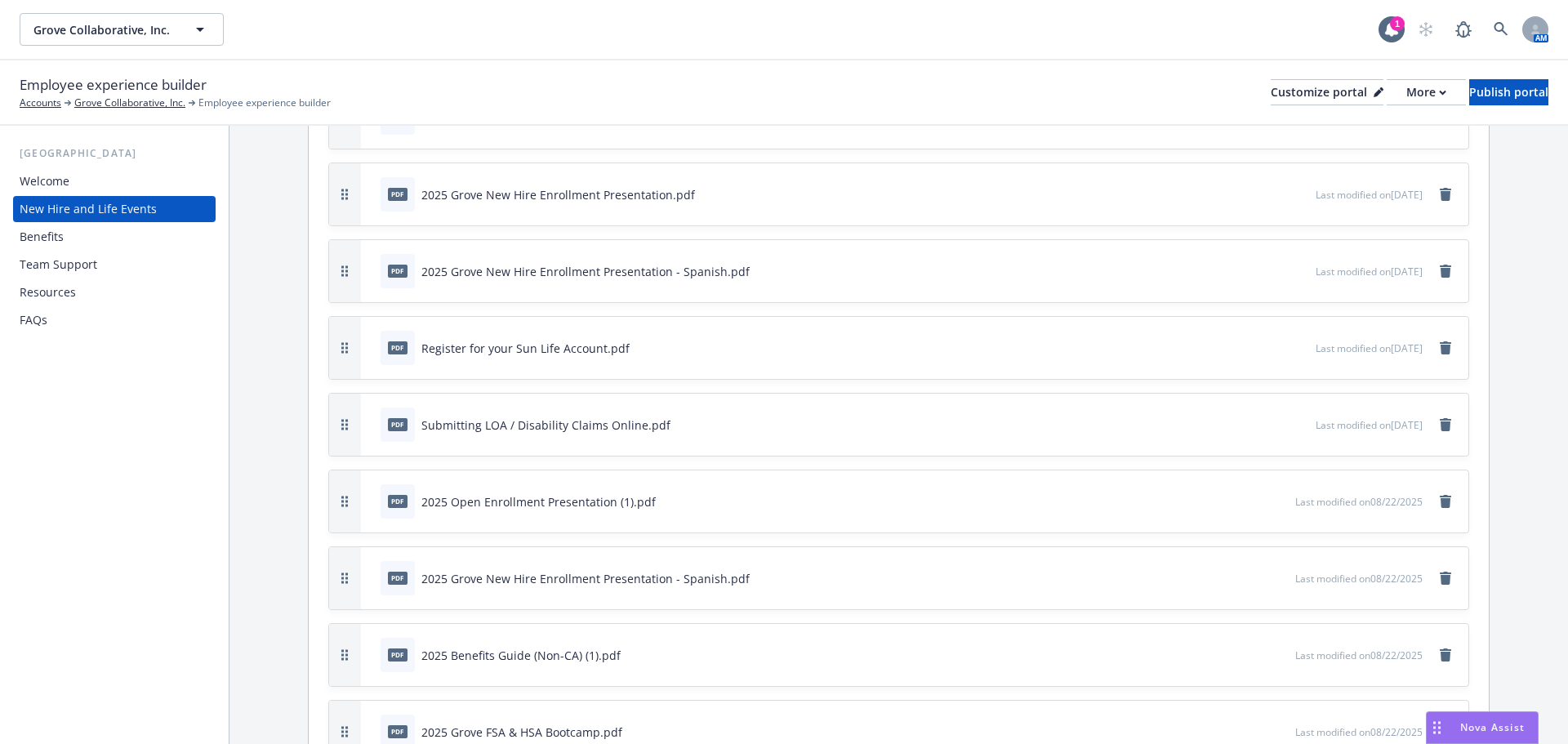
click at [1225, 649] on button at bounding box center [1230, 656] width 10 height 17
click at [1224, 656] on icon "button" at bounding box center [1228, 655] width 10 height 10
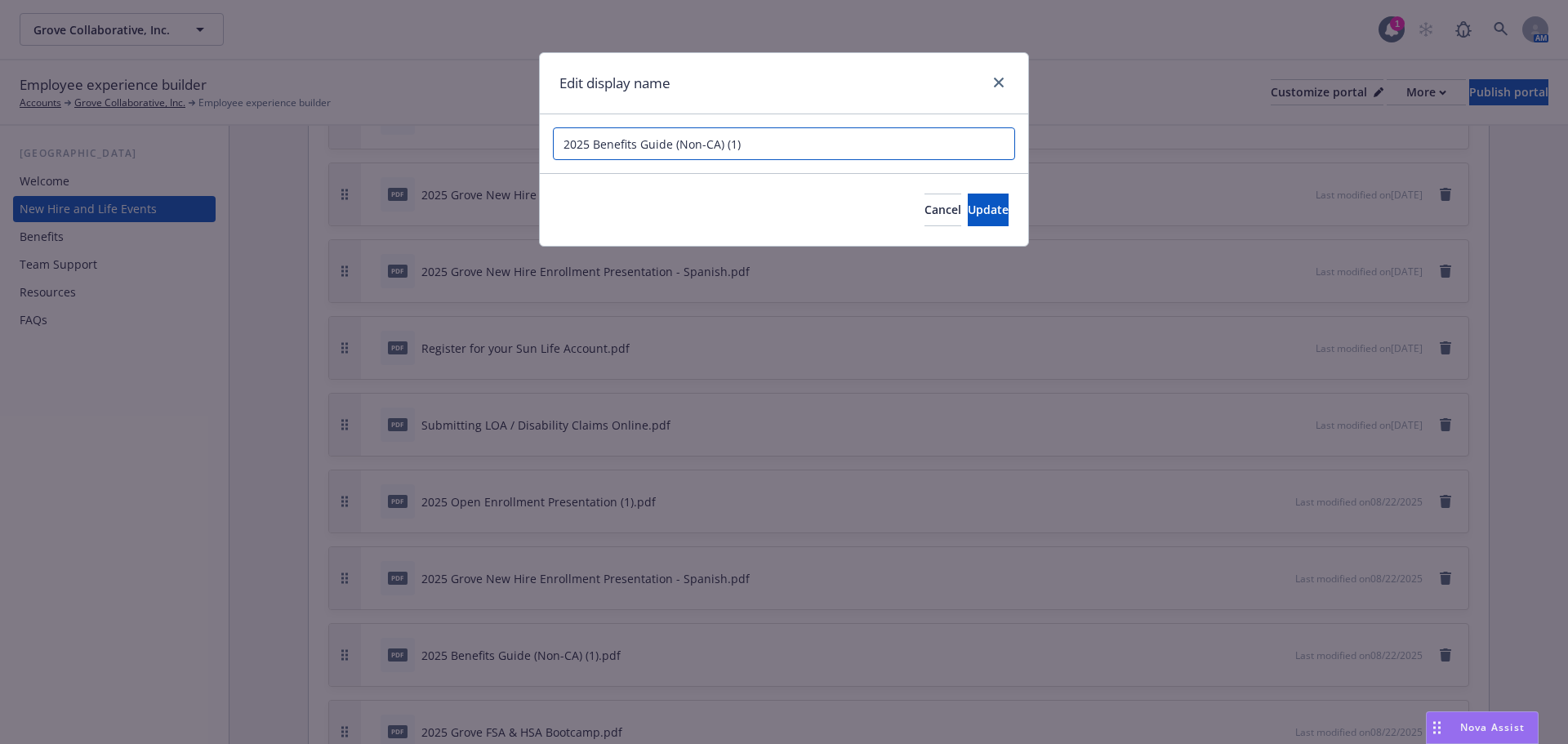
click at [833, 143] on input "2025 Benefits Guide (Non-CA) (1)" at bounding box center [784, 144] width 462 height 32
type input "2025 Benefits Guide (Non-CA)"
click at [968, 213] on span "Update" at bounding box center [988, 209] width 41 height 15
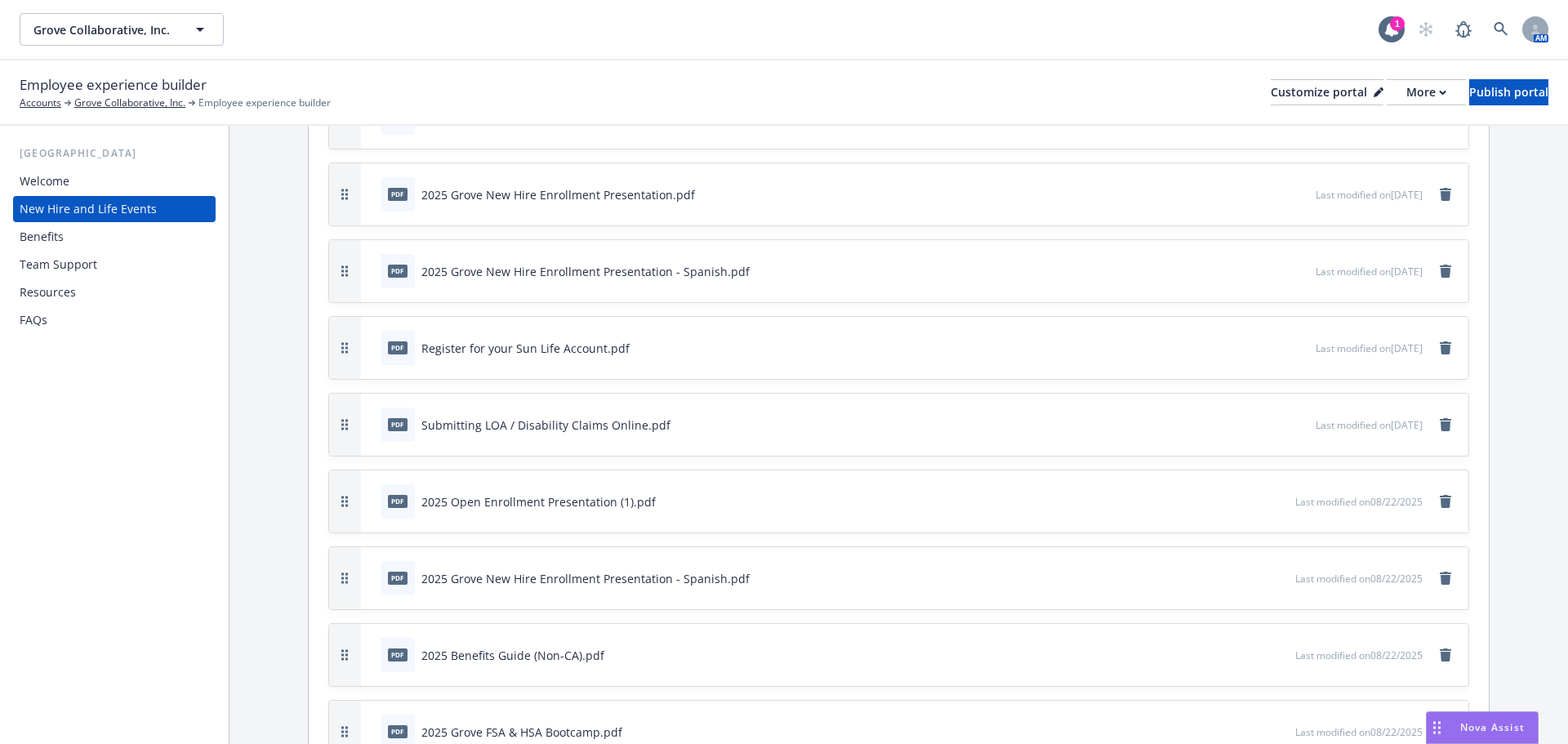
click at [1205, 500] on div "pdf 2025 Open Enrollment Presentation (1).pdf" at bounding box center [834, 501] width 921 height 36
click at [1224, 500] on icon "button" at bounding box center [1227, 502] width 9 height 9
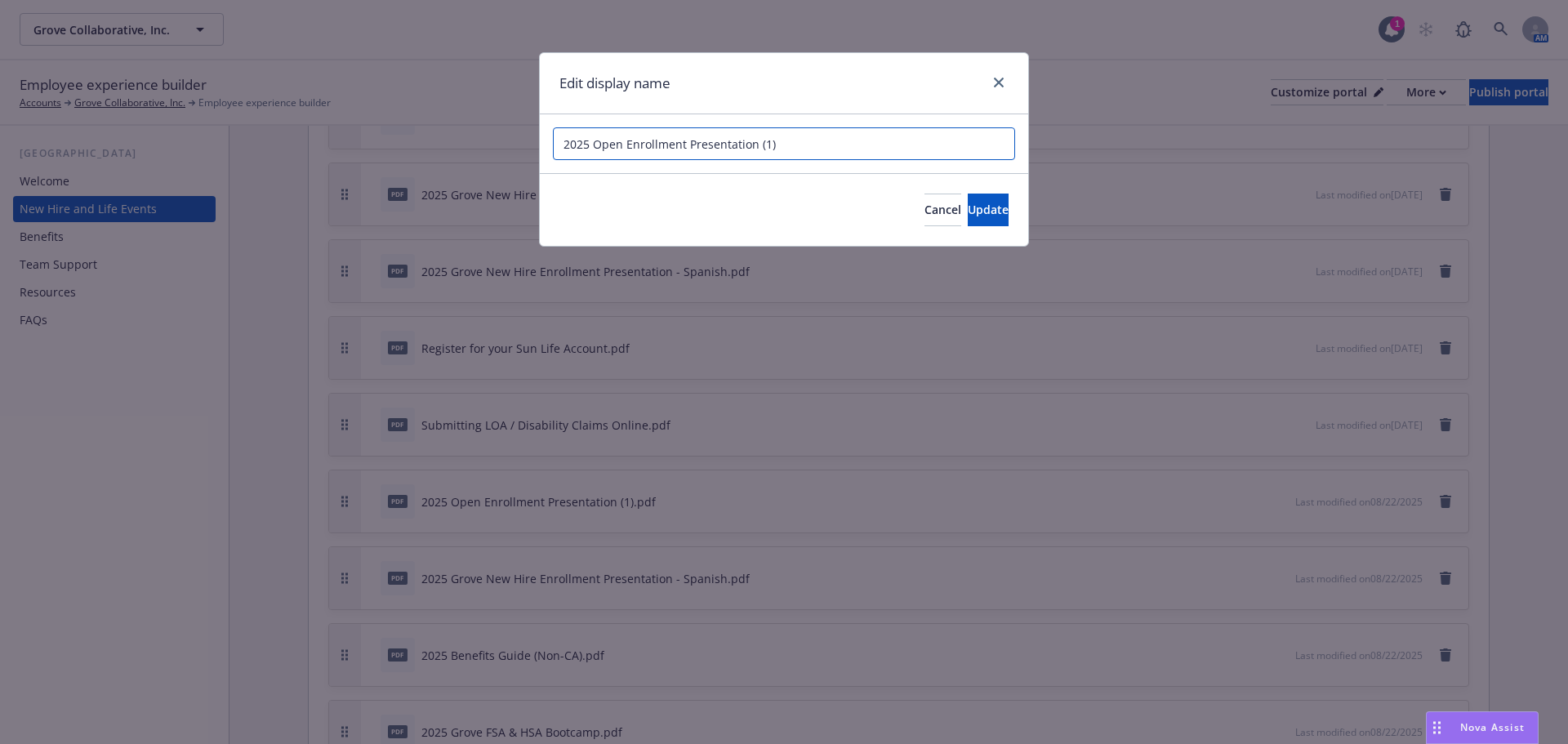
click at [774, 137] on input "2025 Open Enrollment Presentation (1)" at bounding box center [784, 144] width 462 height 32
type input "2025 Open Enrollment Presentation"
click at [968, 204] on button "Update" at bounding box center [988, 209] width 41 height 32
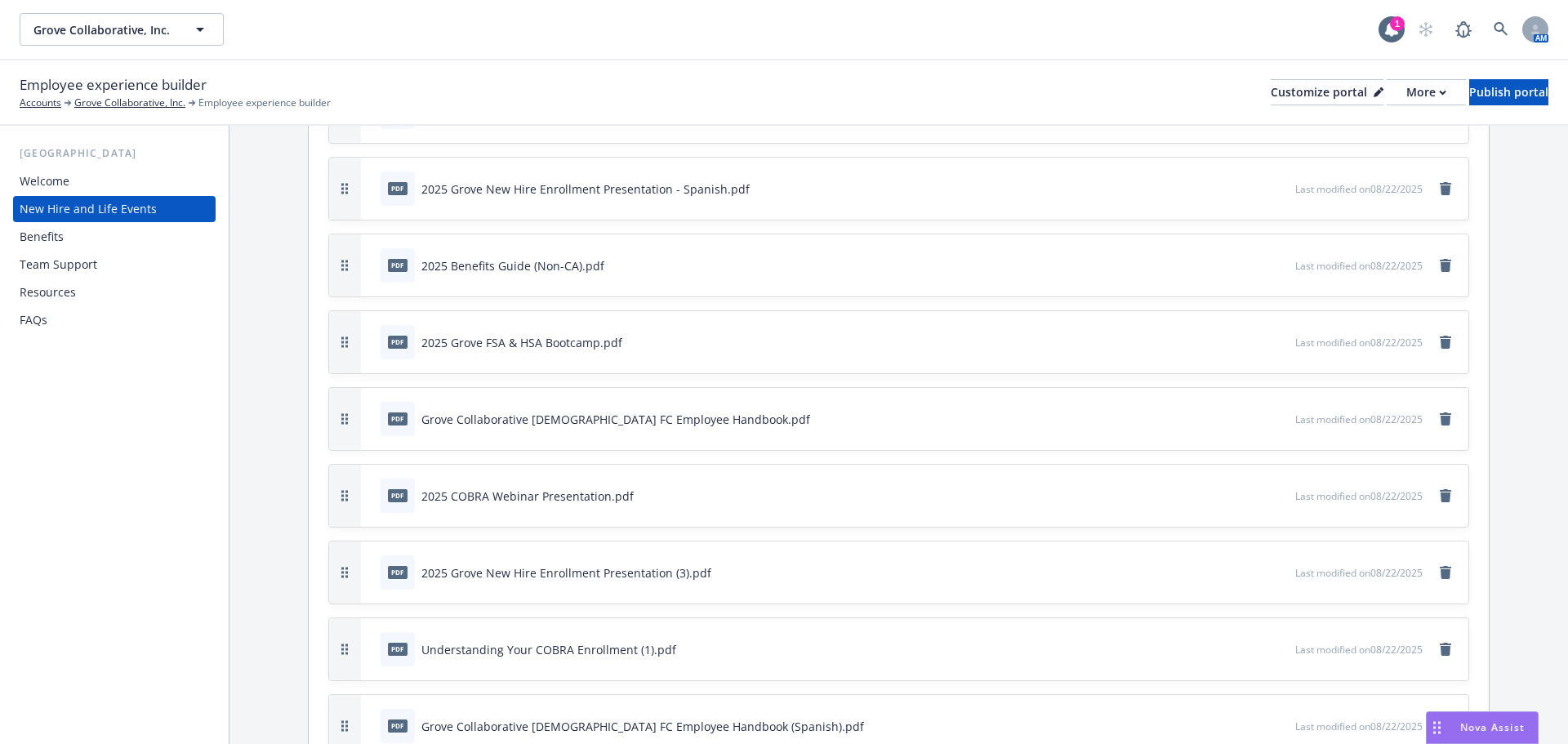
scroll to position [4819, 0]
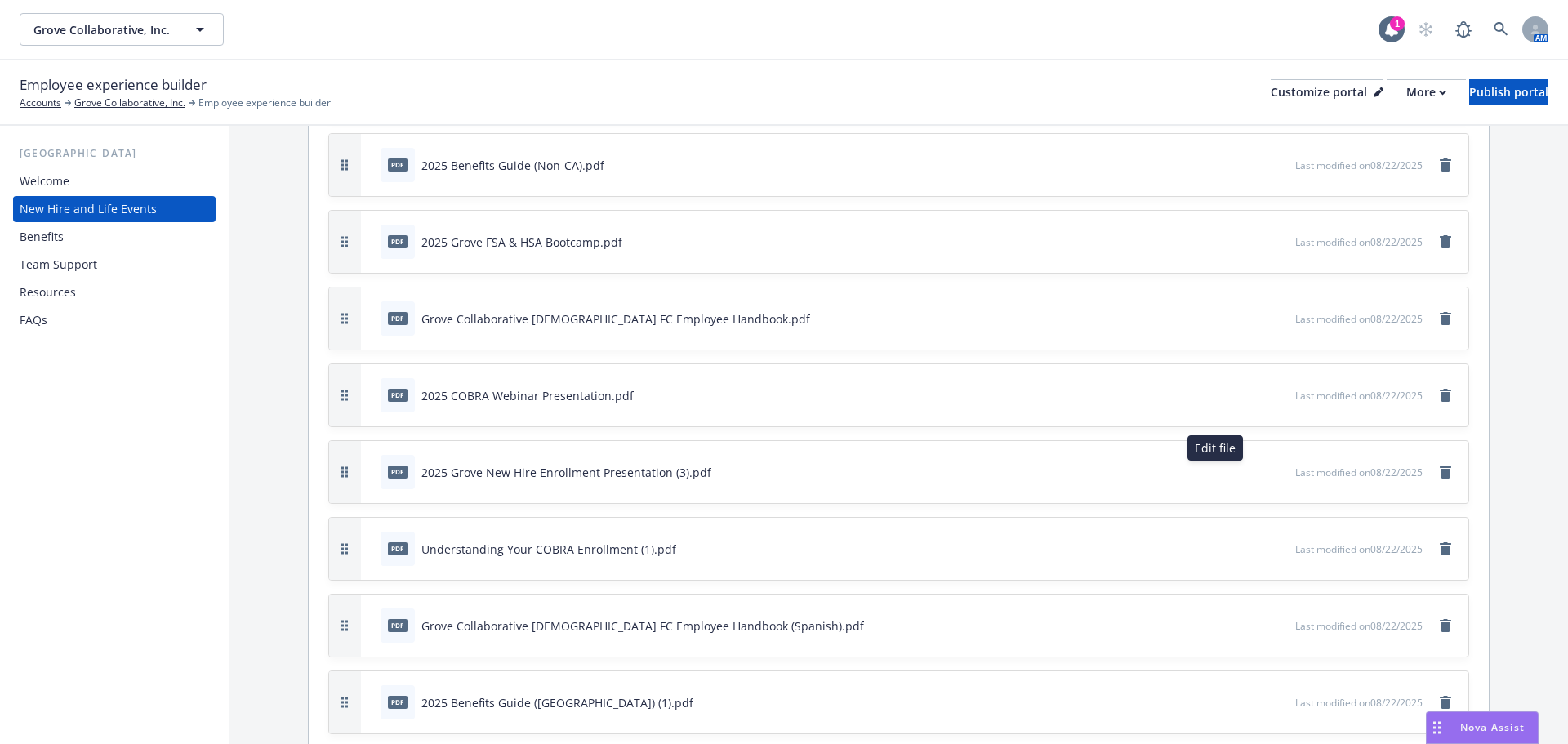
click at [1224, 471] on icon "button" at bounding box center [1228, 472] width 10 height 10
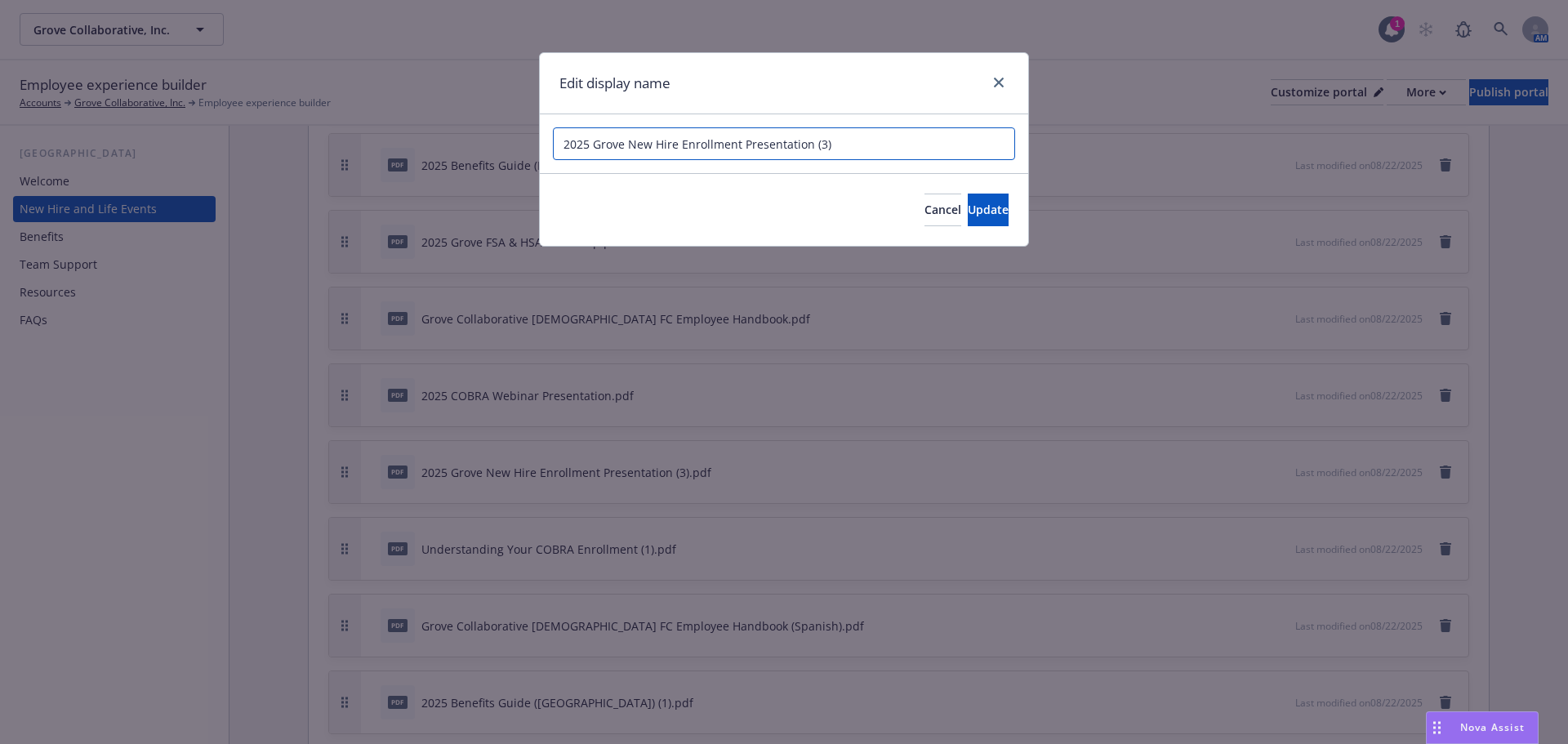
click at [853, 150] on input "2025 Grove New Hire Enrollment Presentation (3)" at bounding box center [784, 144] width 462 height 32
type input "2025 Grove New Hire Enrollment Presentation"
click at [968, 211] on span "Update" at bounding box center [988, 209] width 41 height 15
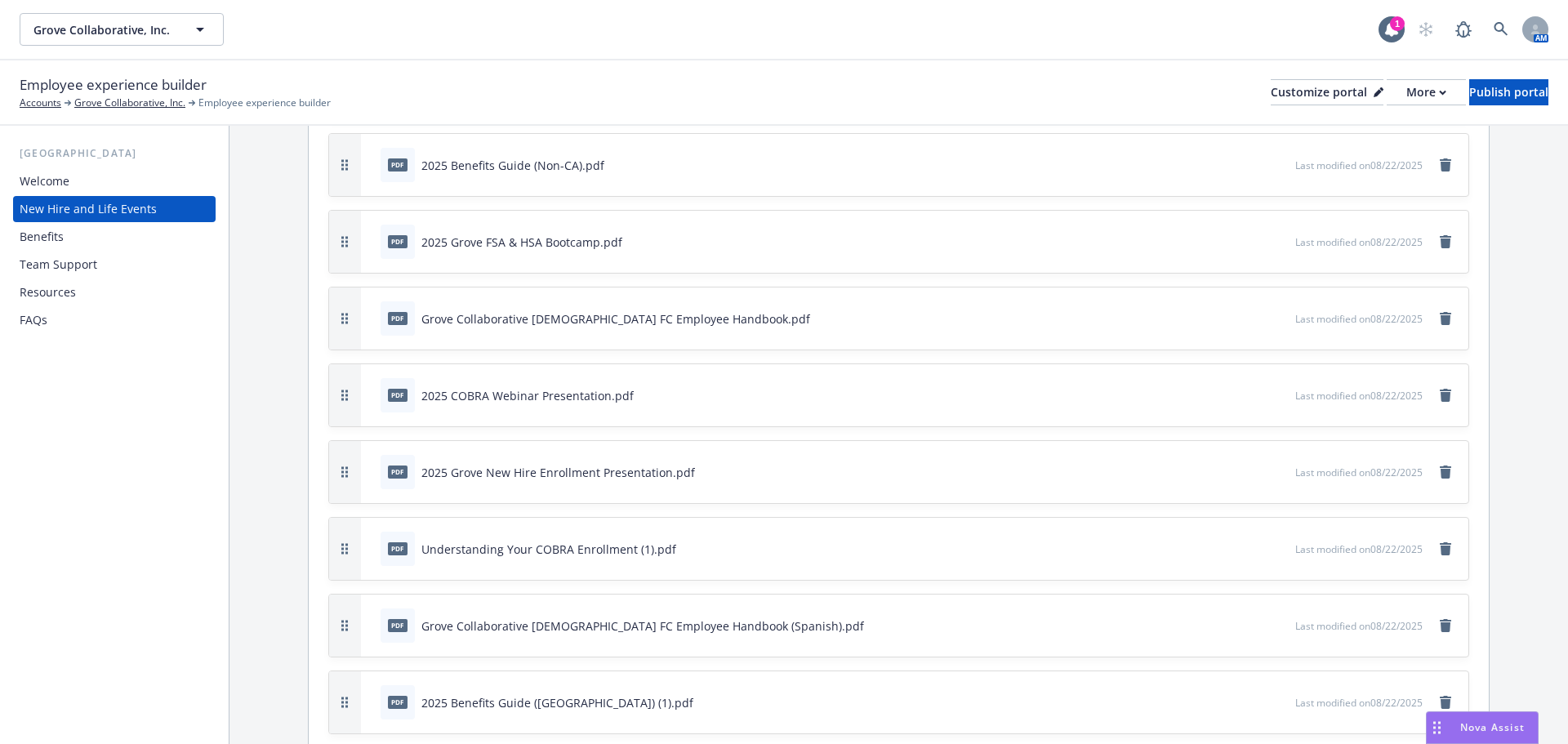
click at [1224, 552] on icon "button" at bounding box center [1228, 549] width 10 height 10
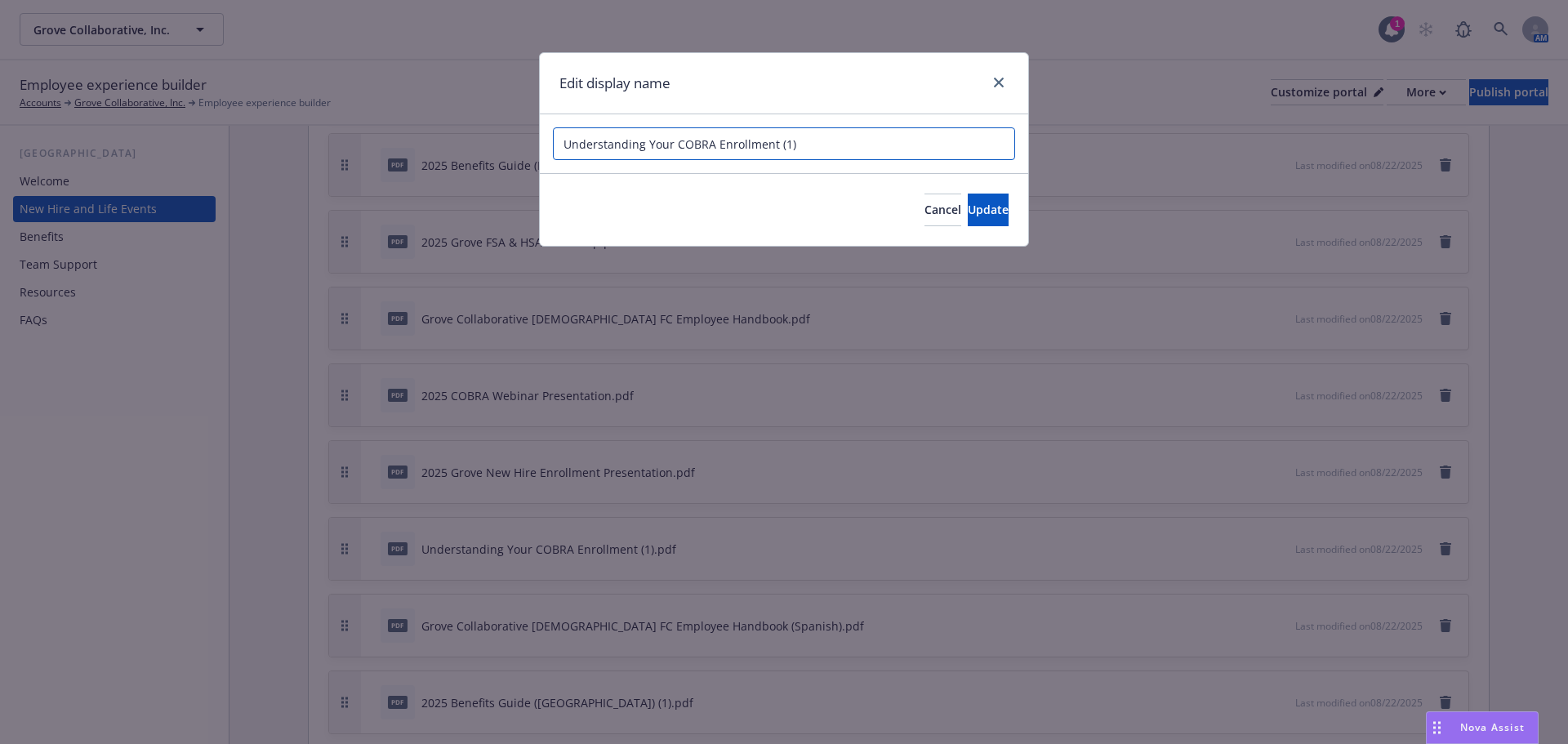
click at [817, 148] on input "Understanding Your COBRA Enrollment (1)" at bounding box center [784, 144] width 462 height 32
type input "Understanding Your COBRA Enrollment"
click at [968, 209] on span "Update" at bounding box center [988, 209] width 41 height 15
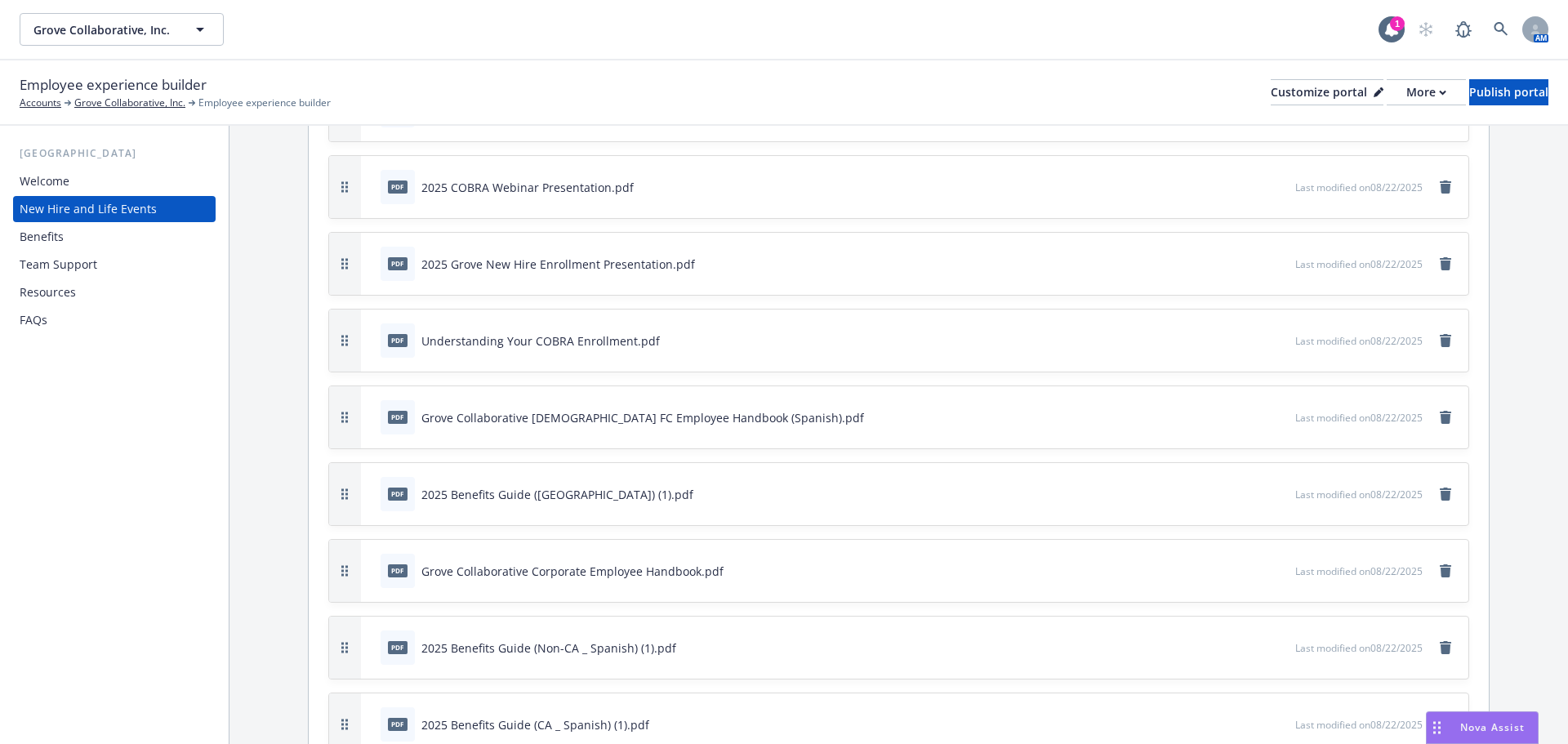
scroll to position [5064, 0]
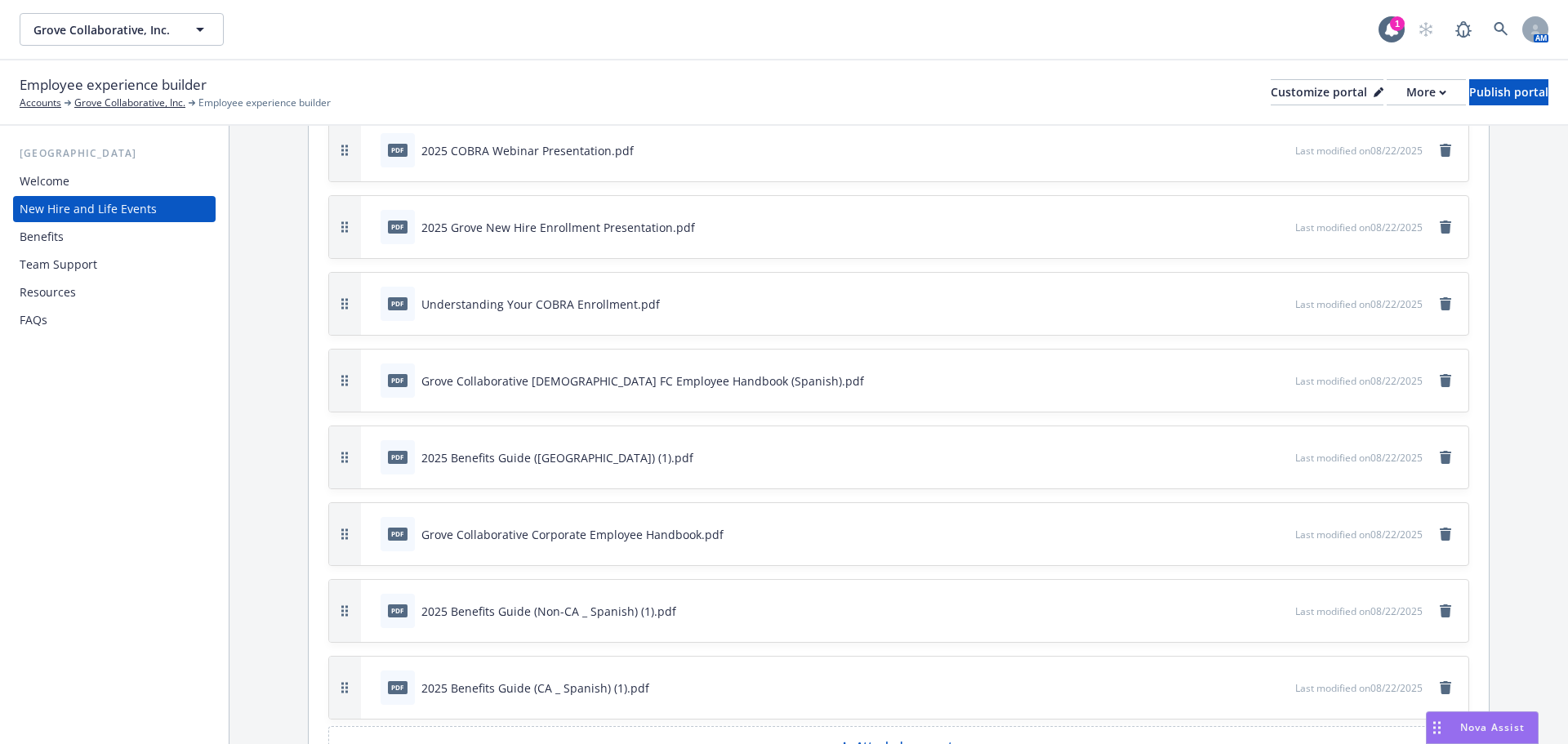
click at [1222, 458] on button "button" at bounding box center [1228, 458] width 13 height 13
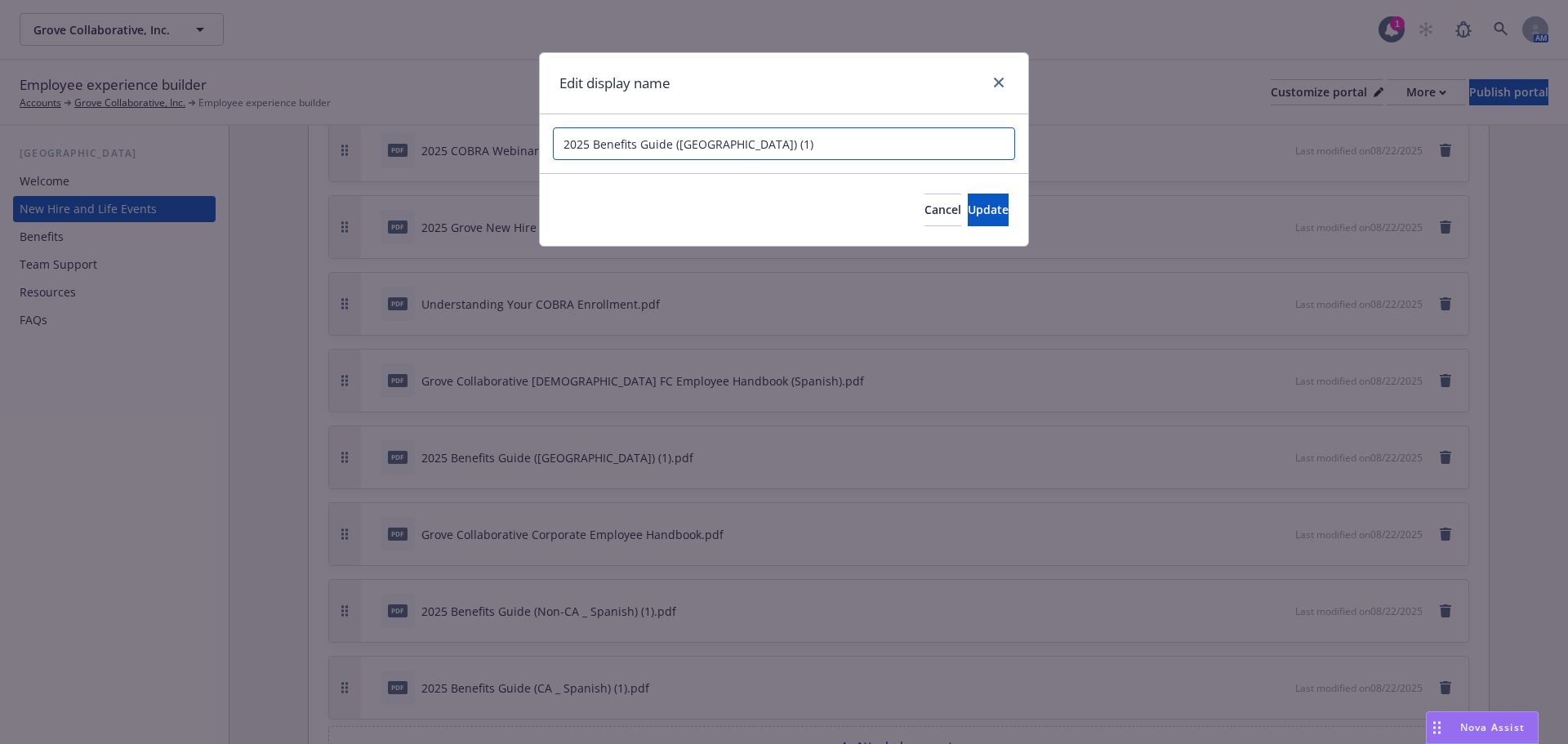
click at [933, 153] on input "2025 Benefits Guide (CA) (1)" at bounding box center [784, 144] width 462 height 32
type input "2025 Benefits Guide (CA)"
click at [968, 216] on span "Update" at bounding box center [988, 209] width 41 height 15
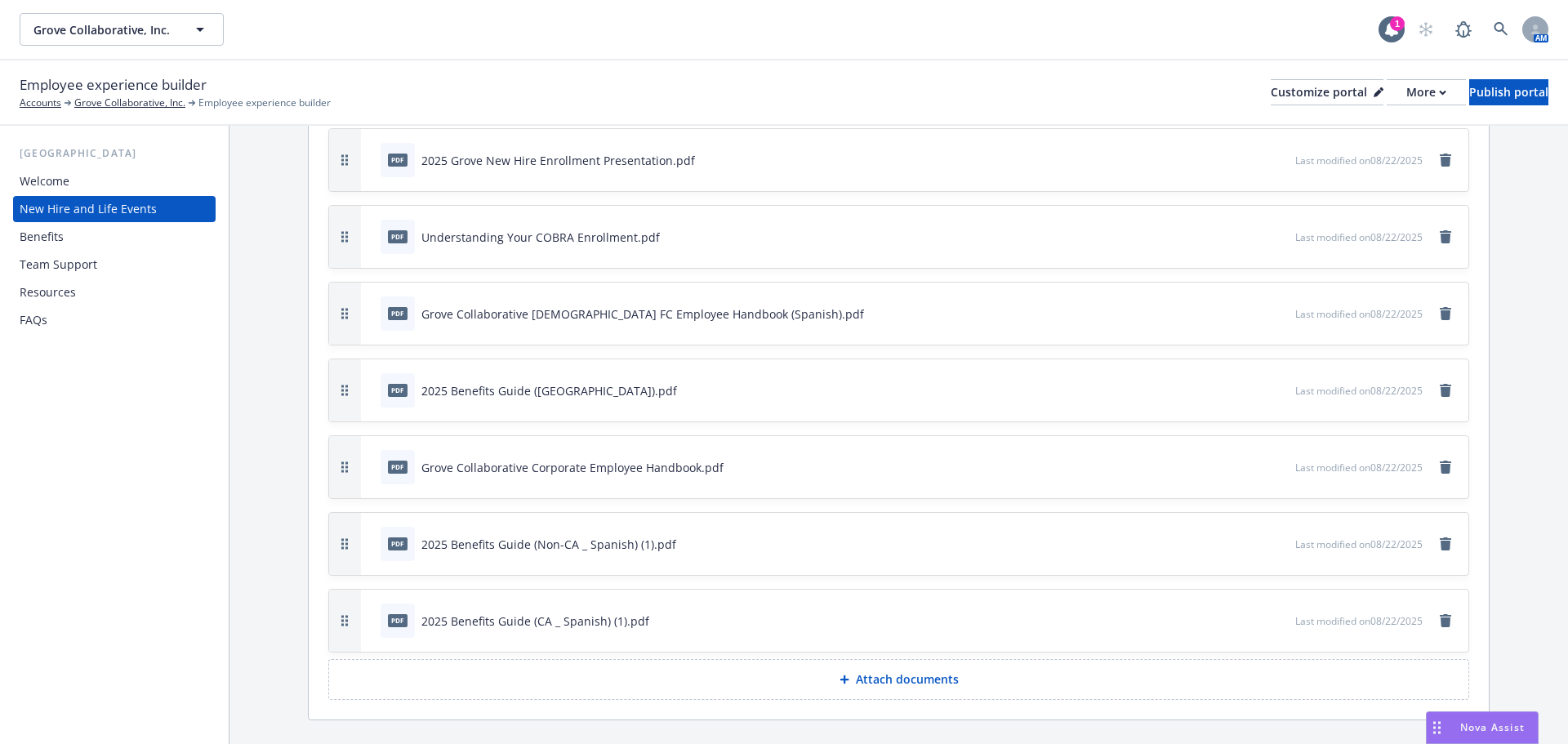
scroll to position [5166, 0]
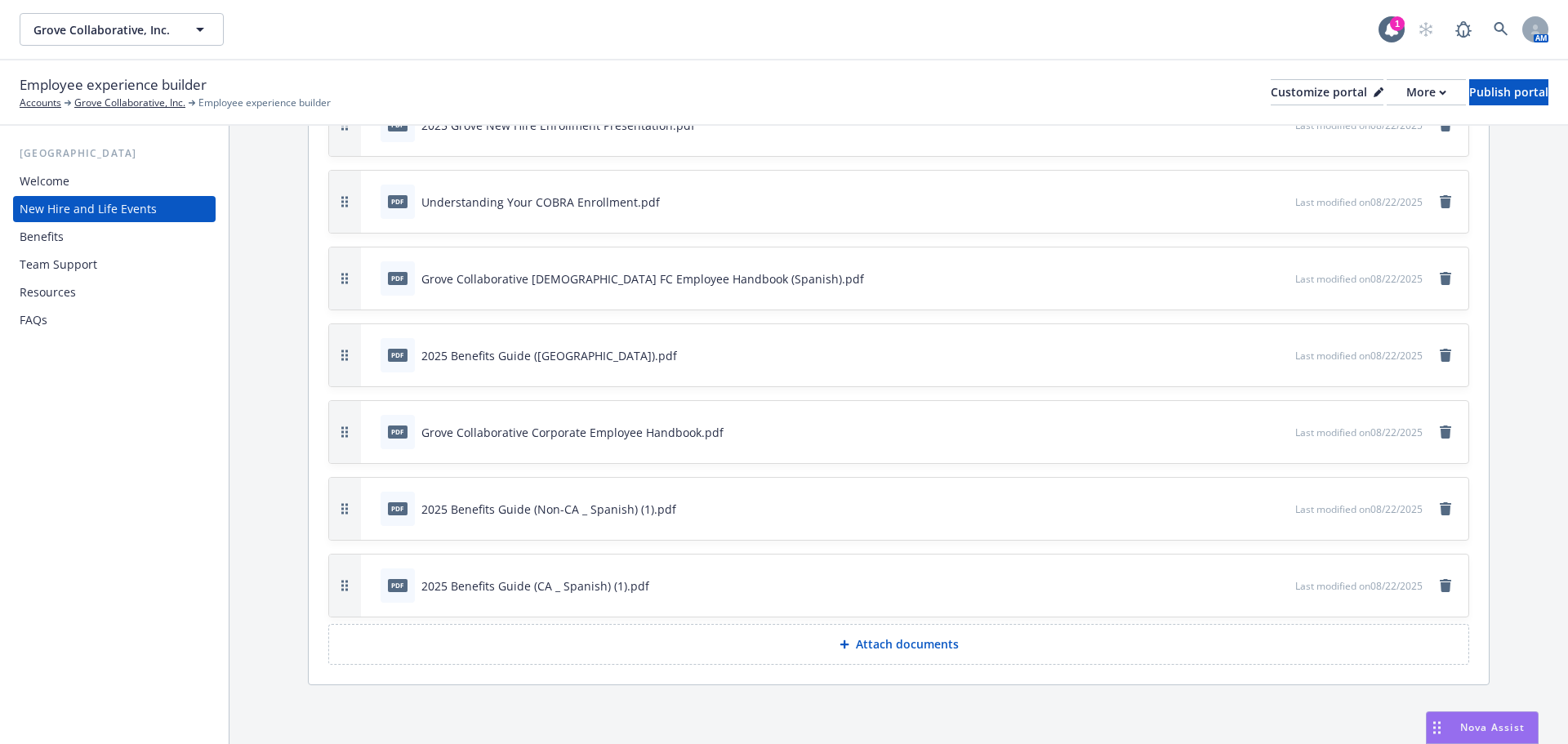
click at [1224, 505] on icon "button" at bounding box center [1228, 509] width 10 height 10
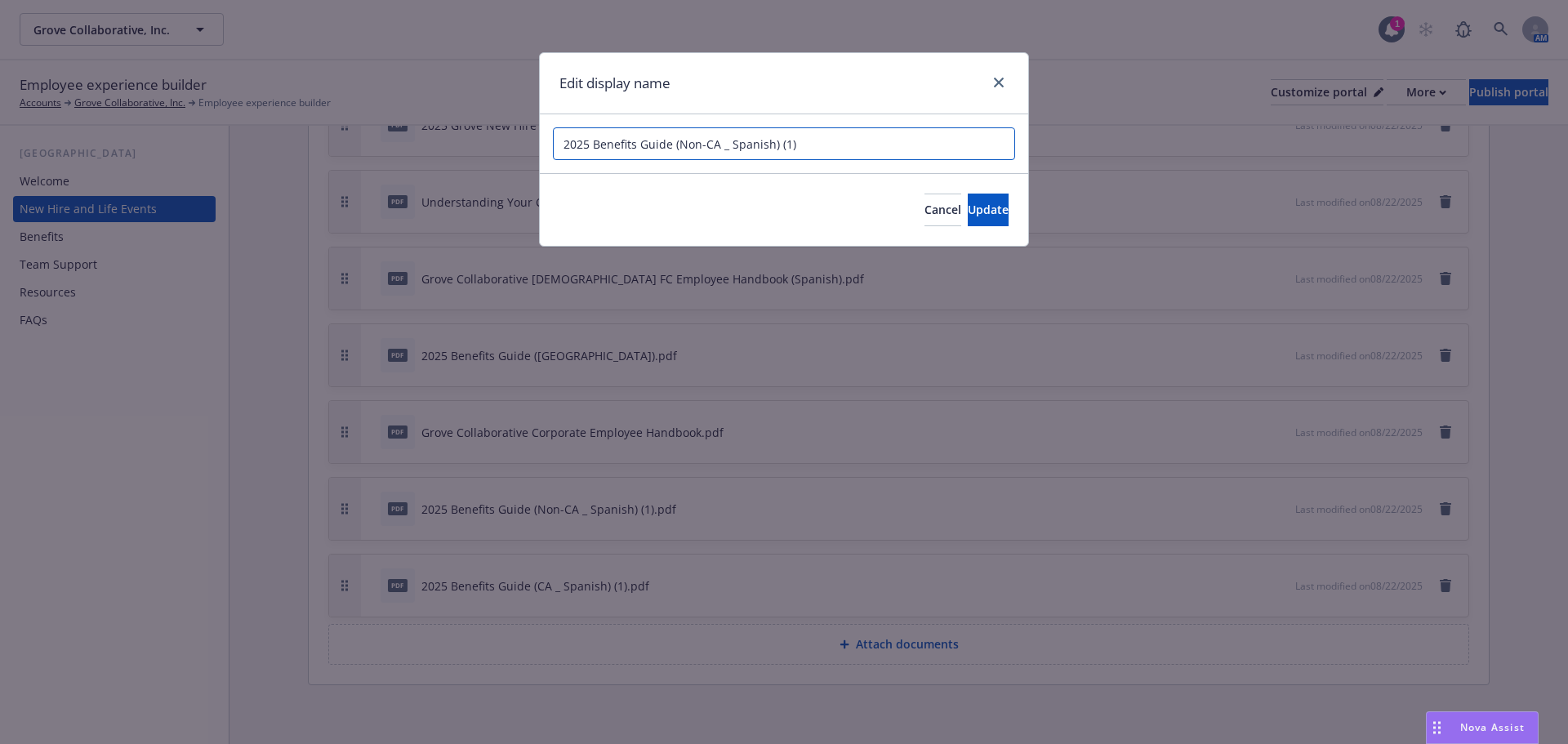
click at [887, 149] on input "2025 Benefits Guide (Non-CA _ Spanish) (1)" at bounding box center [784, 144] width 462 height 32
type input "2025 Benefits Guide (Non-CA _ Spanish)"
click at [968, 205] on span "Update" at bounding box center [988, 209] width 41 height 15
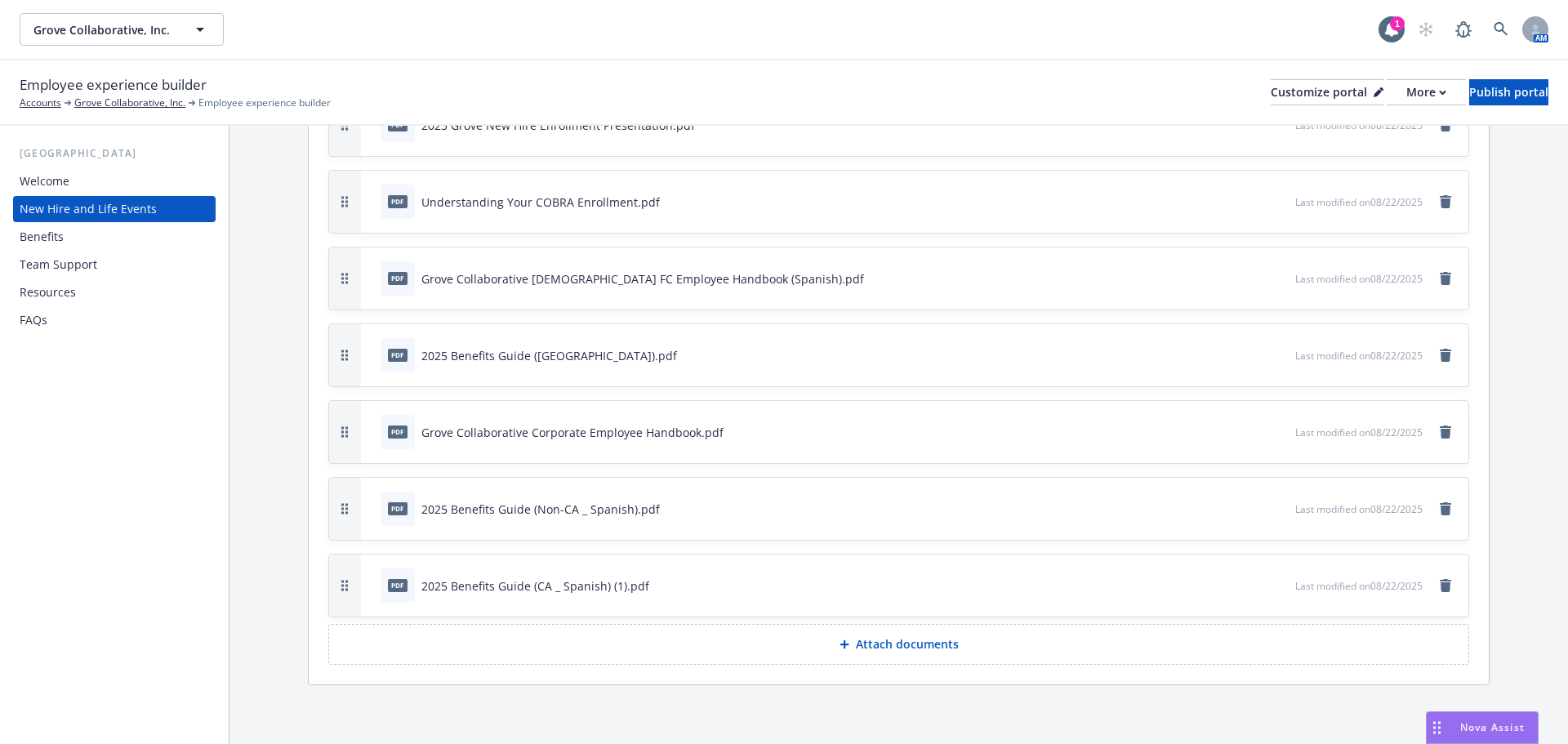
click at [1224, 586] on icon "button" at bounding box center [1228, 585] width 10 height 10
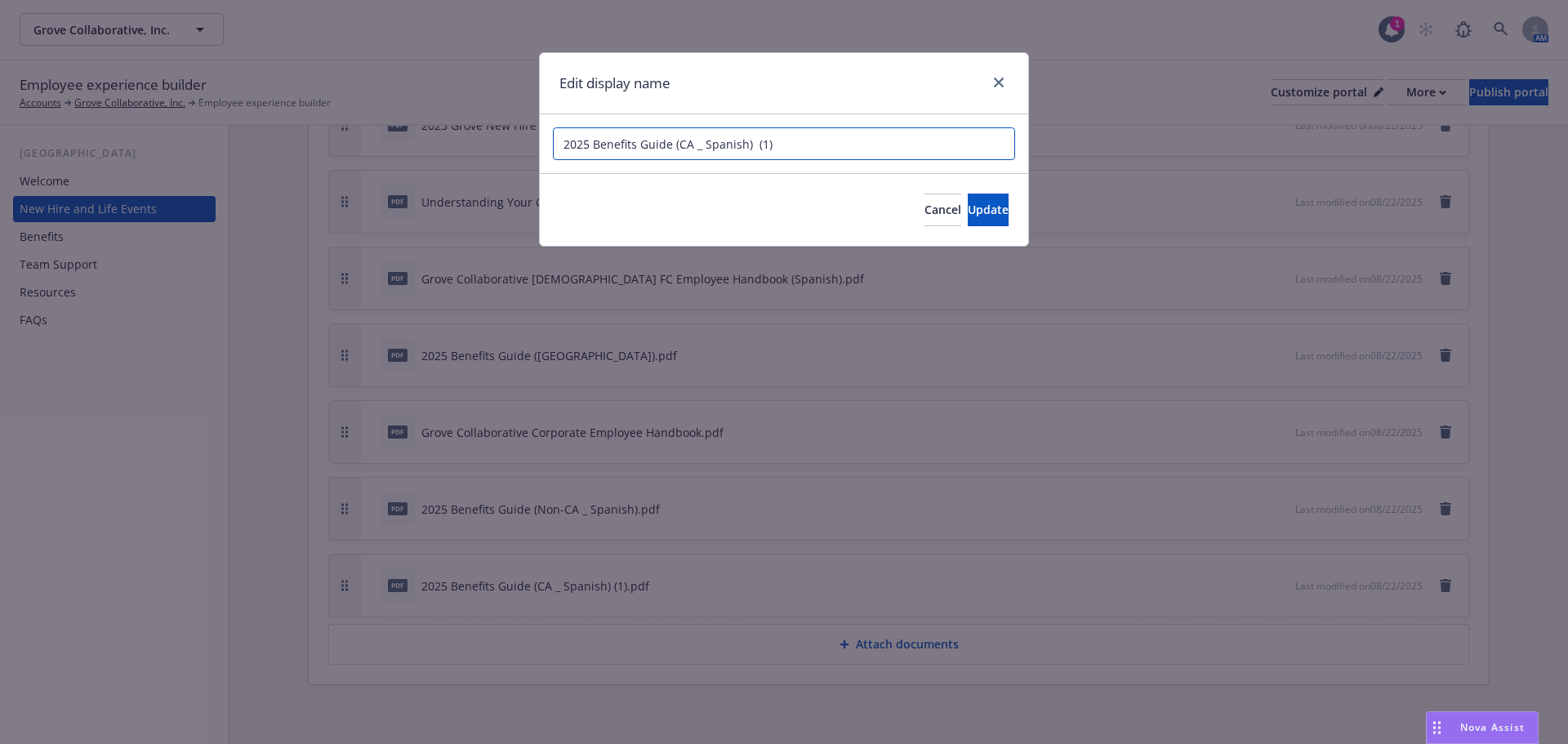
click at [817, 134] on input "2025 Benefits Guide (CA _ Spanish) (1)" at bounding box center [784, 144] width 462 height 32
click at [702, 144] on input "2025 Benefits Guide (CA _ Spanish)" at bounding box center [784, 144] width 462 height 32
type input "2025 Benefits Guide (CA Spanish)"
click at [968, 206] on span "Update" at bounding box center [988, 209] width 41 height 15
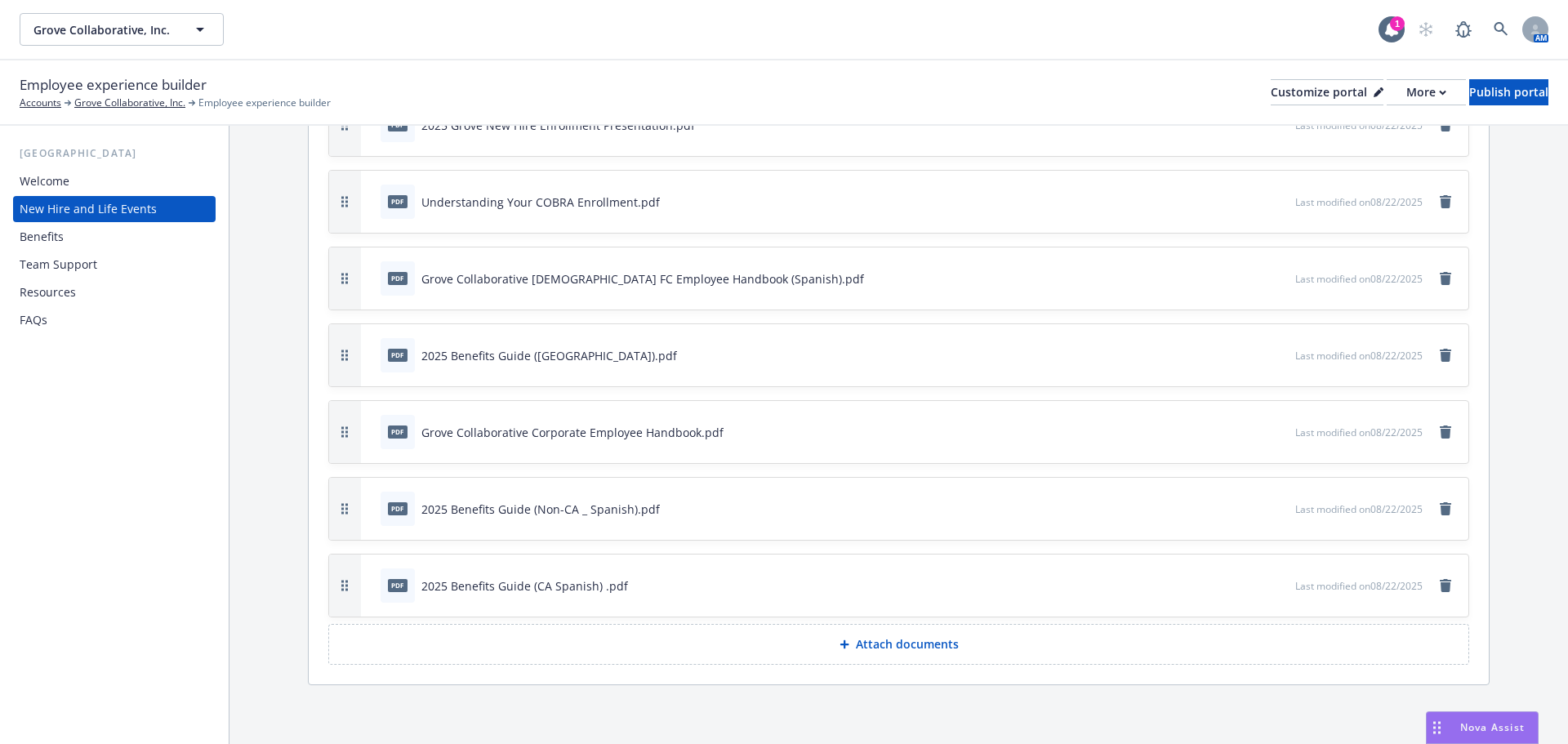
click at [1224, 586] on icon "button" at bounding box center [1227, 586] width 9 height 9
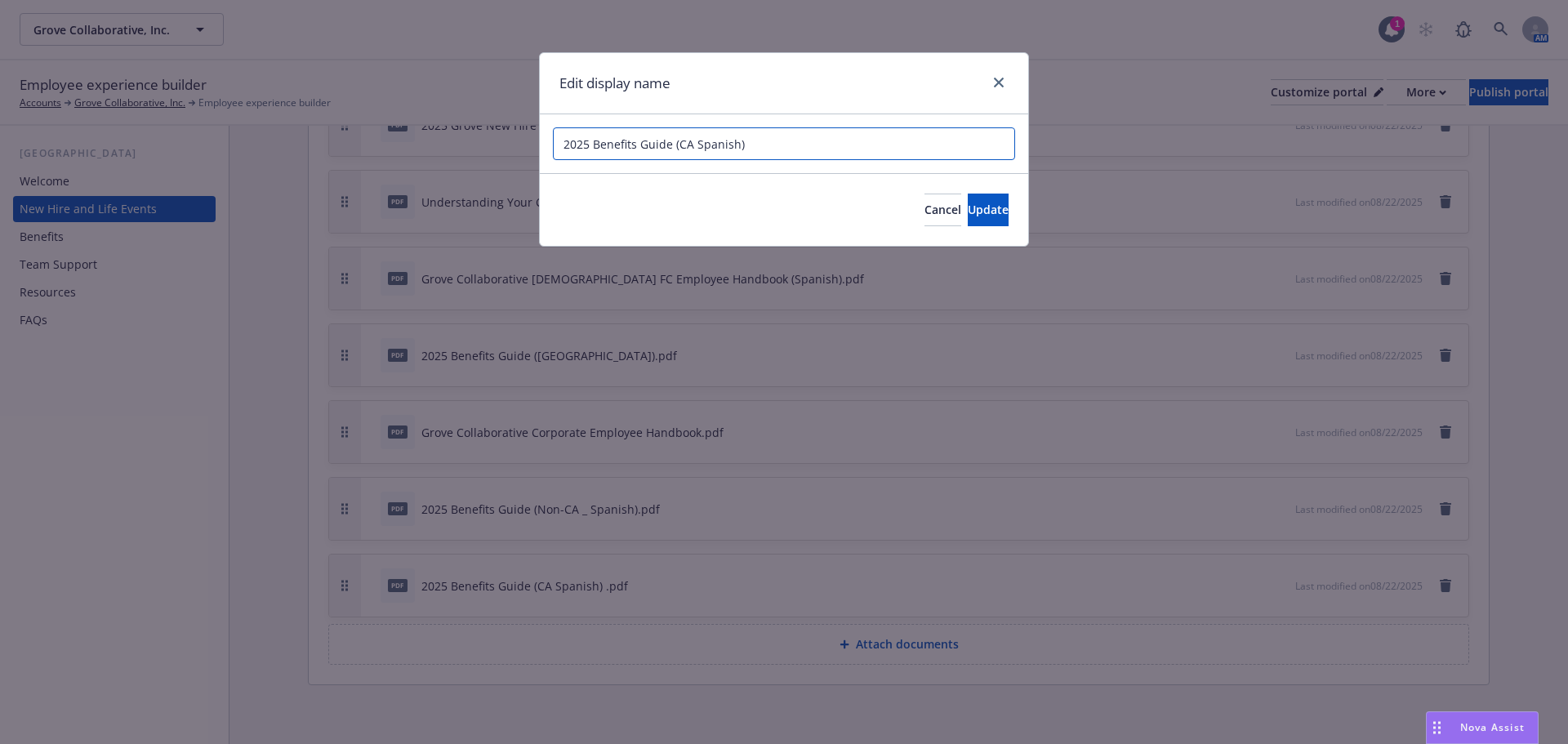
click at [692, 147] on input "2025 Benefits Guide (CA Spanish)" at bounding box center [784, 144] width 462 height 32
type input "2025 Benefits Guide (CA - Spanish)"
click at [990, 206] on button "Update" at bounding box center [988, 209] width 41 height 32
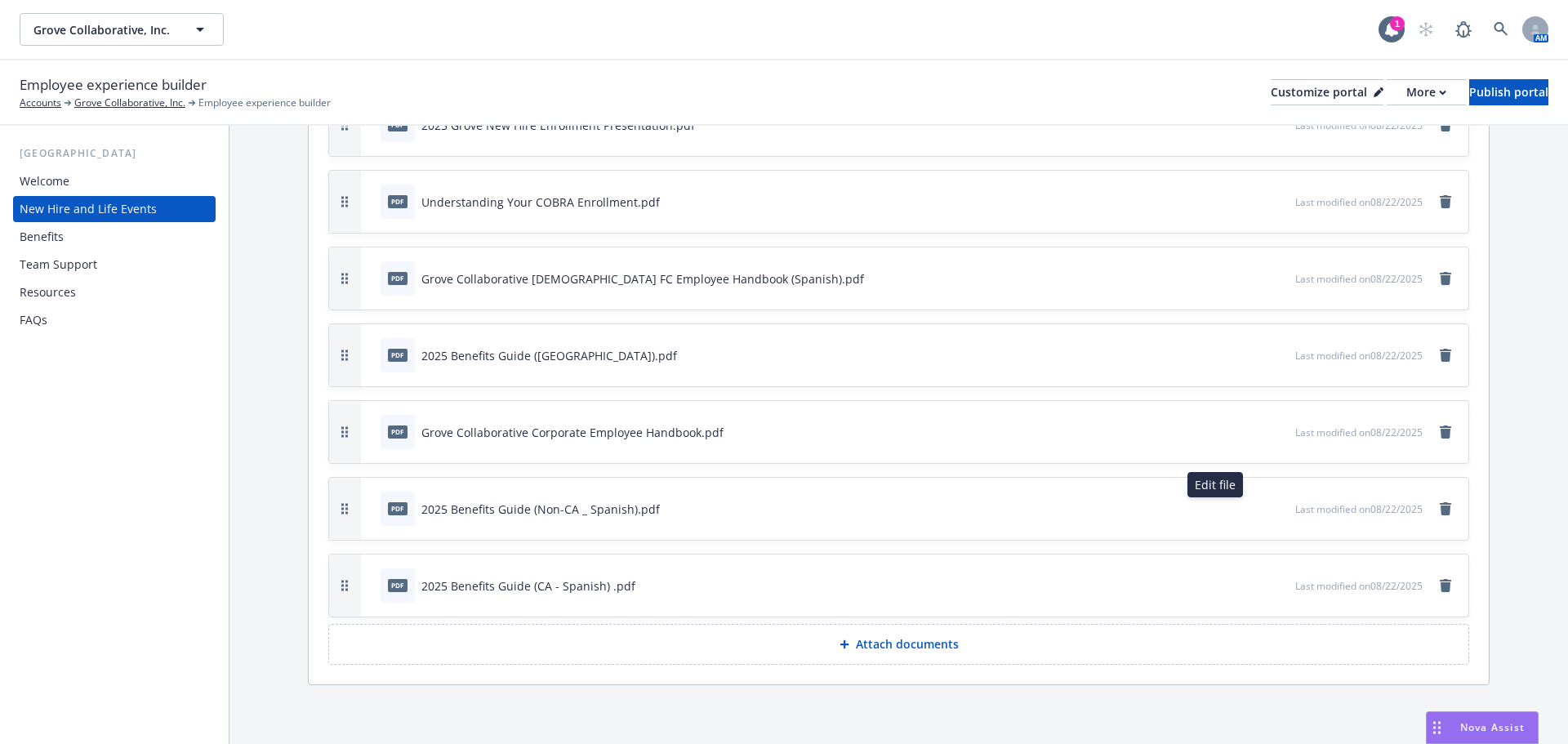
click at [1222, 508] on button "button" at bounding box center [1228, 509] width 13 height 13
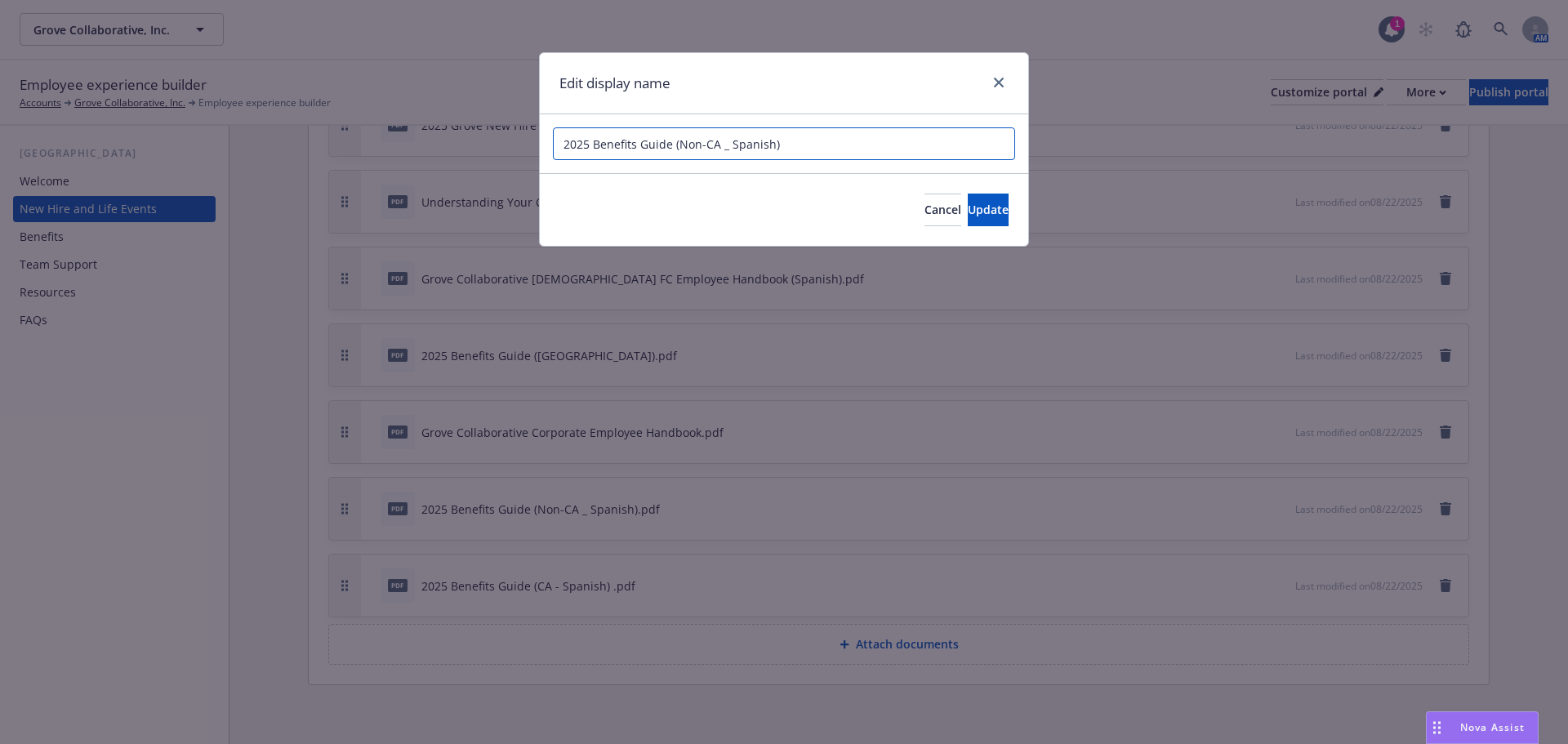
click at [728, 147] on input "2025 Benefits Guide (Non-CA _ Spanish)" at bounding box center [784, 144] width 462 height 32
click at [697, 146] on input "2025 Benefits Guide (Non-CA Spanish)" at bounding box center [784, 144] width 462 height 32
type input "2025 Benefits Guide (Non - CA Spanish)"
click at [968, 208] on button "Update" at bounding box center [988, 209] width 41 height 32
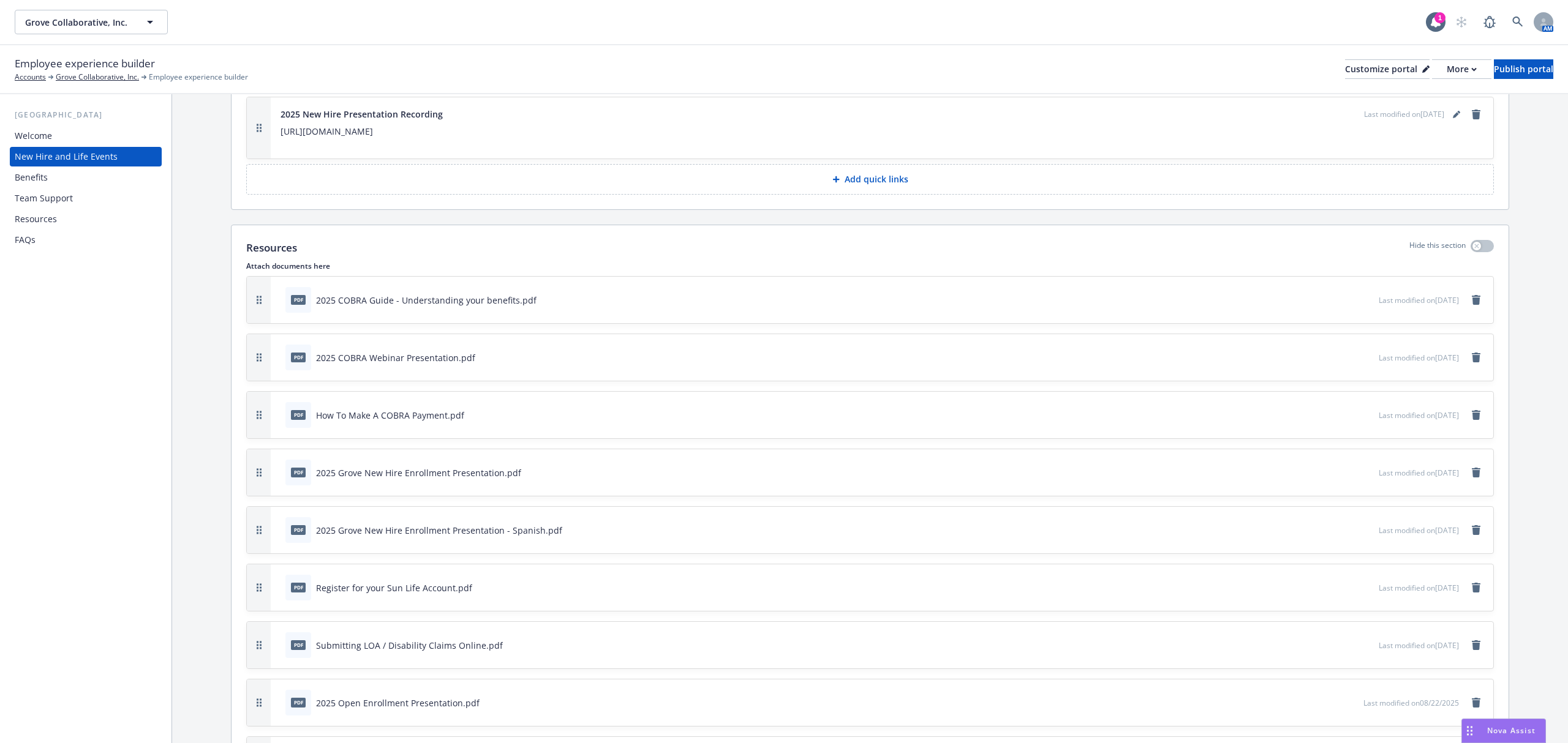
scroll to position [2812, 0]
click at [1176, 68] on div "Publish portal" at bounding box center [1523, 69] width 59 height 19
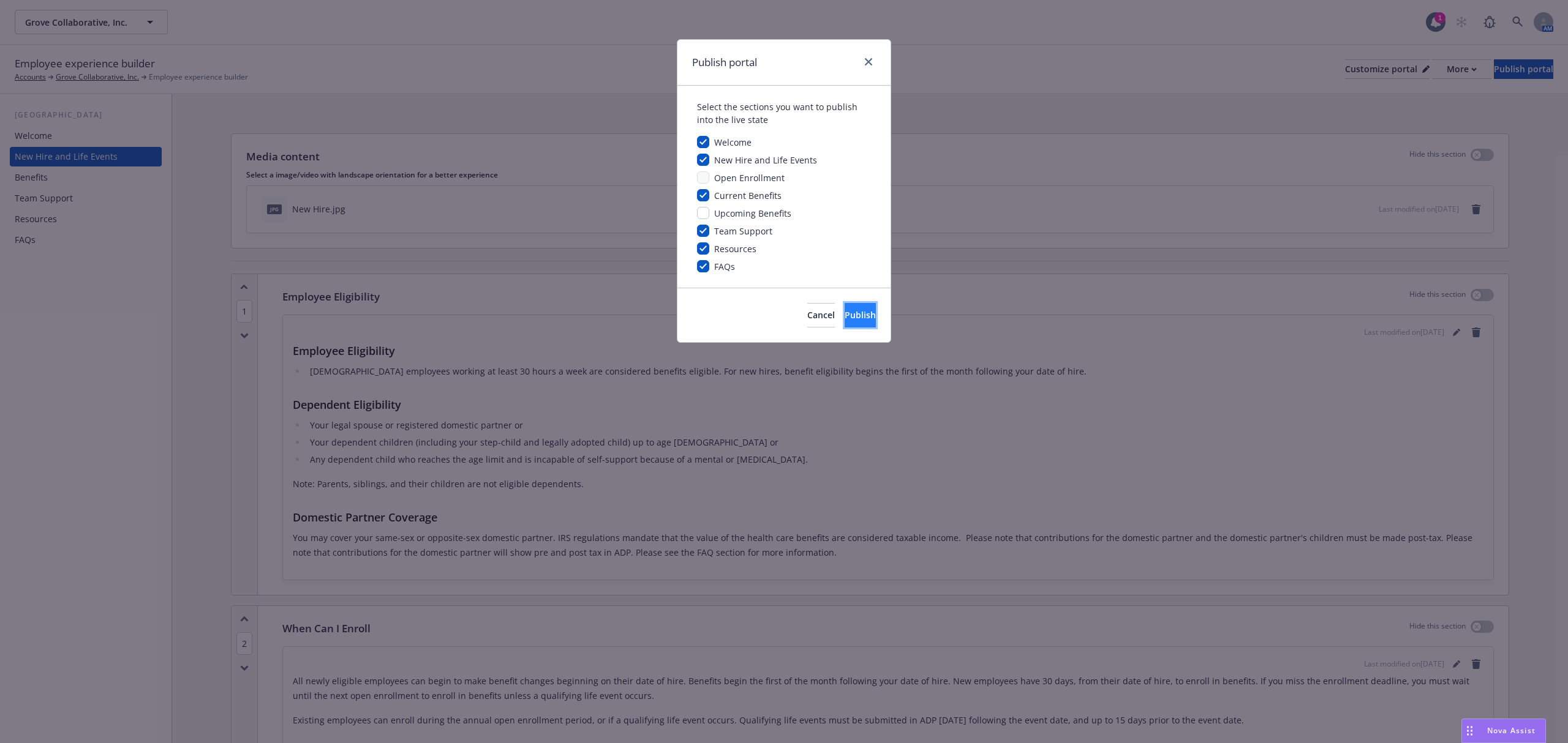
click at [845, 321] on span "Publish" at bounding box center [860, 315] width 31 height 11
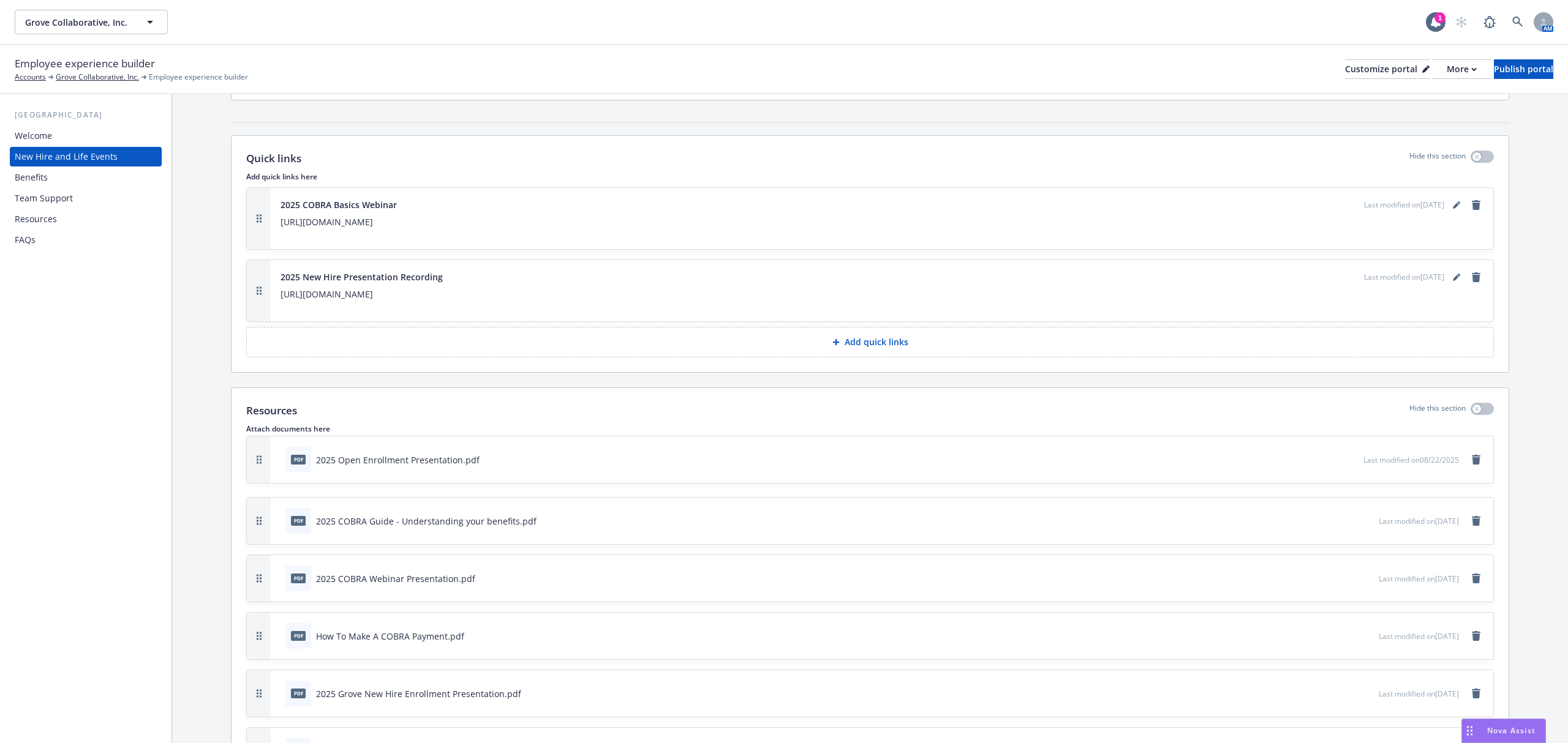
scroll to position [2631, 0]
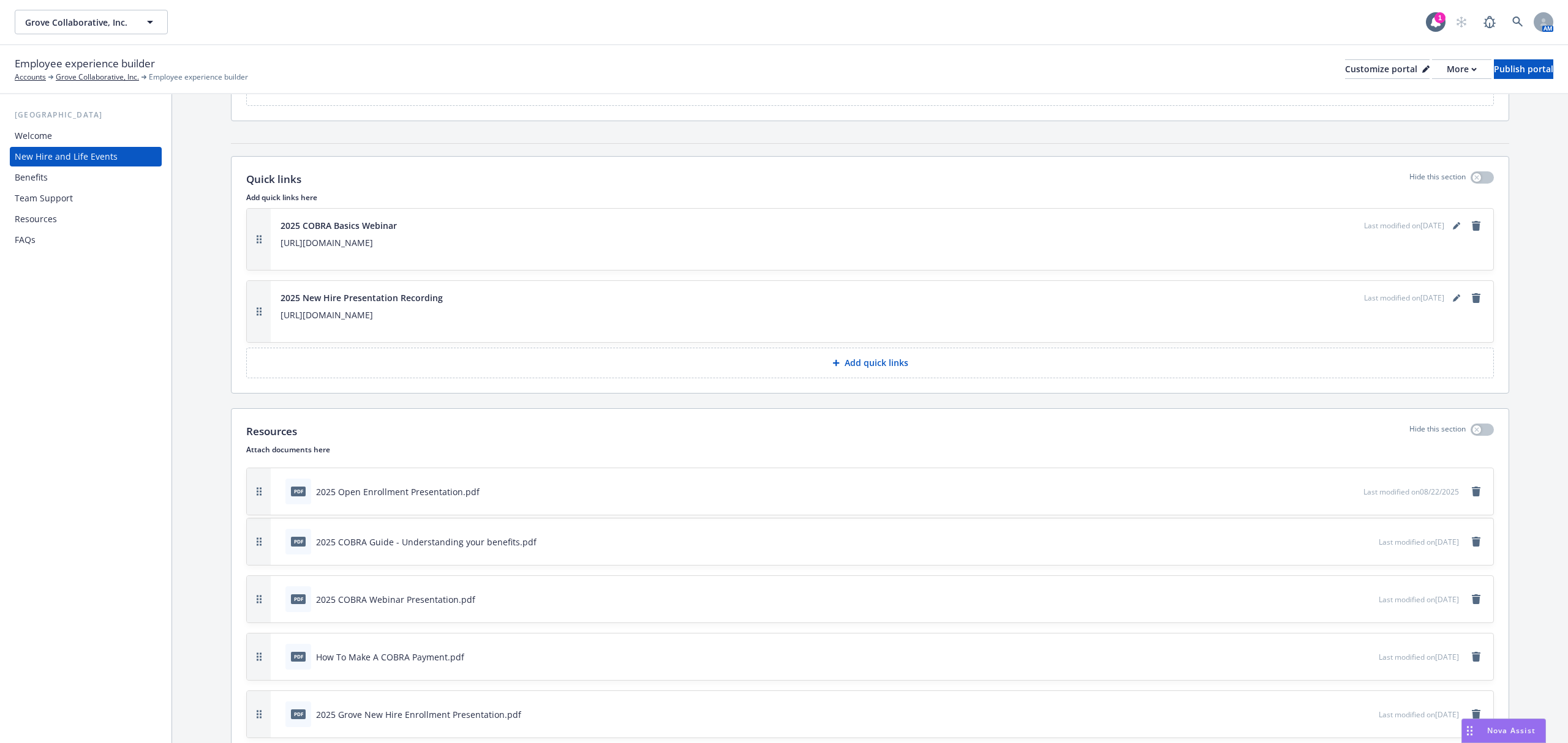
drag, startPoint x: 260, startPoint y: 431, endPoint x: 292, endPoint y: 506, distance: 81.5
click at [292, 506] on div "pdf 2025 Open Enrollment Presentation.pdf Last modified on 08/22/2025" at bounding box center [870, 491] width 1246 height 46
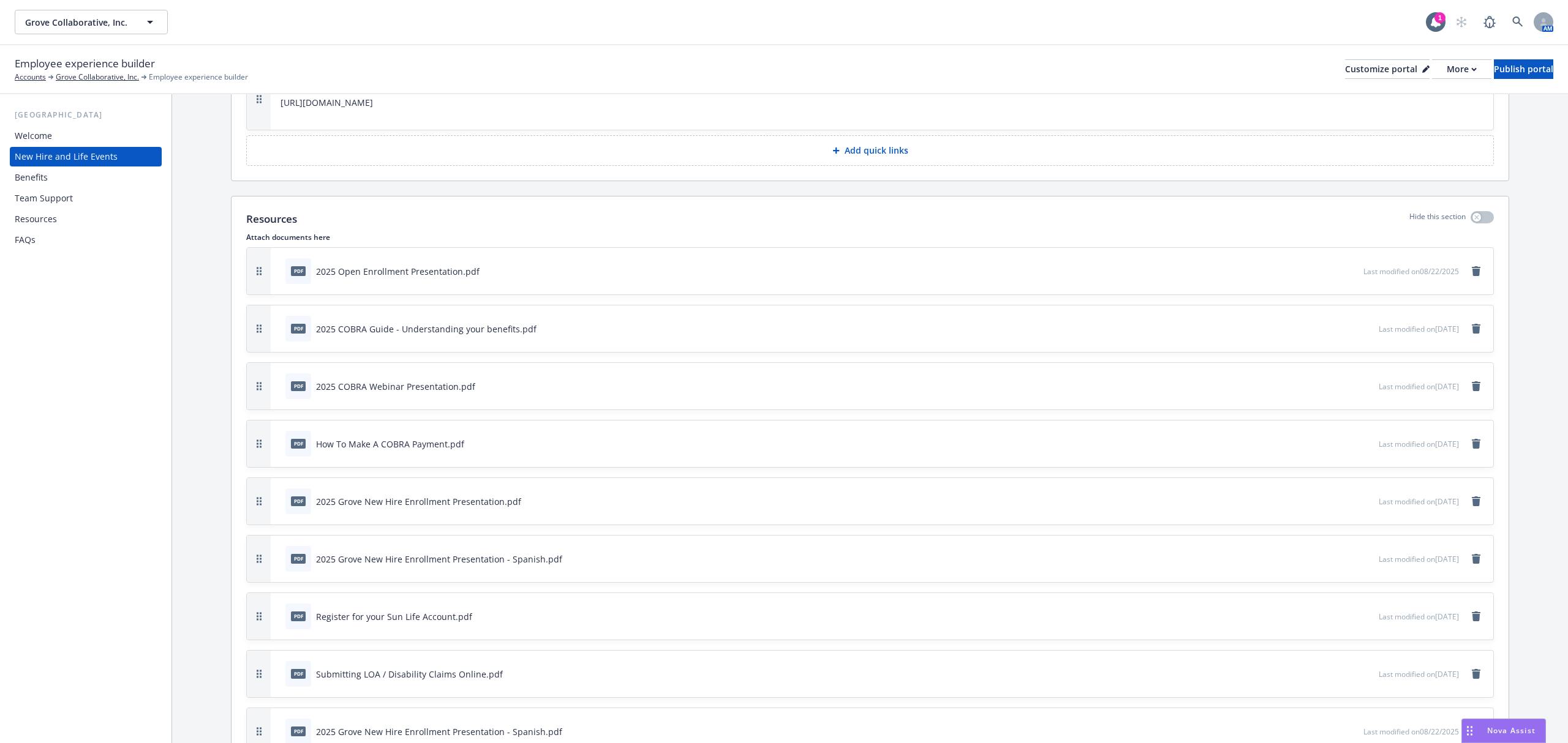
scroll to position [2876, 0]
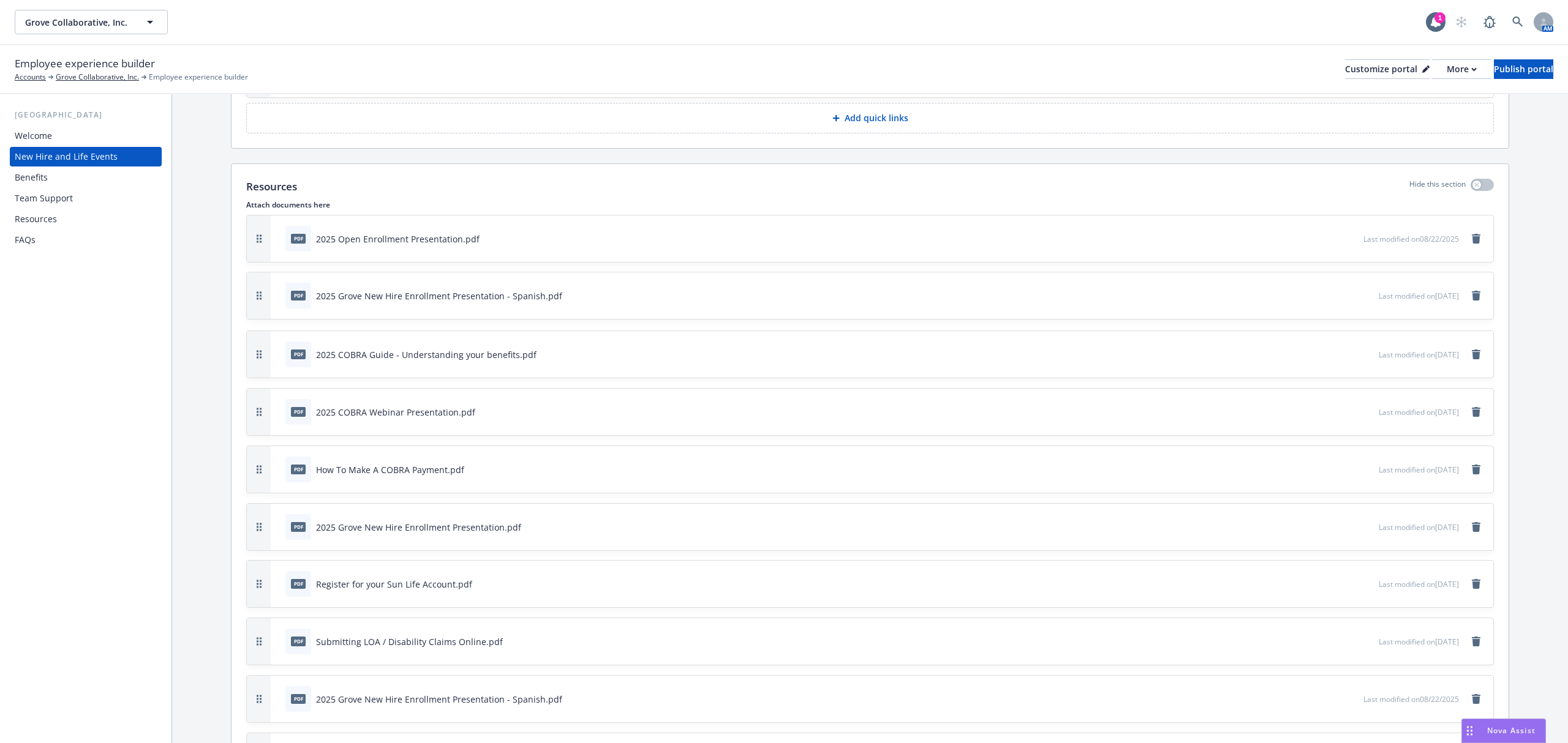
drag, startPoint x: 258, startPoint y: 540, endPoint x: 267, endPoint y: 309, distance: 231.2
click at [267, 309] on button "button" at bounding box center [258, 295] width 24 height 46
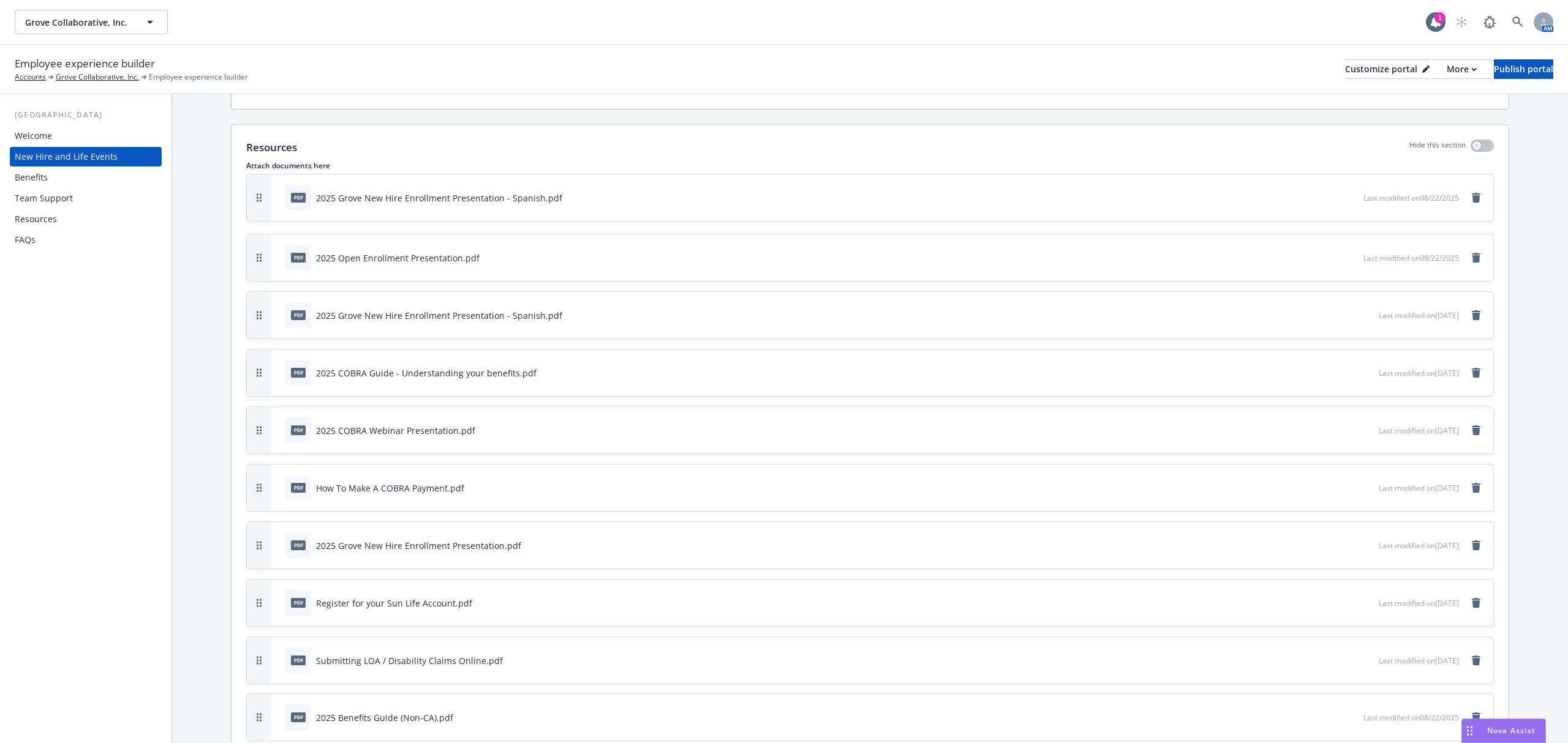
scroll to position [2909, 0]
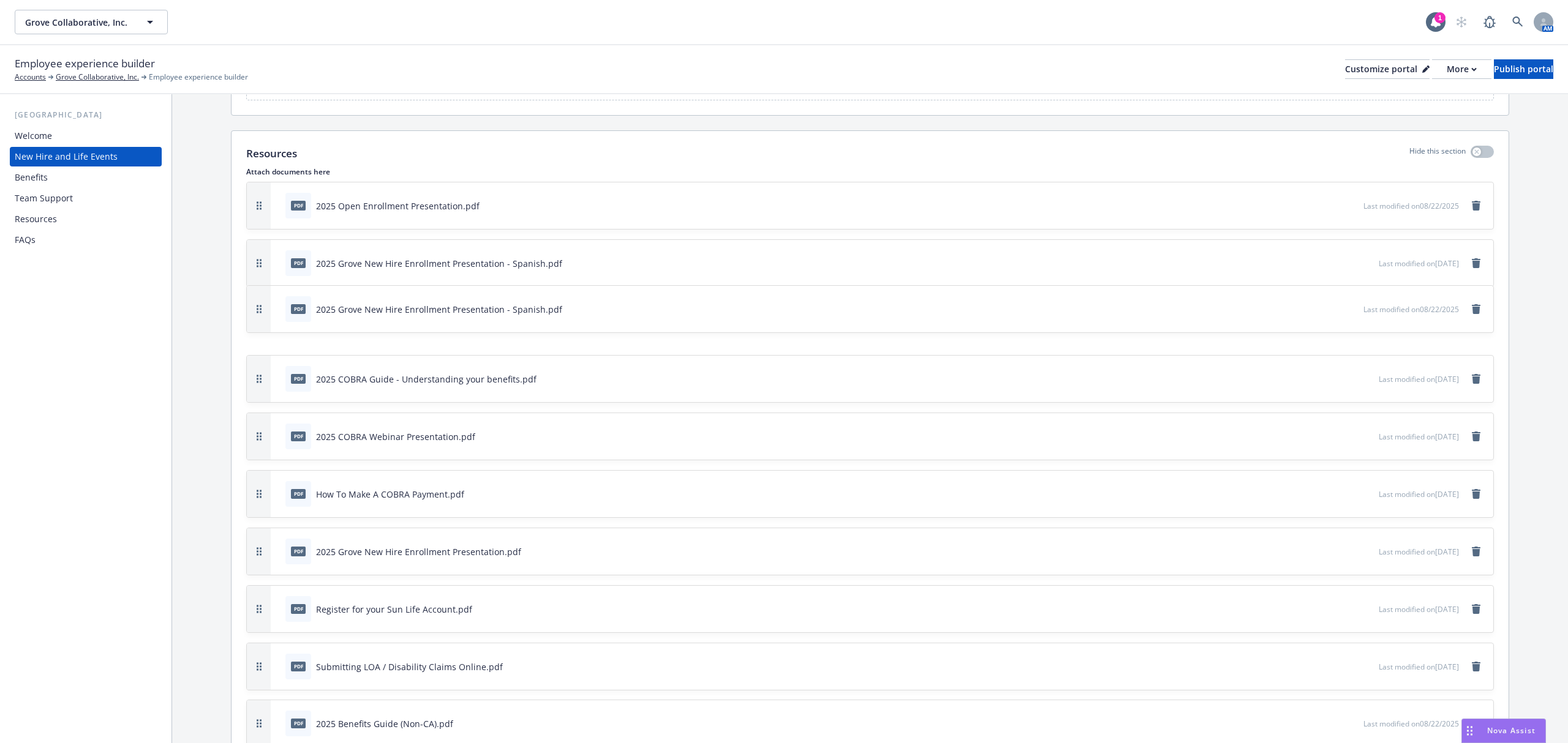
drag, startPoint x: 261, startPoint y: 550, endPoint x: 285, endPoint y: 324, distance: 227.3
click at [285, 324] on div "pdf 2025 Grove New Hire Enrollment Presentation - Spanish.pdf Last modified on …" at bounding box center [870, 309] width 1246 height 46
click at [1176, 326] on icon "remove" at bounding box center [1476, 321] width 9 height 10
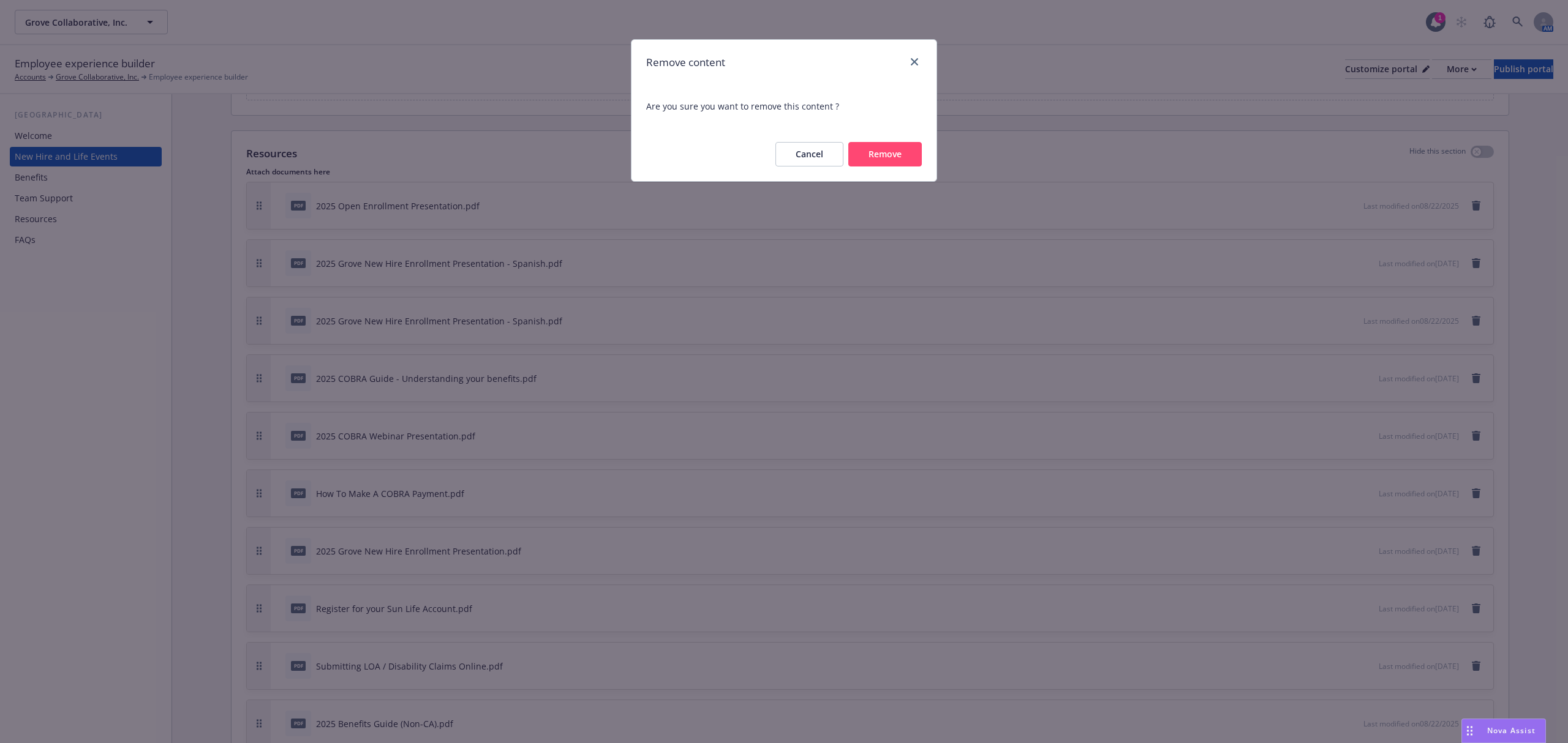
click at [895, 150] on button "Remove" at bounding box center [885, 154] width 73 height 24
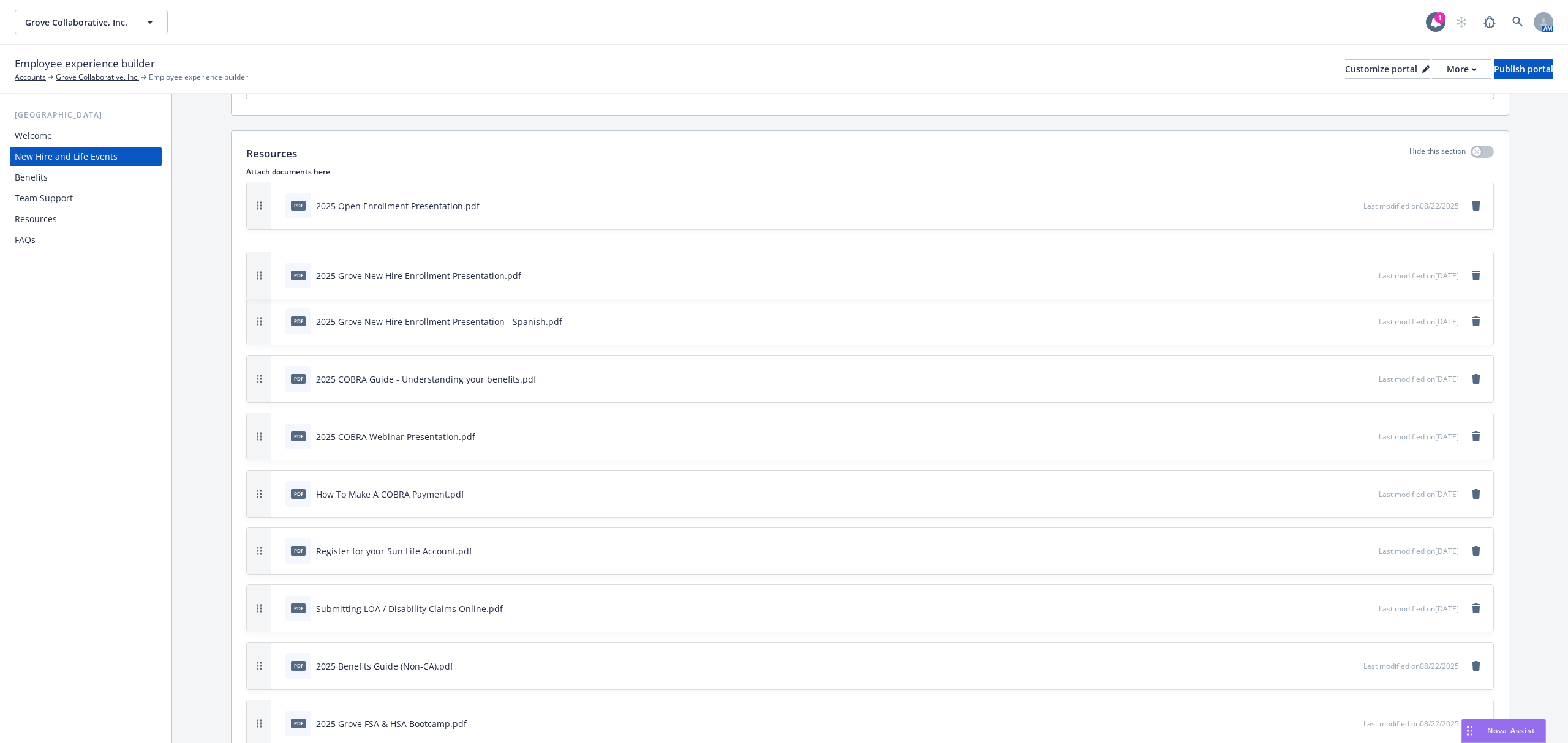
drag, startPoint x: 261, startPoint y: 500, endPoint x: 240, endPoint y: 282, distance: 219.0
click at [240, 282] on div "Resources Hide this section Attach documents here pdf 2025 Open Enrollment Pres…" at bounding box center [870, 724] width 1277 height 1185
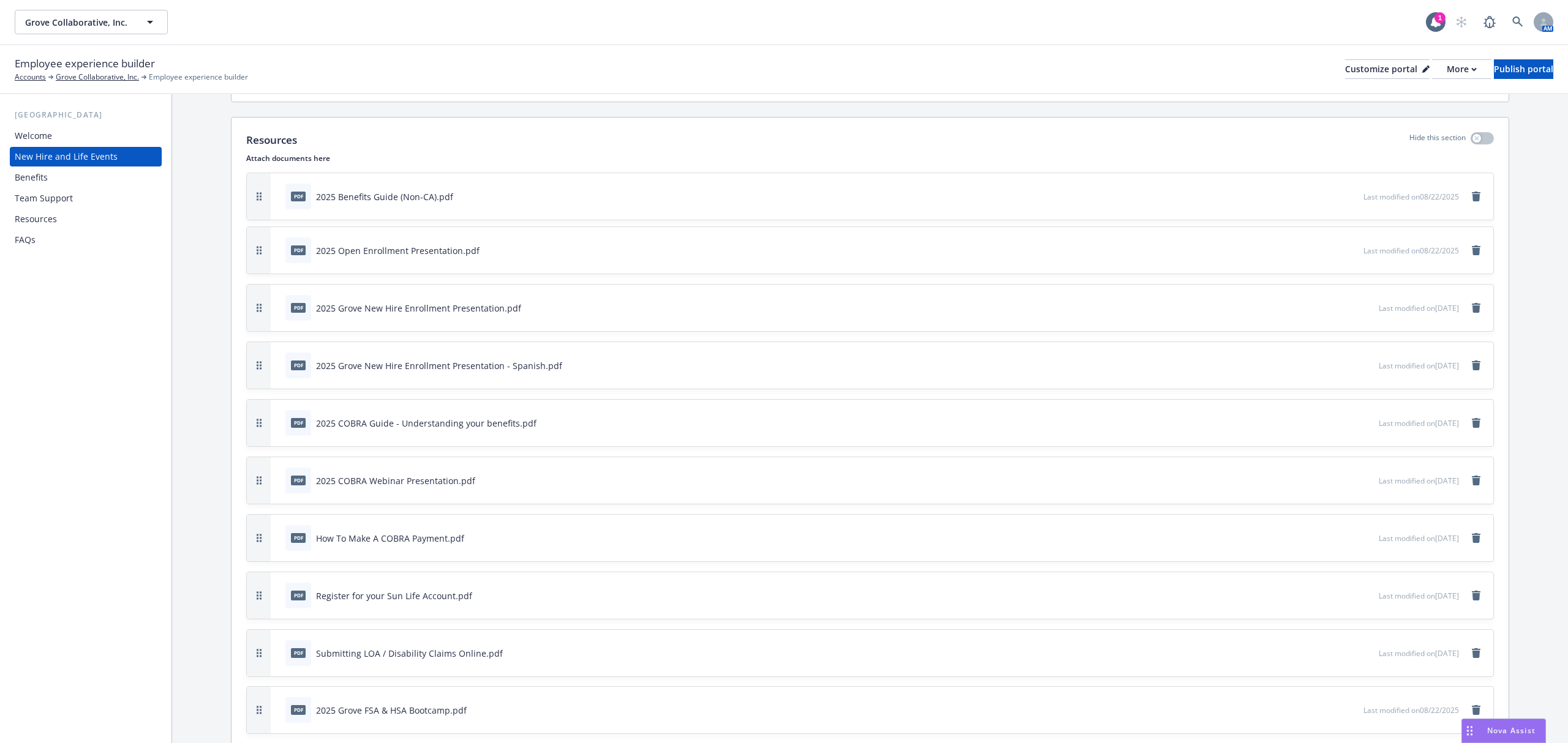
scroll to position [2914, 0]
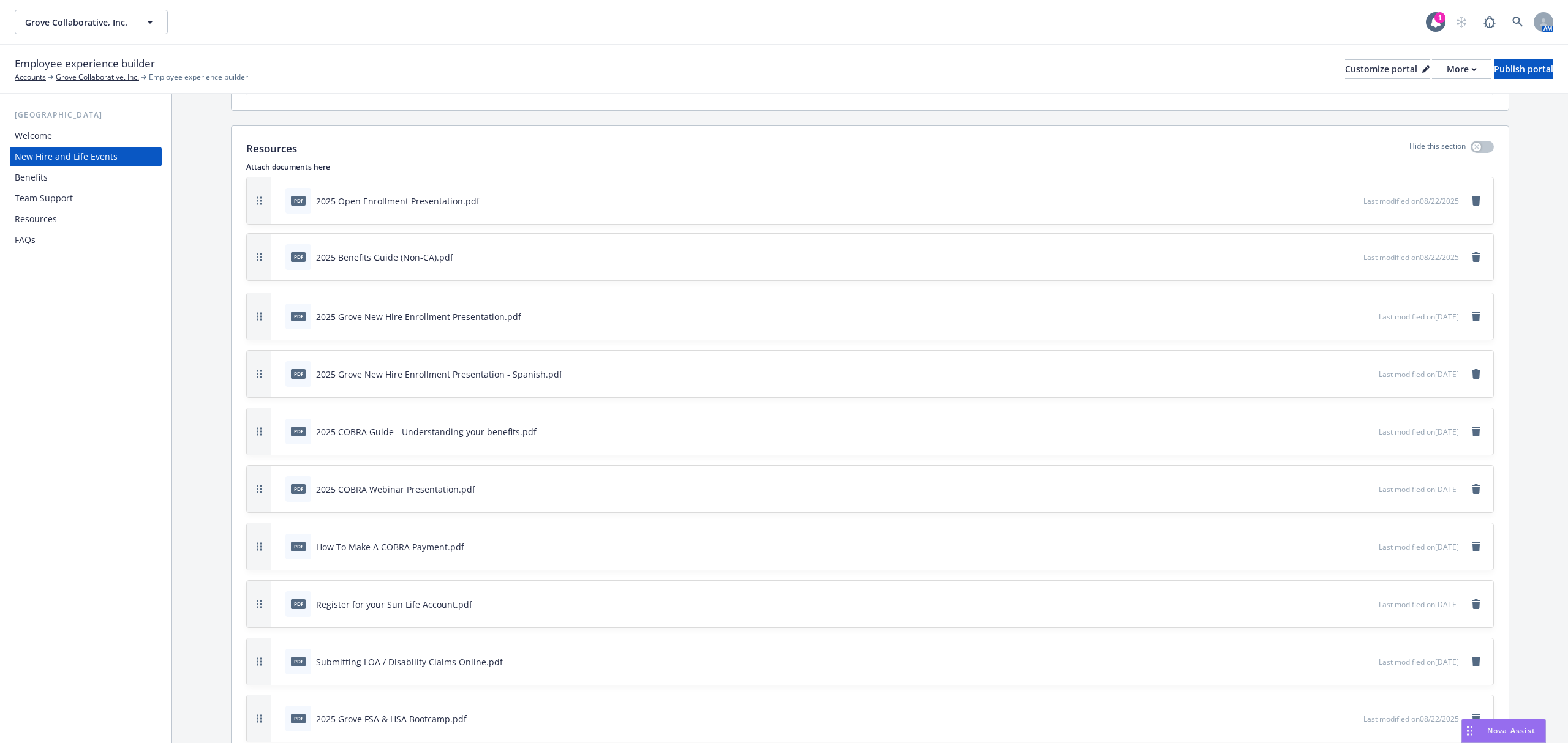
drag, startPoint x: 263, startPoint y: 595, endPoint x: 297, endPoint y: 268, distance: 328.8
click at [297, 268] on div "pdf 2025 Benefits Guide (Non-CA).pdf Last modified on 08/22/2025" at bounding box center [870, 257] width 1246 height 46
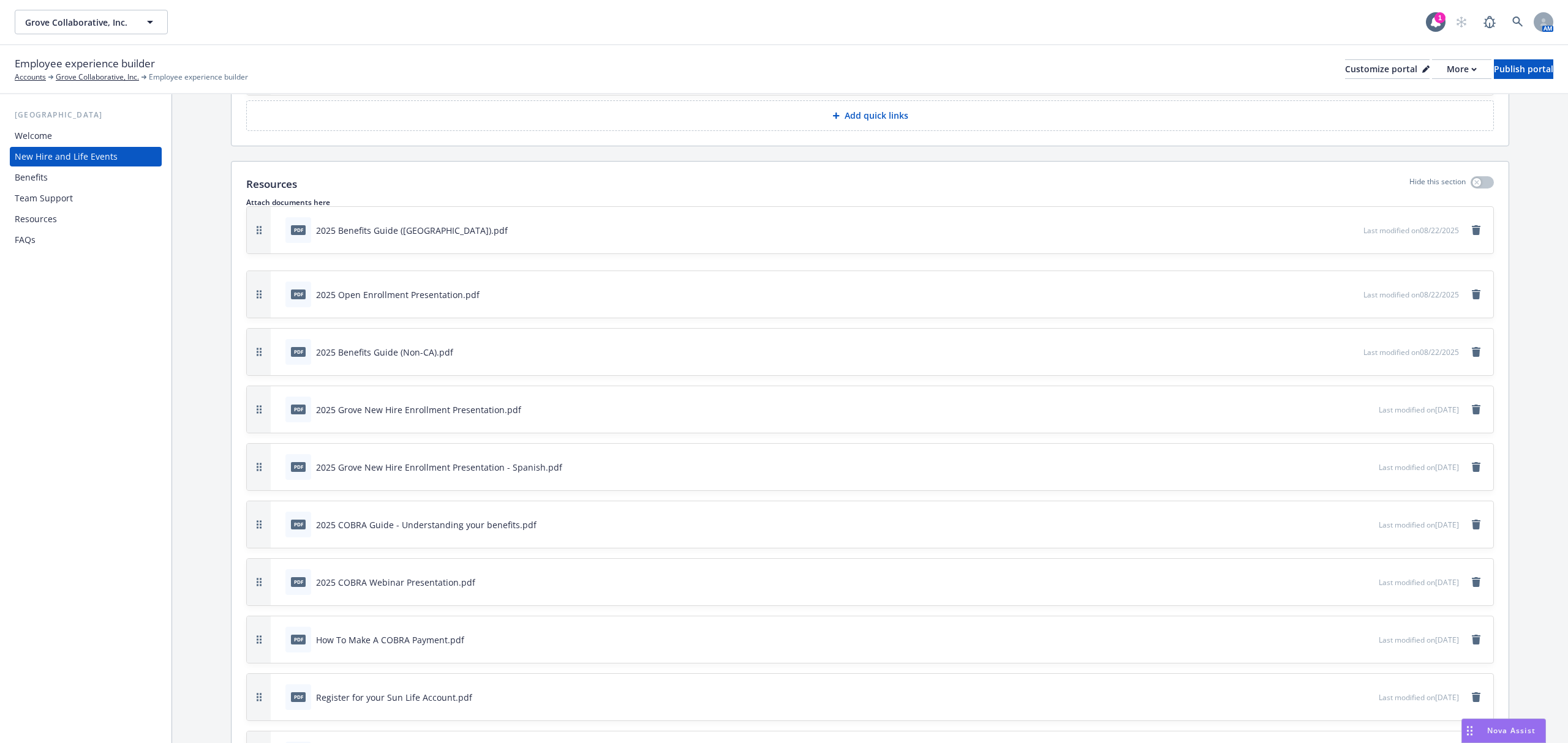
scroll to position [2874, 0]
drag, startPoint x: 268, startPoint y: 513, endPoint x: 317, endPoint y: 316, distance: 203.0
click at [317, 316] on div "pdf 2025 Benefits Guide (CA).pdf Last modified on 08/22/2025" at bounding box center [870, 296] width 1246 height 46
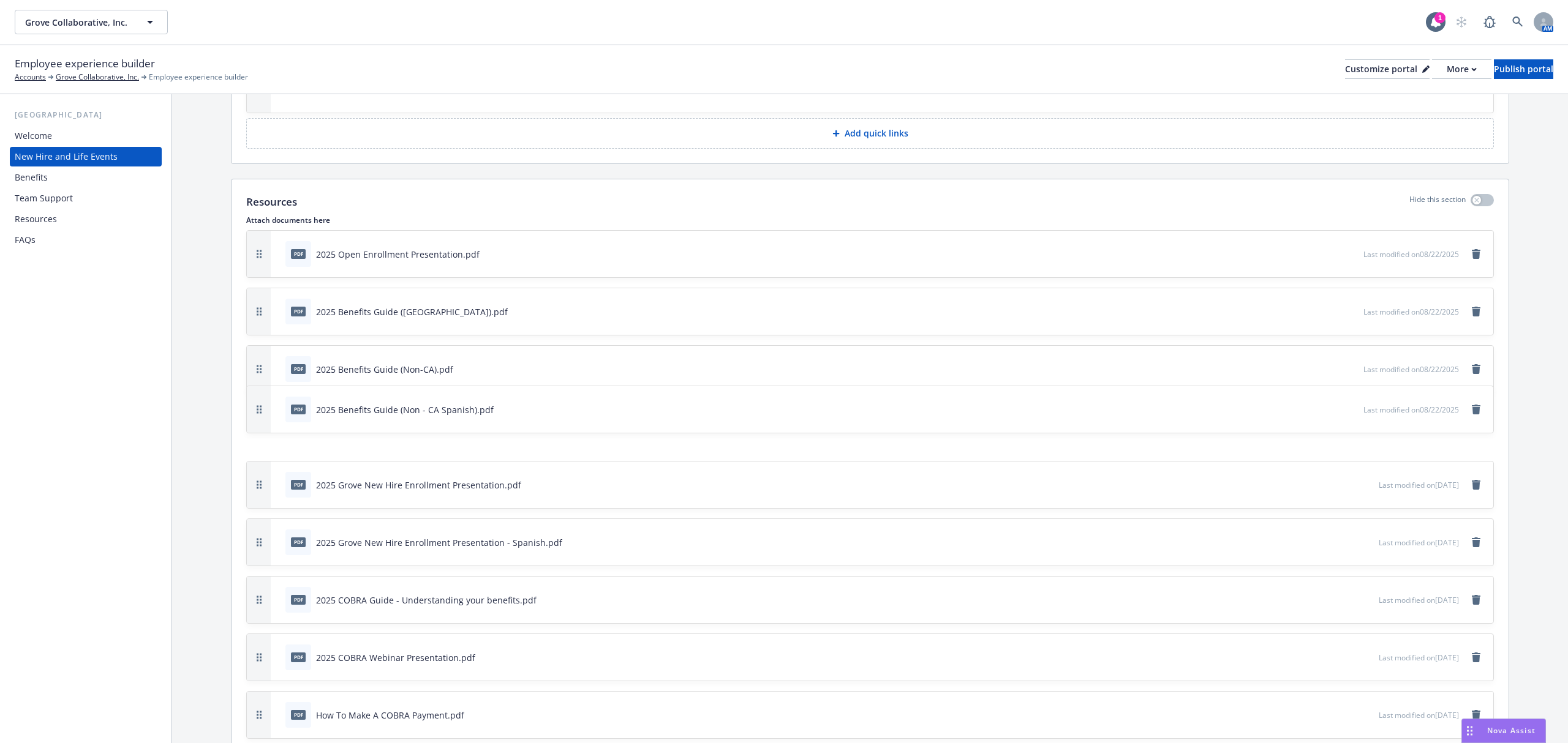
drag, startPoint x: 263, startPoint y: 566, endPoint x: 317, endPoint y: 426, distance: 150.1
click at [317, 426] on div "pdf 2025 Benefits Guide (Non - CA Spanish).pdf Last modified on 08/22/2025" at bounding box center [870, 409] width 1246 height 46
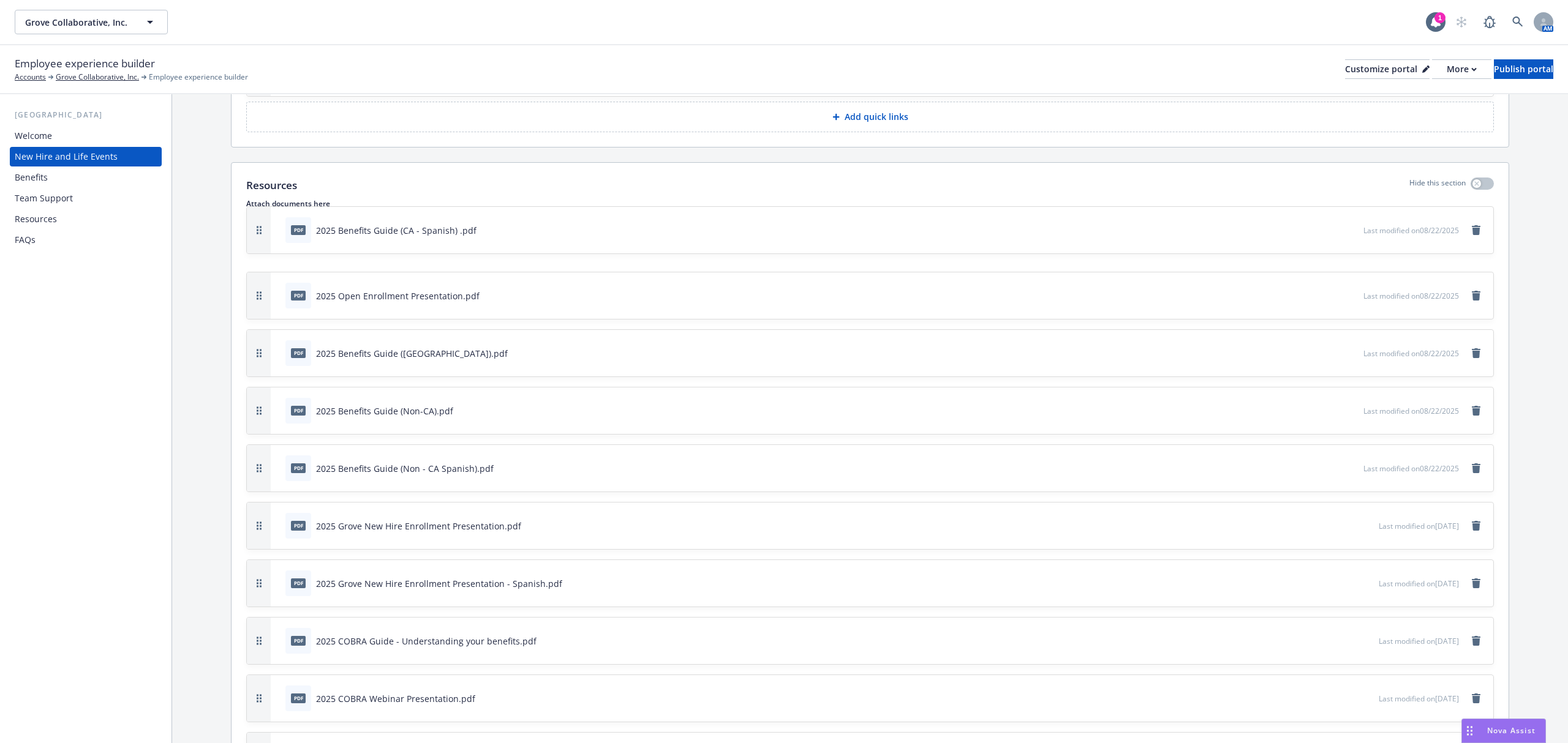
scroll to position [2856, 0]
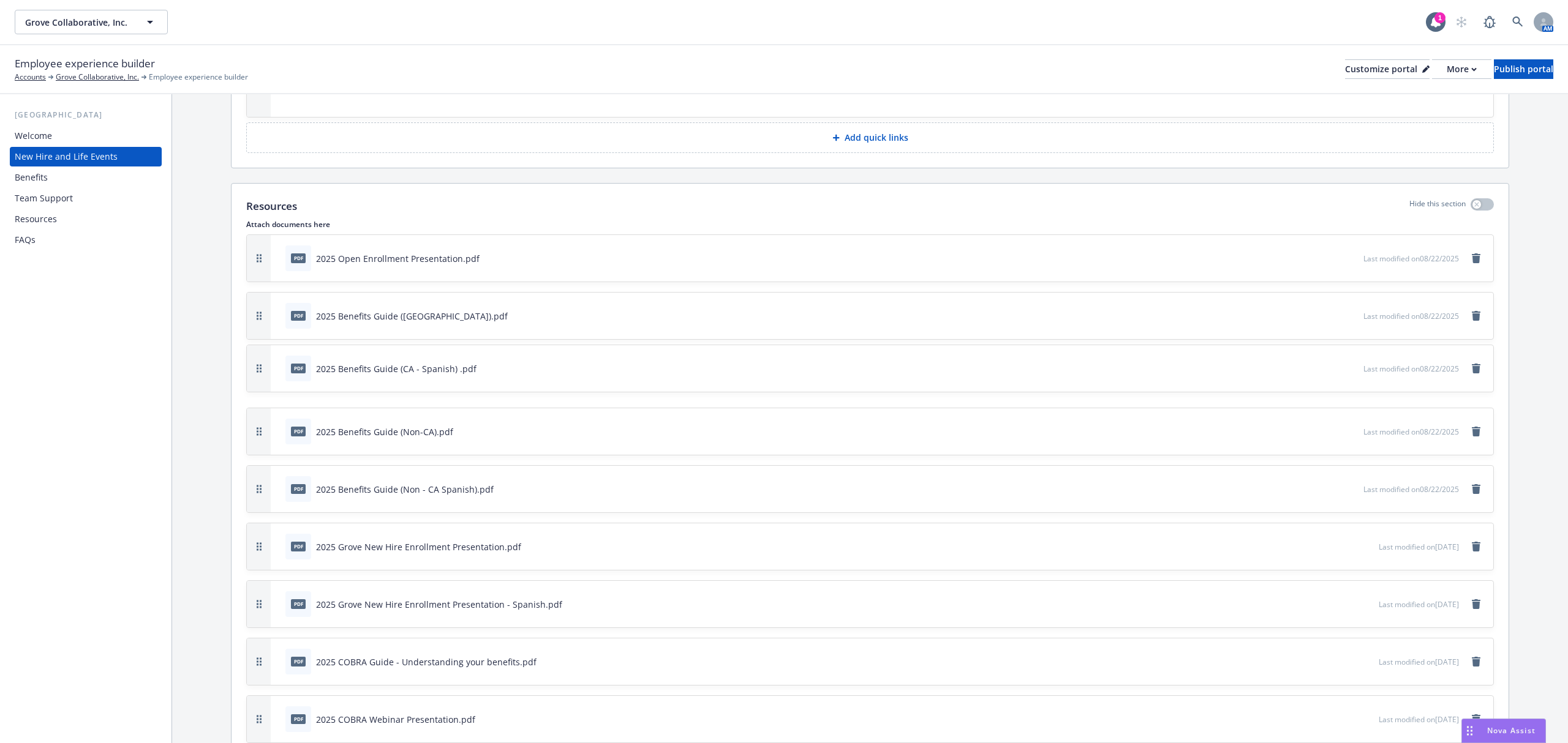
drag, startPoint x: 258, startPoint y: 627, endPoint x: 310, endPoint y: 389, distance: 243.6
click at [310, 389] on div "pdf 2025 Benefits Guide (CA - Spanish) .pdf Last modified on 08/22/2025" at bounding box center [870, 368] width 1246 height 46
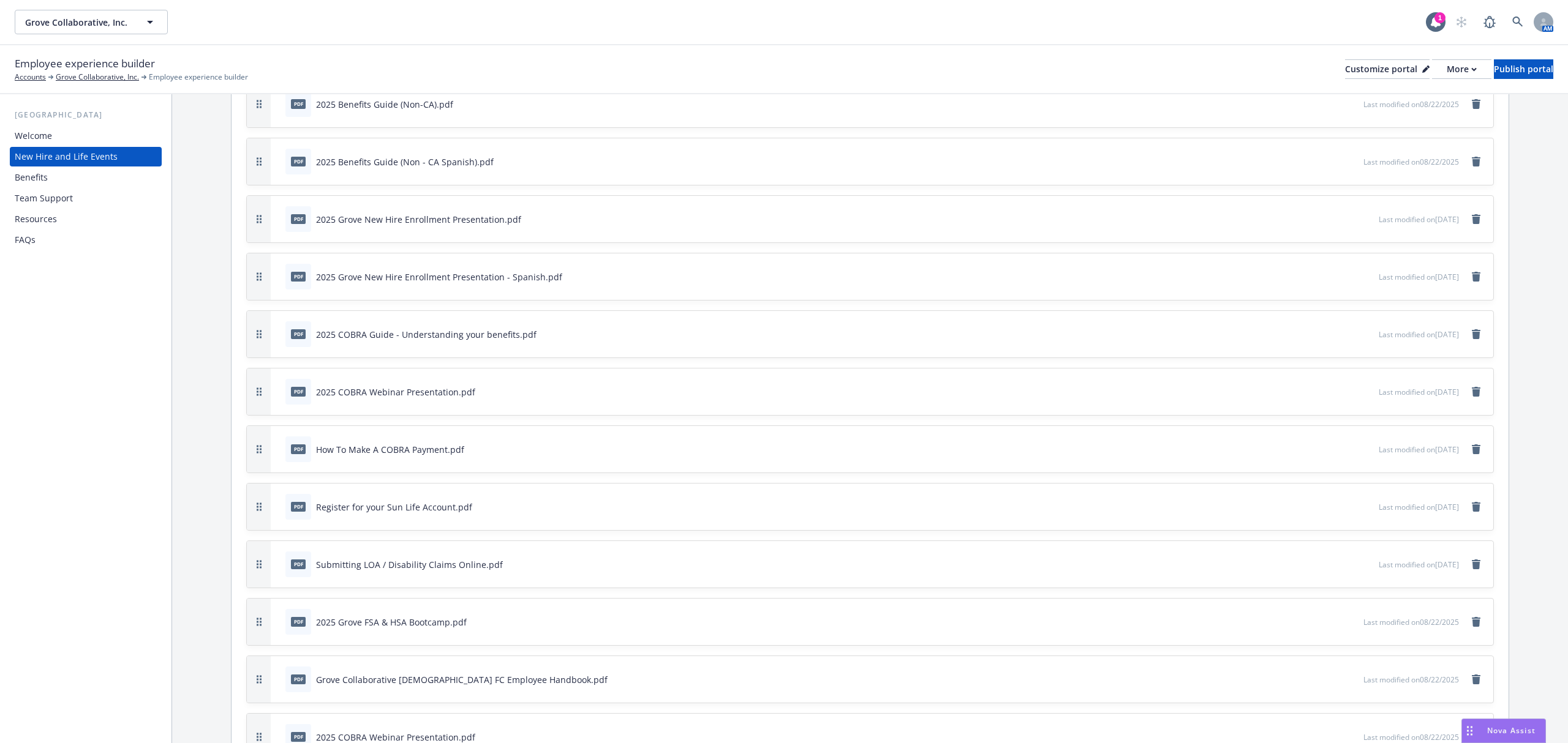
scroll to position [3265, 0]
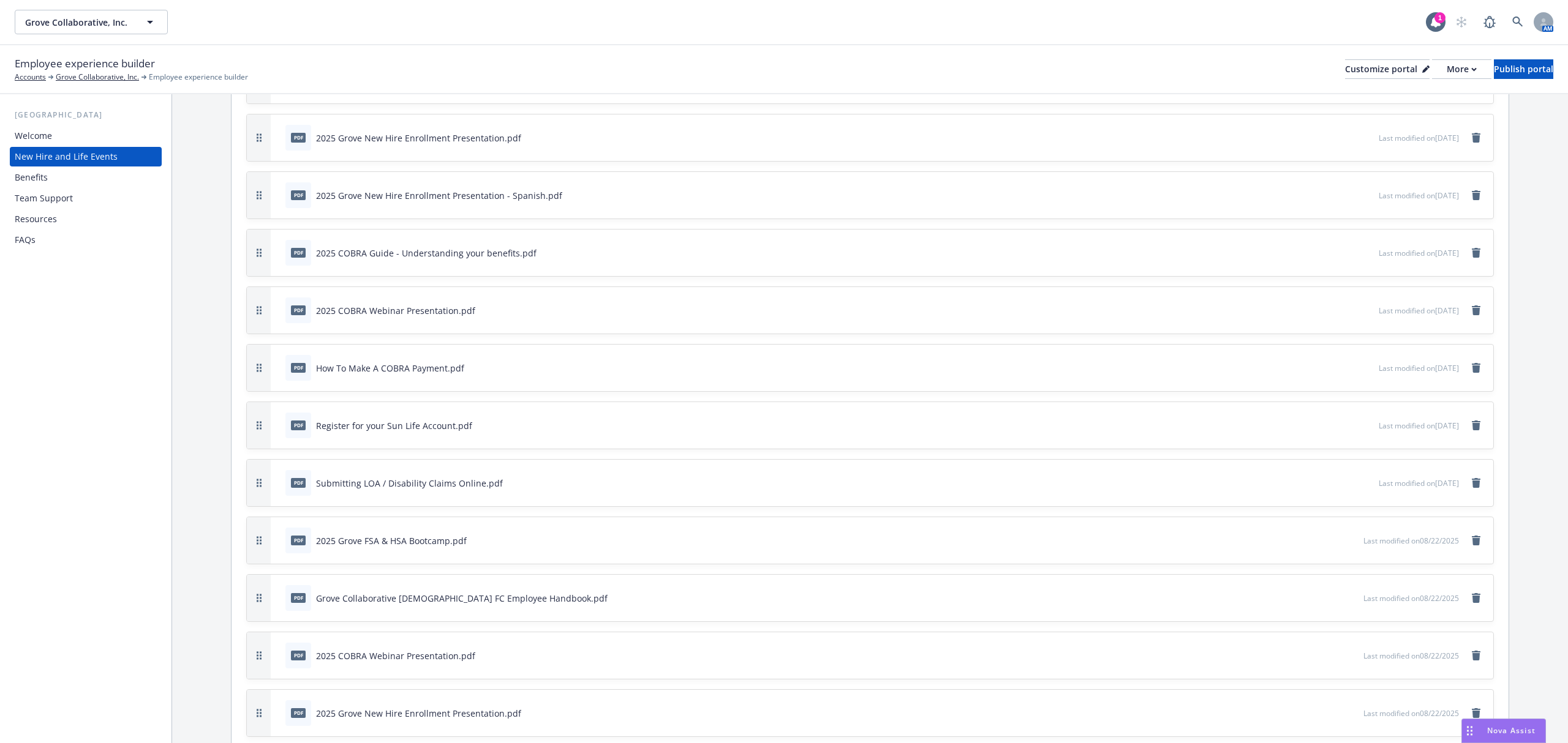
click at [263, 557] on button "button" at bounding box center [258, 655] width 24 height 46
click at [1176, 557] on icon "remove" at bounding box center [1476, 656] width 9 height 10
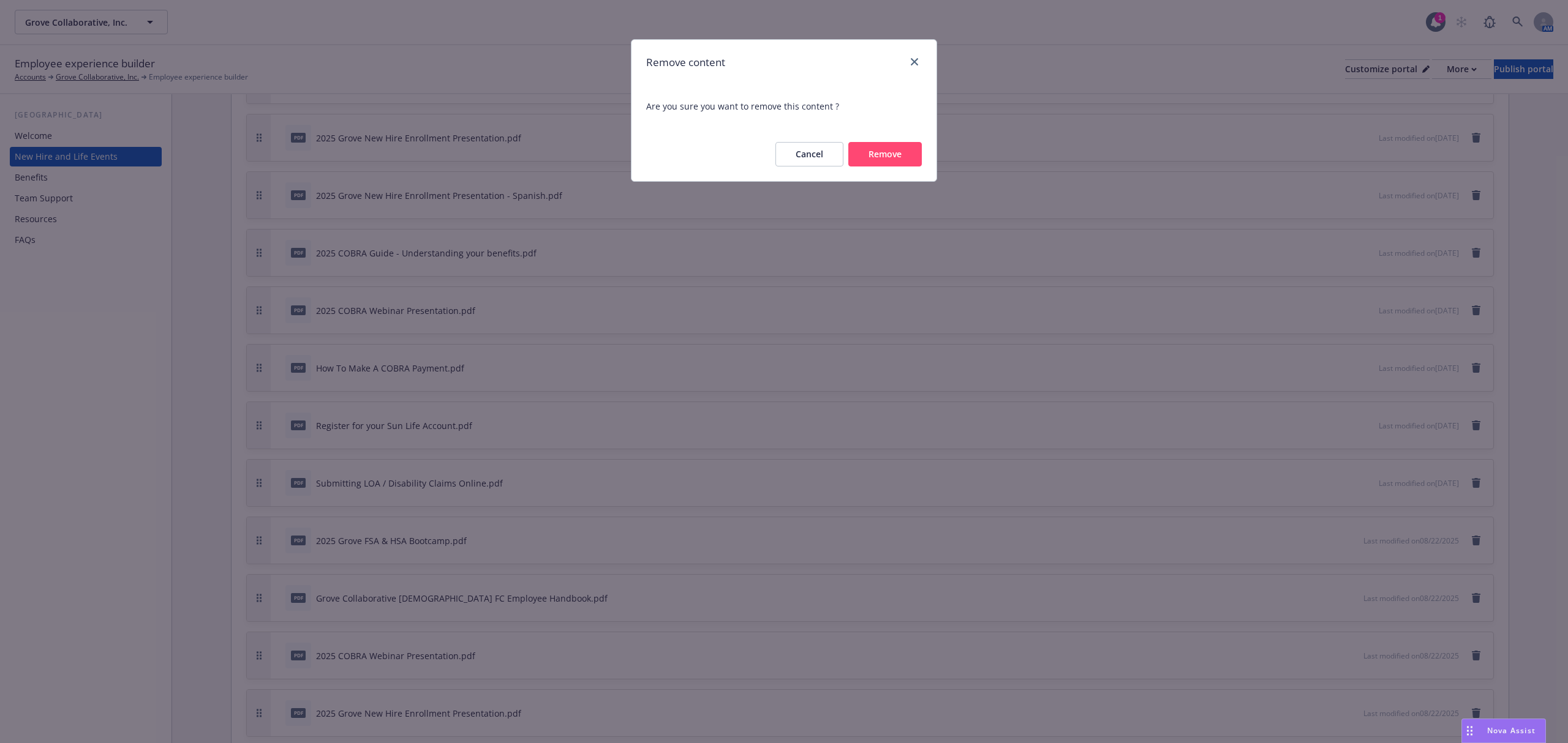
click at [880, 138] on div "Cancel Remove" at bounding box center [784, 155] width 305 height 54
click at [875, 159] on button "Remove" at bounding box center [885, 154] width 73 height 24
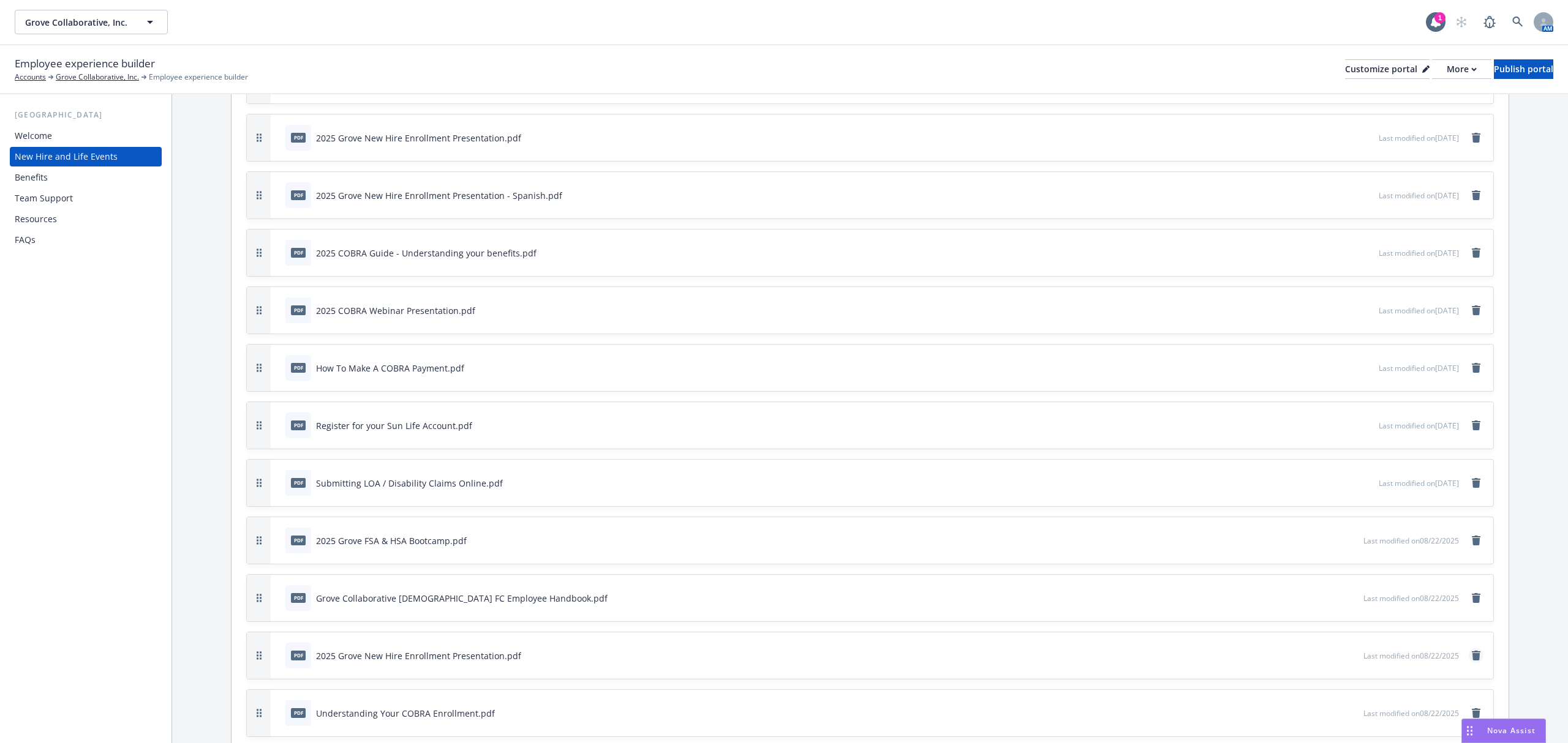
click at [1176, 557] on icon "remove" at bounding box center [1476, 656] width 9 height 10
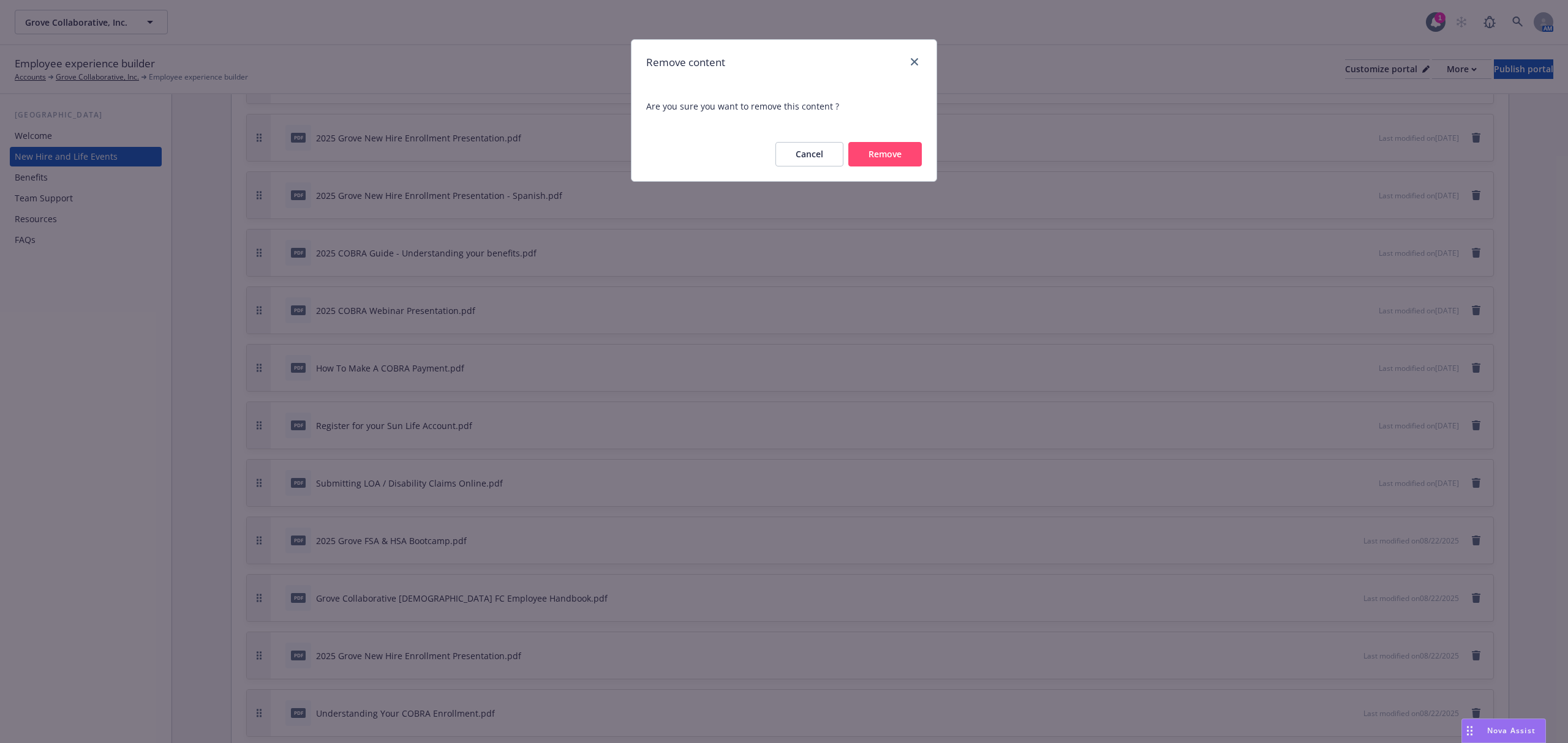
click at [888, 150] on button "Remove" at bounding box center [885, 154] width 73 height 24
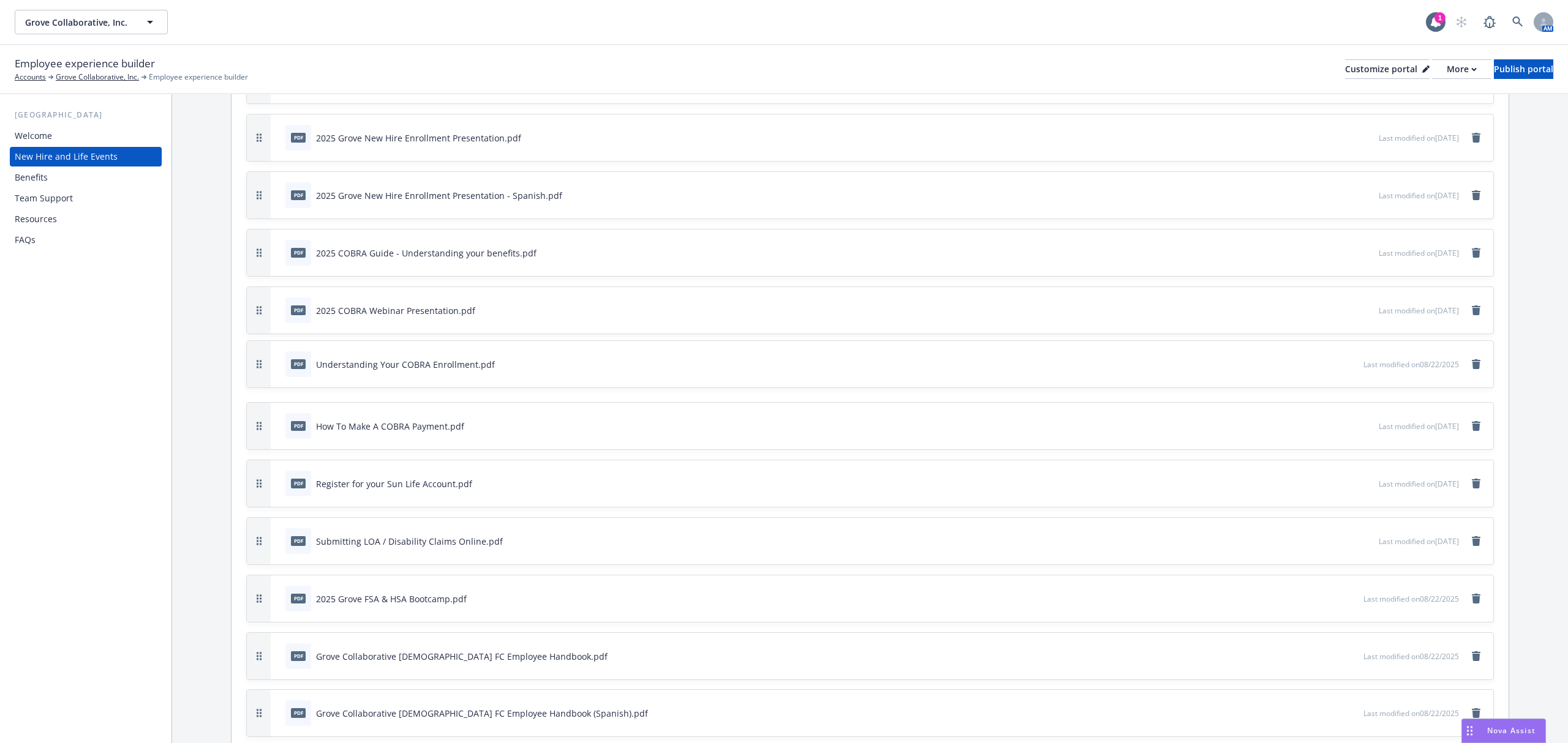
drag, startPoint x: 260, startPoint y: 673, endPoint x: 253, endPoint y: 382, distance: 291.1
click at [253, 382] on button "button" at bounding box center [258, 364] width 24 height 46
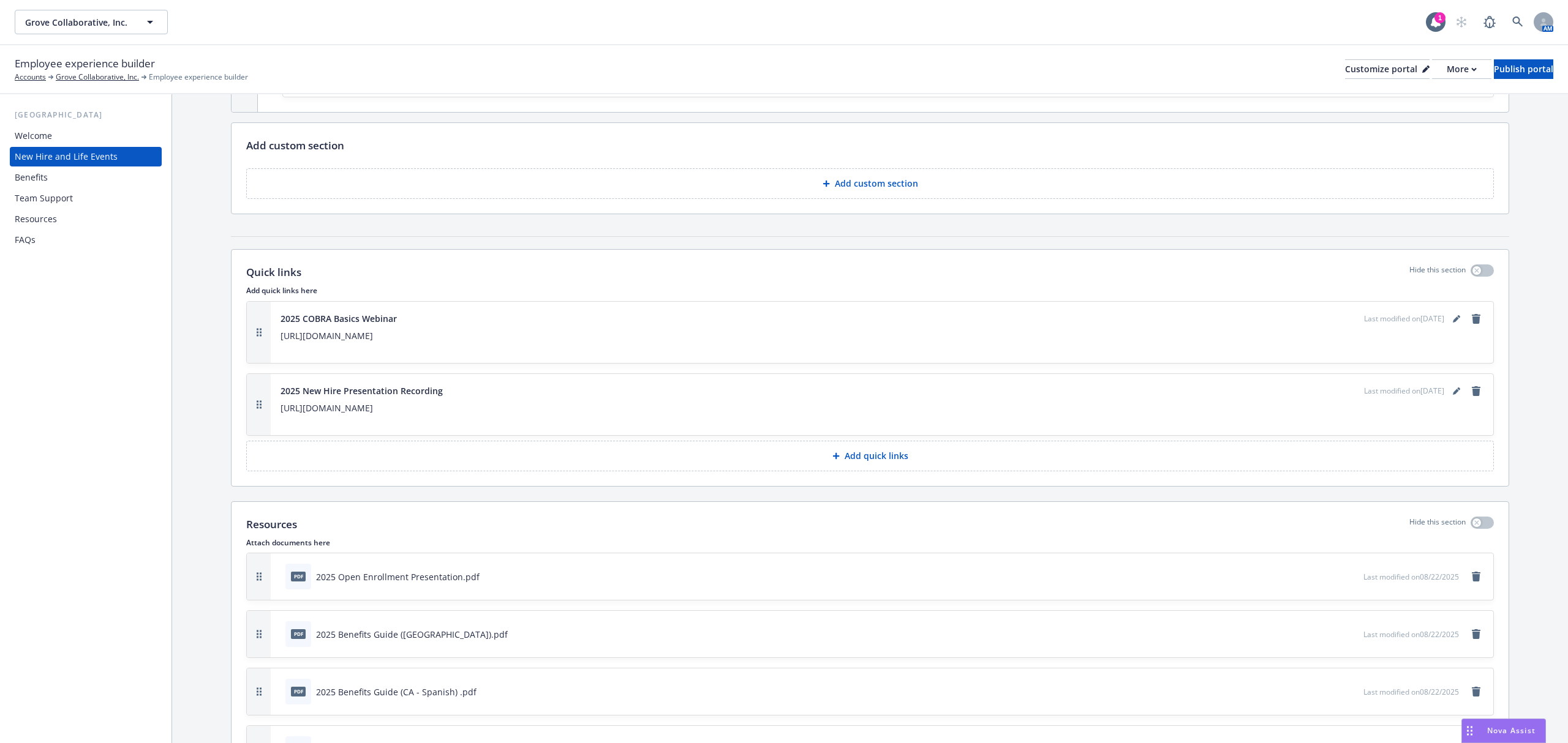
scroll to position [2285, 0]
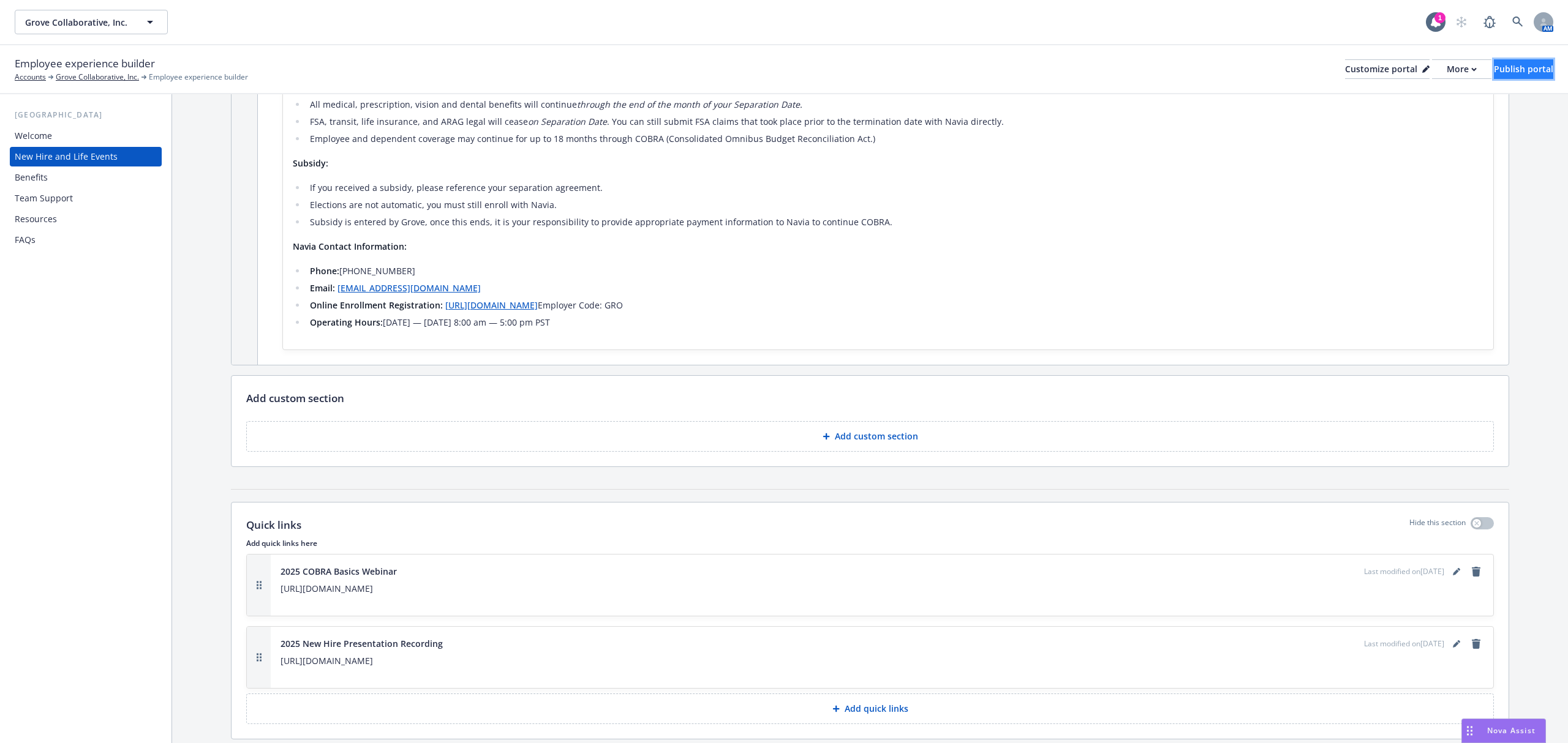
click at [1176, 70] on div "Publish portal" at bounding box center [1523, 69] width 59 height 19
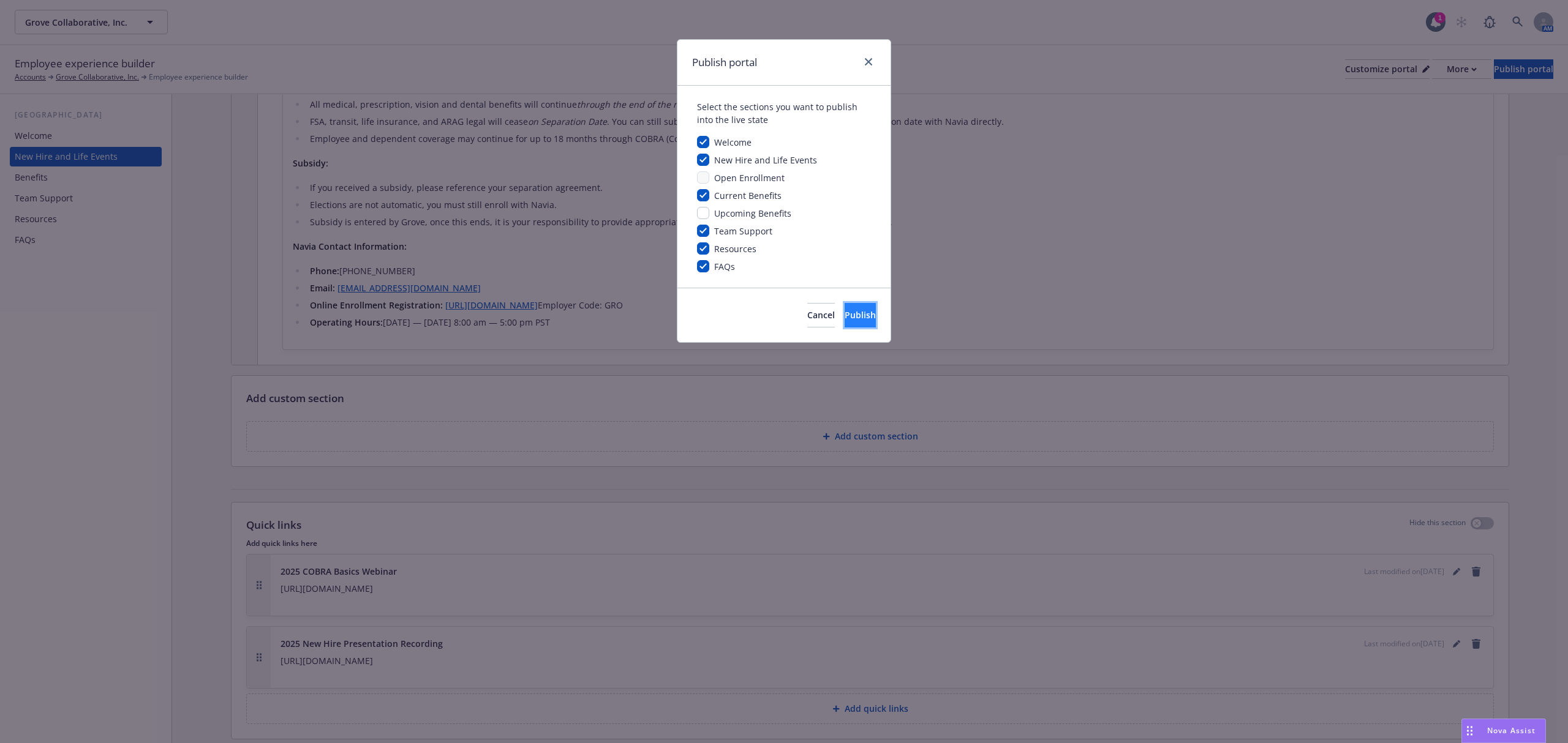
click at [858, 311] on button "Publish" at bounding box center [860, 315] width 31 height 24
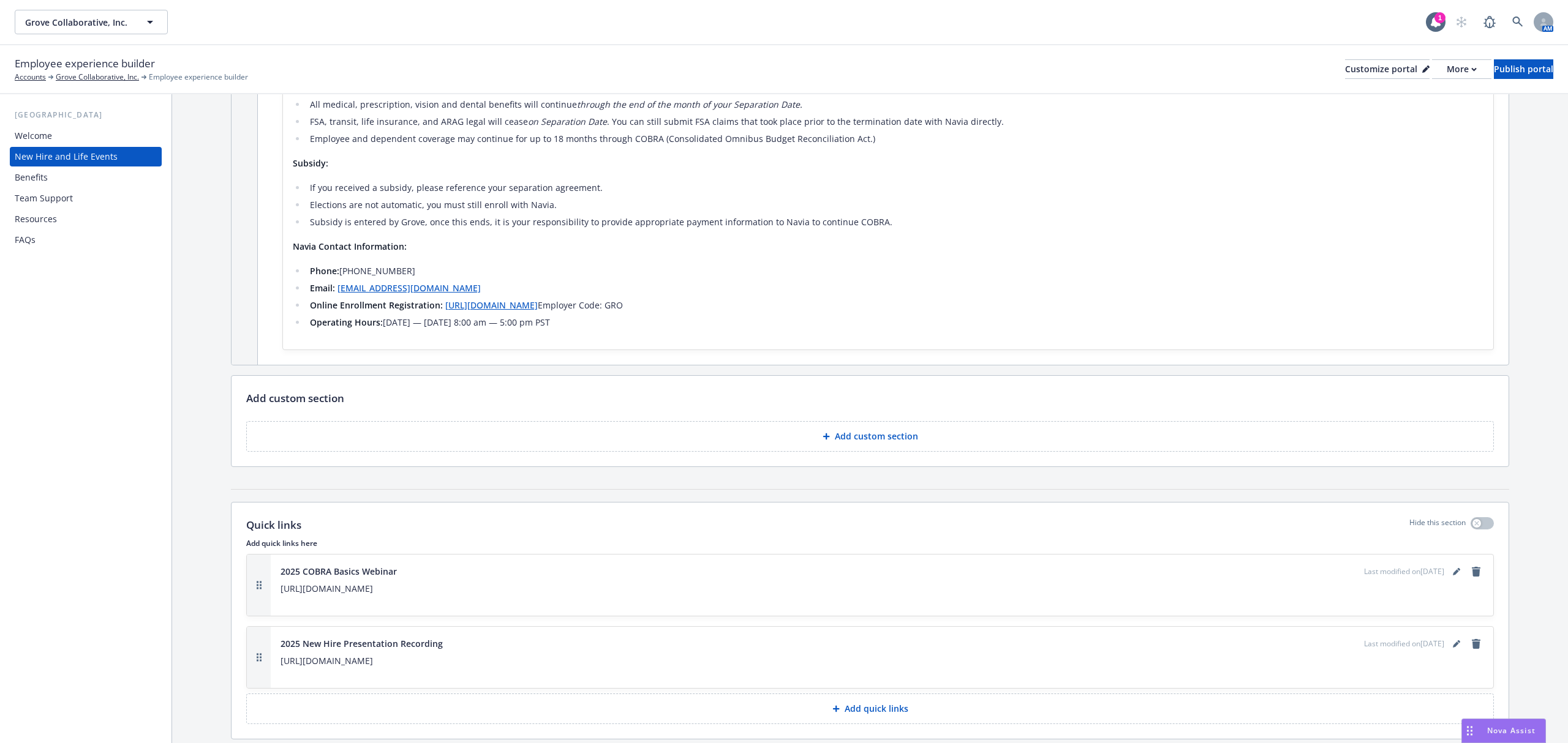
click at [41, 245] on div "FAQs" at bounding box center [86, 240] width 142 height 19
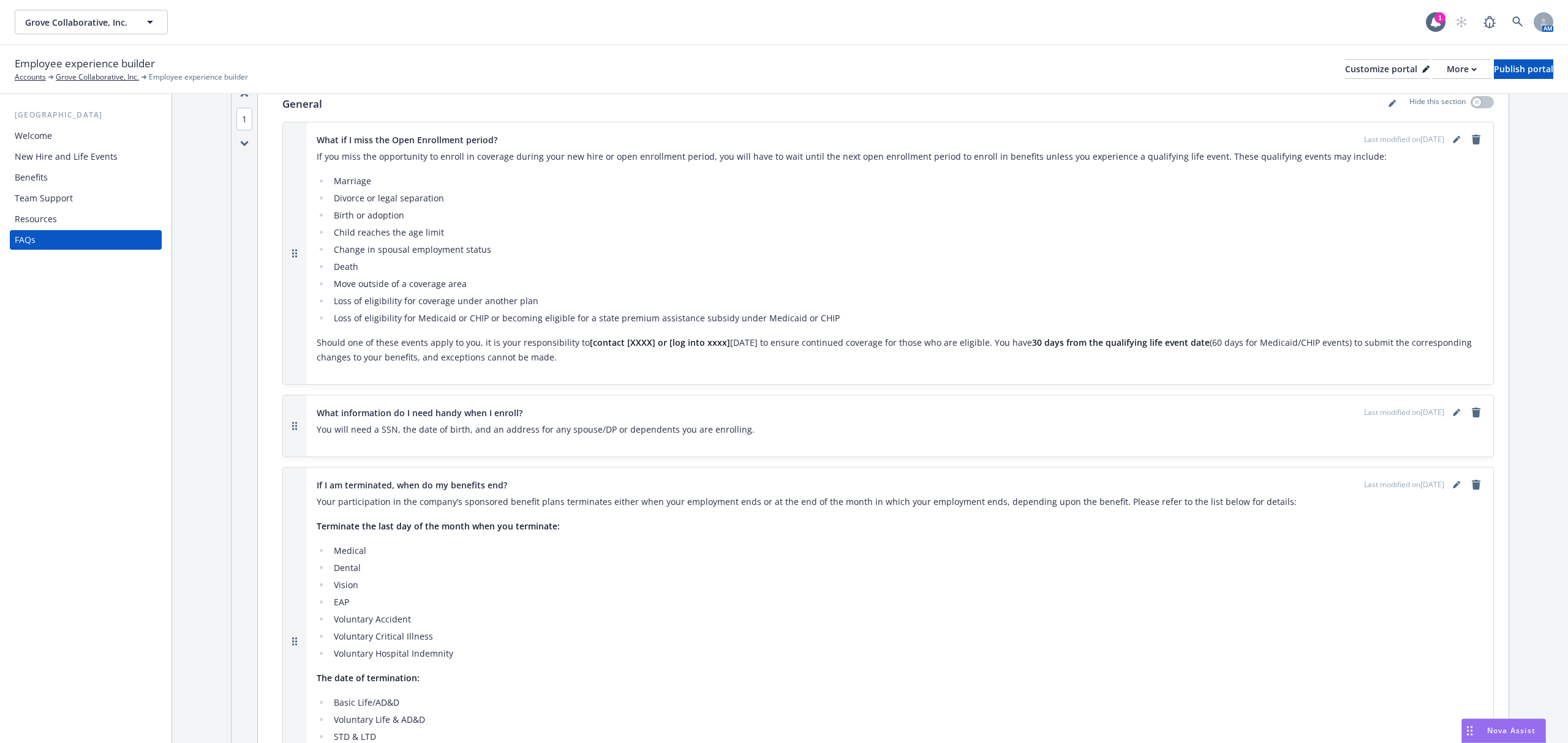
scroll to position [81, 0]
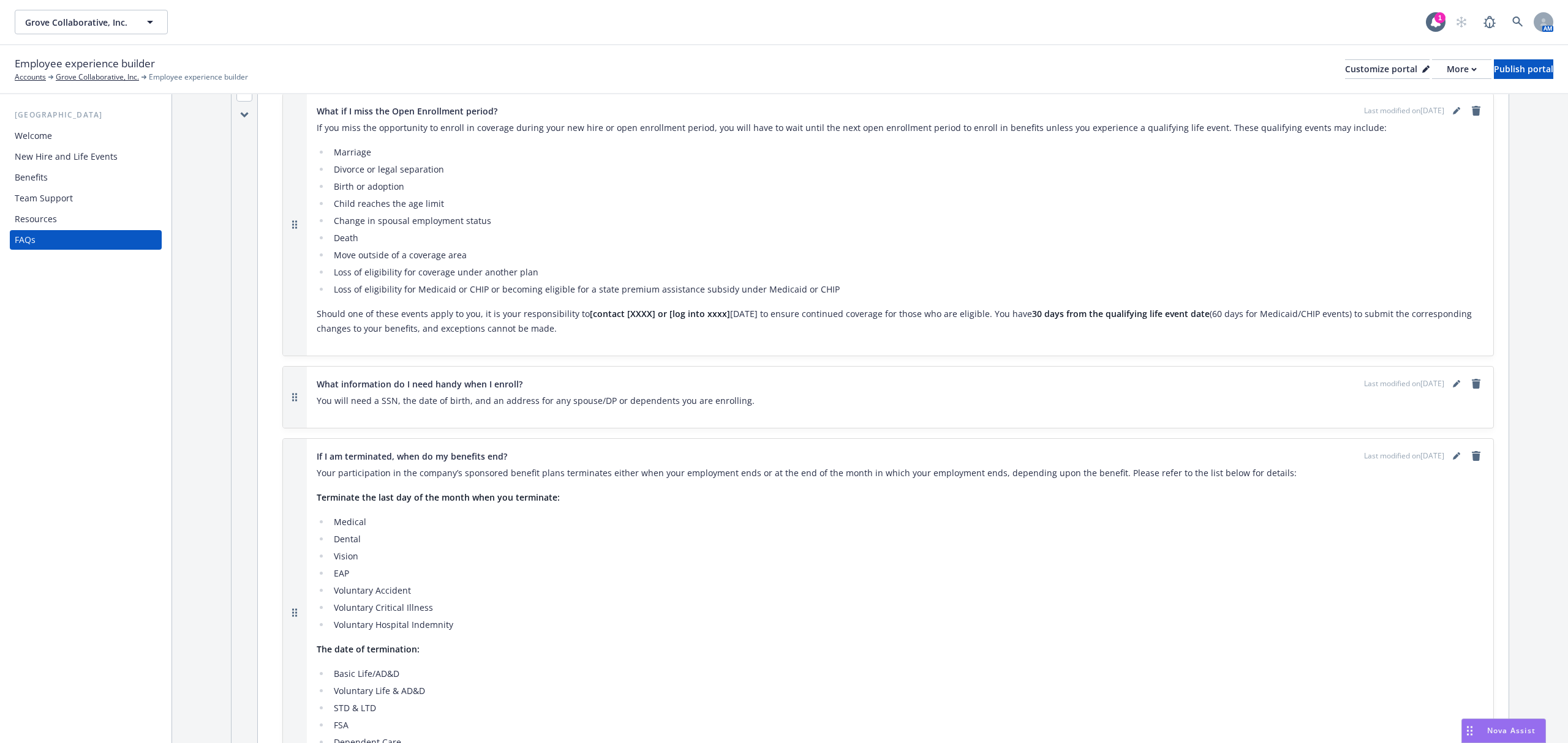
drag, startPoint x: 675, startPoint y: 339, endPoint x: 322, endPoint y: 309, distance: 354.3
click at [322, 309] on div "If you miss the opportunity to enroll in coverage during your new hire or open …" at bounding box center [900, 233] width 1167 height 225
click at [1176, 111] on icon "editPencil" at bounding box center [1457, 111] width 7 height 7
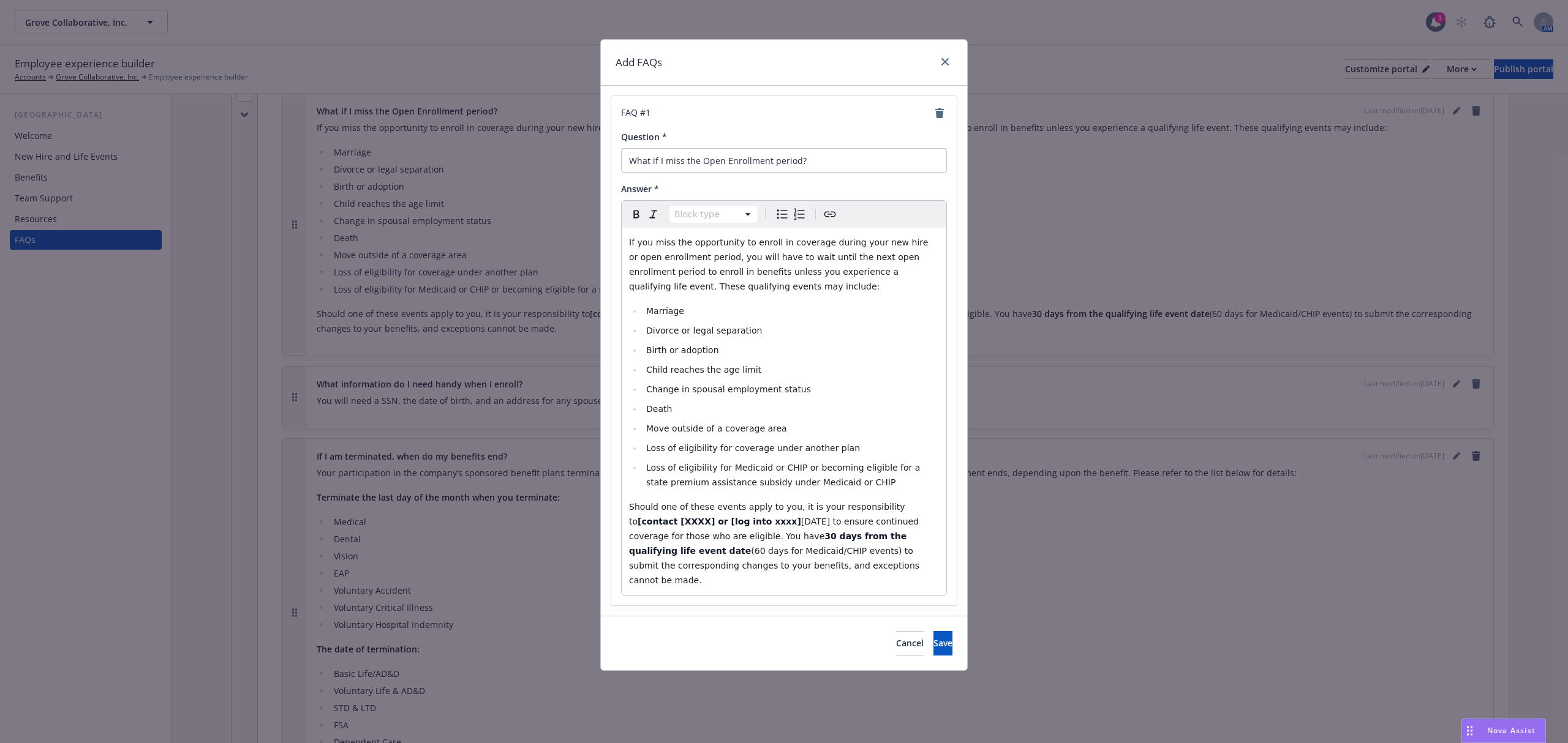
select select "paragraph"
drag, startPoint x: 816, startPoint y: 569, endPoint x: 807, endPoint y: 569, distance: 9.0
click at [807, 557] on p "Should one of these events apply to you, it is your responsibility to [contact …" at bounding box center [784, 544] width 310 height 88
drag, startPoint x: 885, startPoint y: 505, endPoint x: 655, endPoint y: 523, distance: 230.7
click at [655, 523] on strong "[contact [XXXX] or [log into xxxx]" at bounding box center [719, 522] width 163 height 10
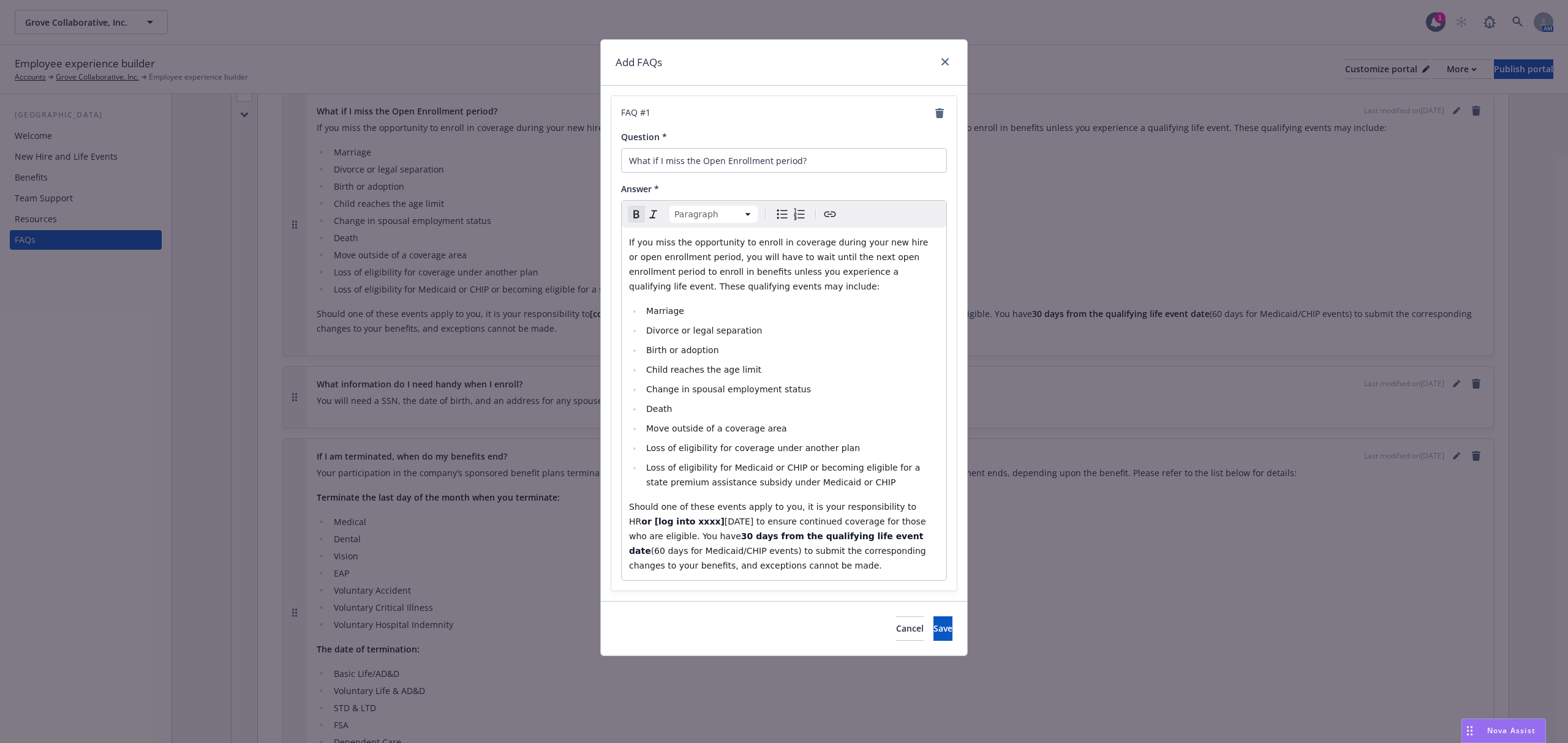
drag, startPoint x: 897, startPoint y: 505, endPoint x: 669, endPoint y: 519, distance: 228.4
click at [669, 519] on p "Should one of these events apply to you, it is your responsibility to HR or [lo…" at bounding box center [784, 536] width 310 height 73
click at [933, 557] on span "Save" at bounding box center [942, 628] width 19 height 11
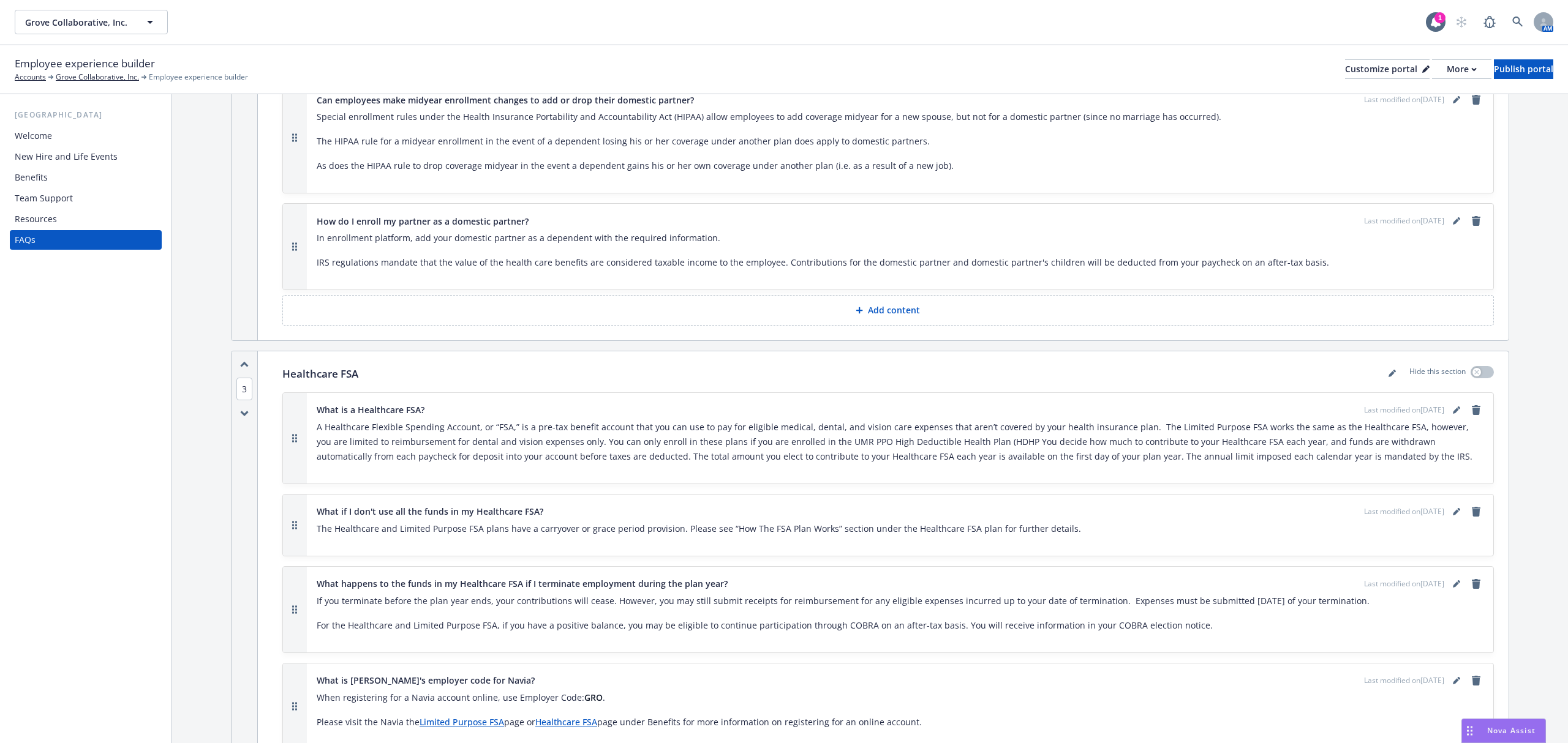
scroll to position [1551, 0]
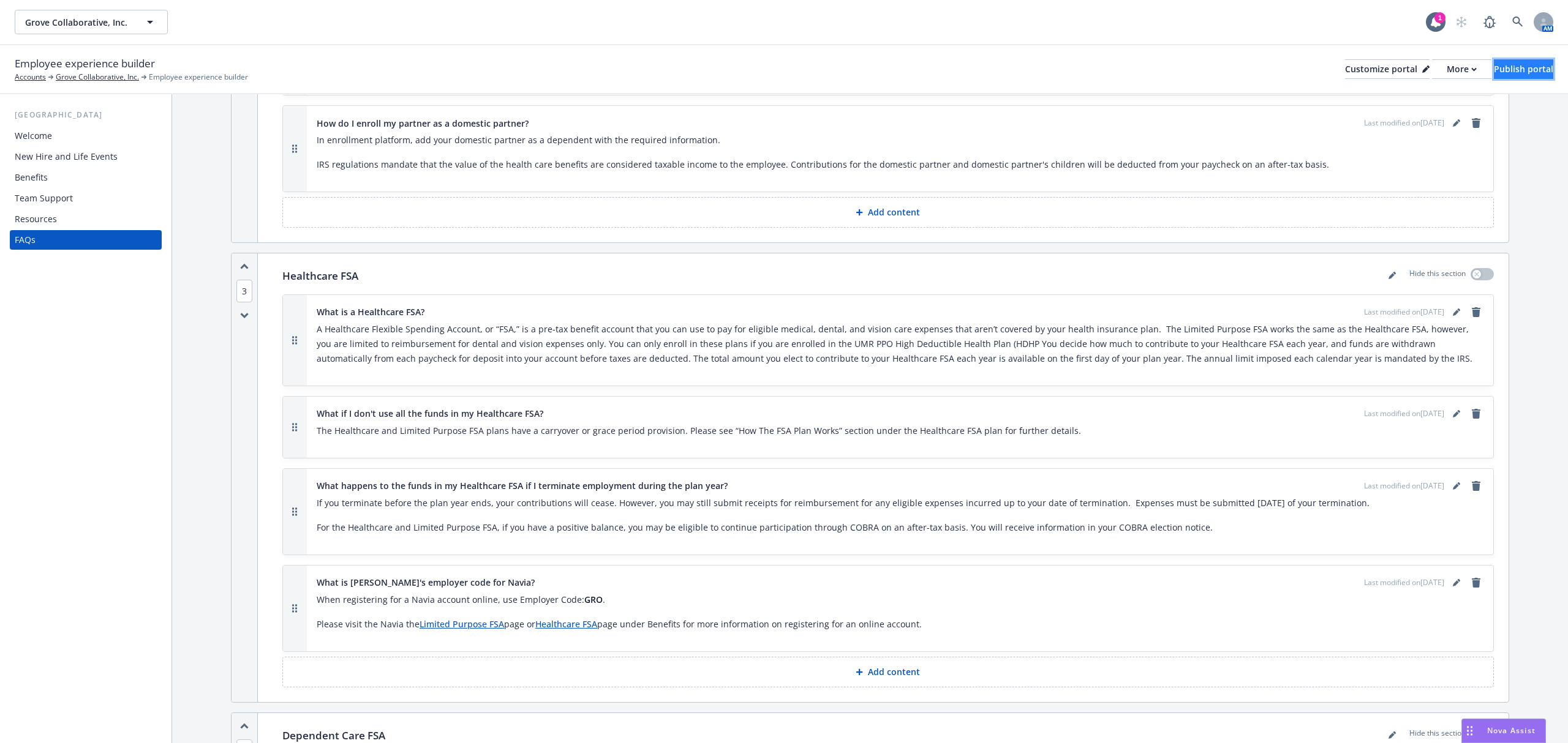
click at [1176, 69] on div "Publish portal" at bounding box center [1523, 69] width 59 height 19
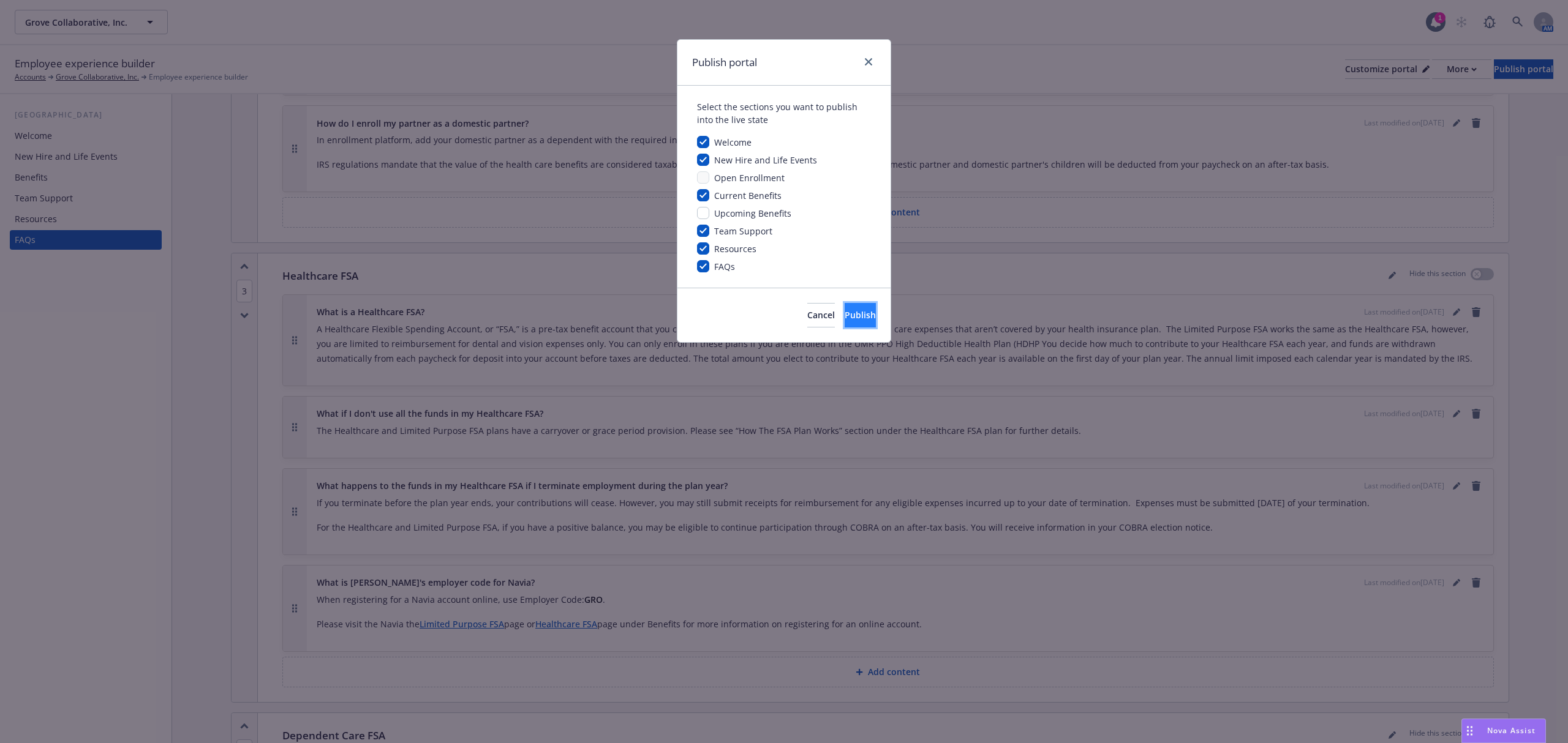
click at [845, 321] on span "Publish" at bounding box center [860, 315] width 31 height 11
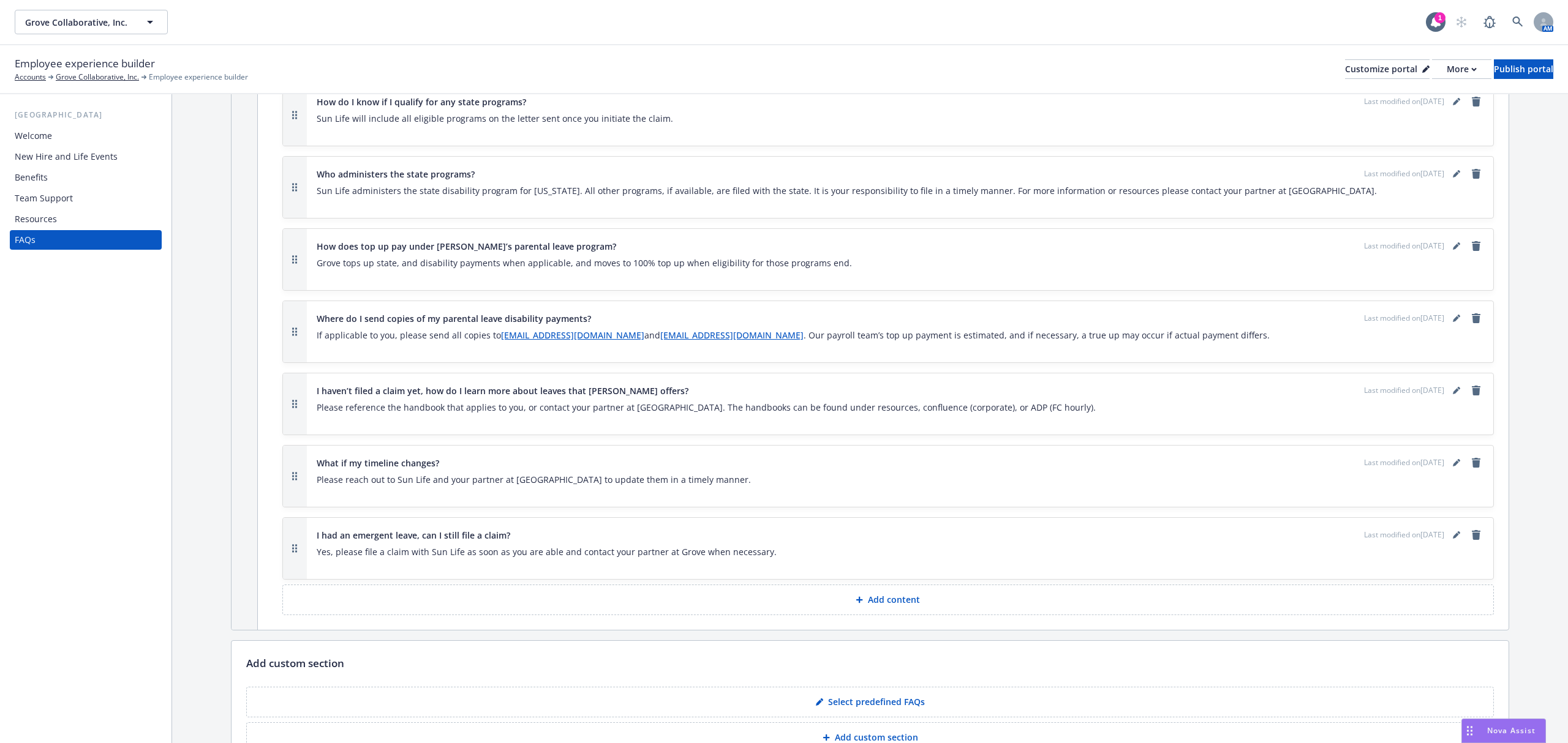
scroll to position [7021, 0]
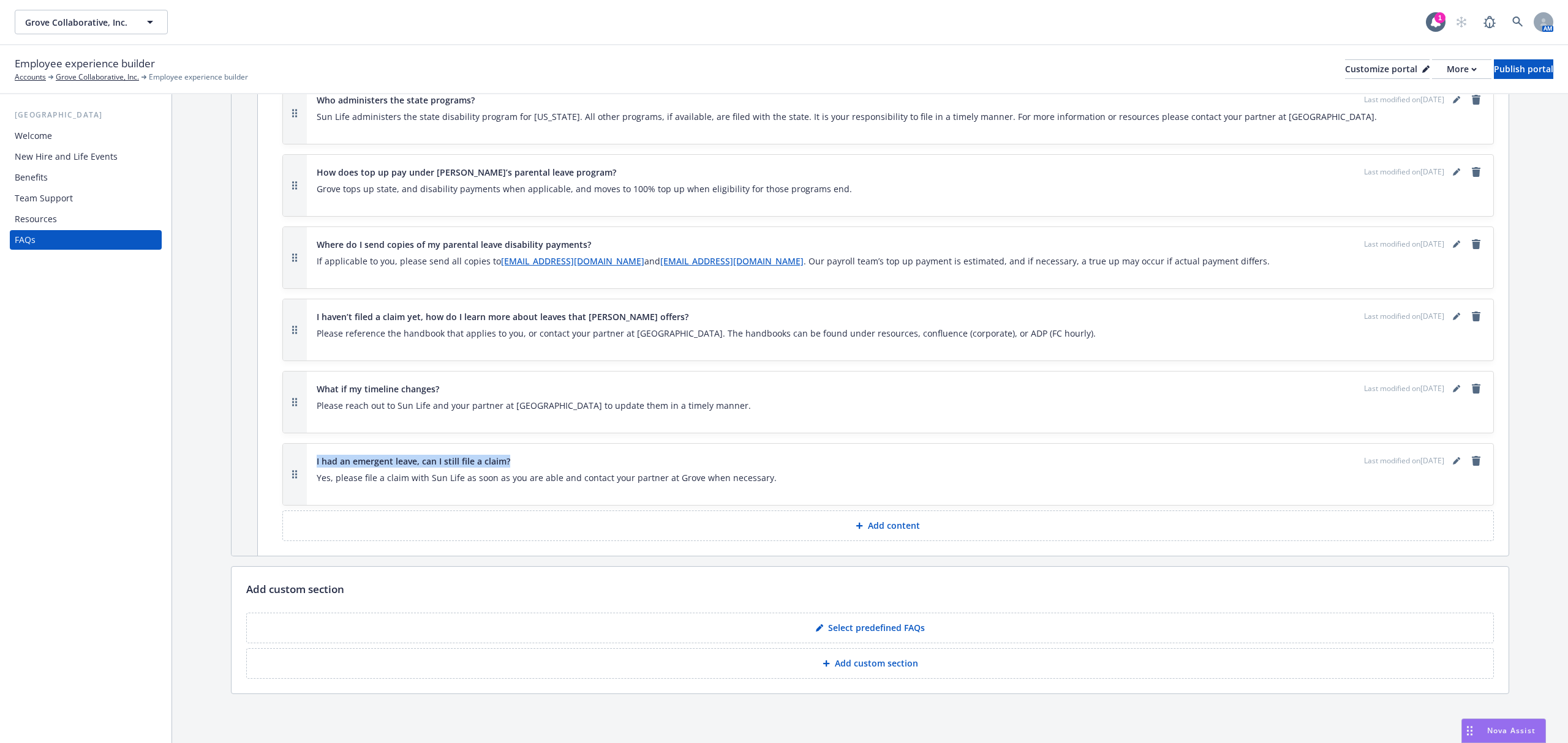
drag, startPoint x: 819, startPoint y: 466, endPoint x: 468, endPoint y: 463, distance: 351.0
click at [312, 466] on div "I had an emergent leave, can I still file a claim? Last modified on 02/24/2025 …" at bounding box center [900, 474] width 1186 height 61
click at [750, 473] on p "Yes, please file a claim with Sun Life as soon as you are able and contact your…" at bounding box center [900, 478] width 1167 height 15
drag, startPoint x: 788, startPoint y: 476, endPoint x: 300, endPoint y: 463, distance: 488.2
click at [300, 463] on div "I had an emergent leave, can I still file a claim? Last modified on 02/24/2025 …" at bounding box center [888, 474] width 1211 height 61
